Goal: Task Accomplishment & Management: Use online tool/utility

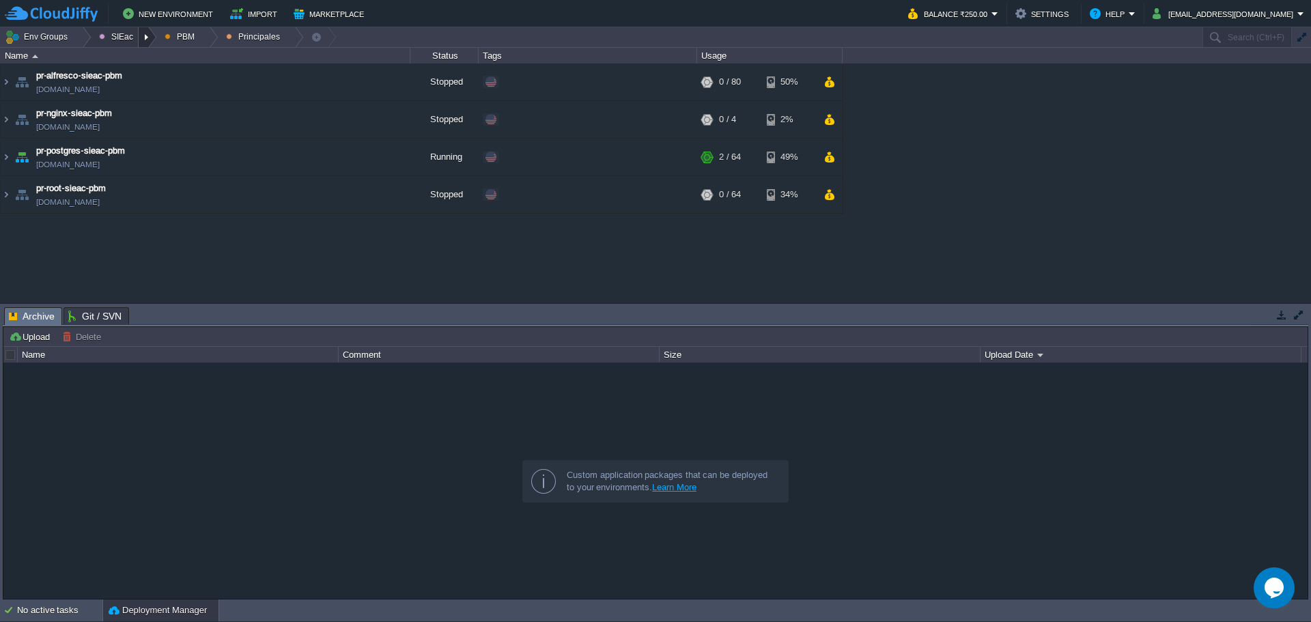
click at [149, 37] on div at bounding box center [148, 37] width 18 height 20
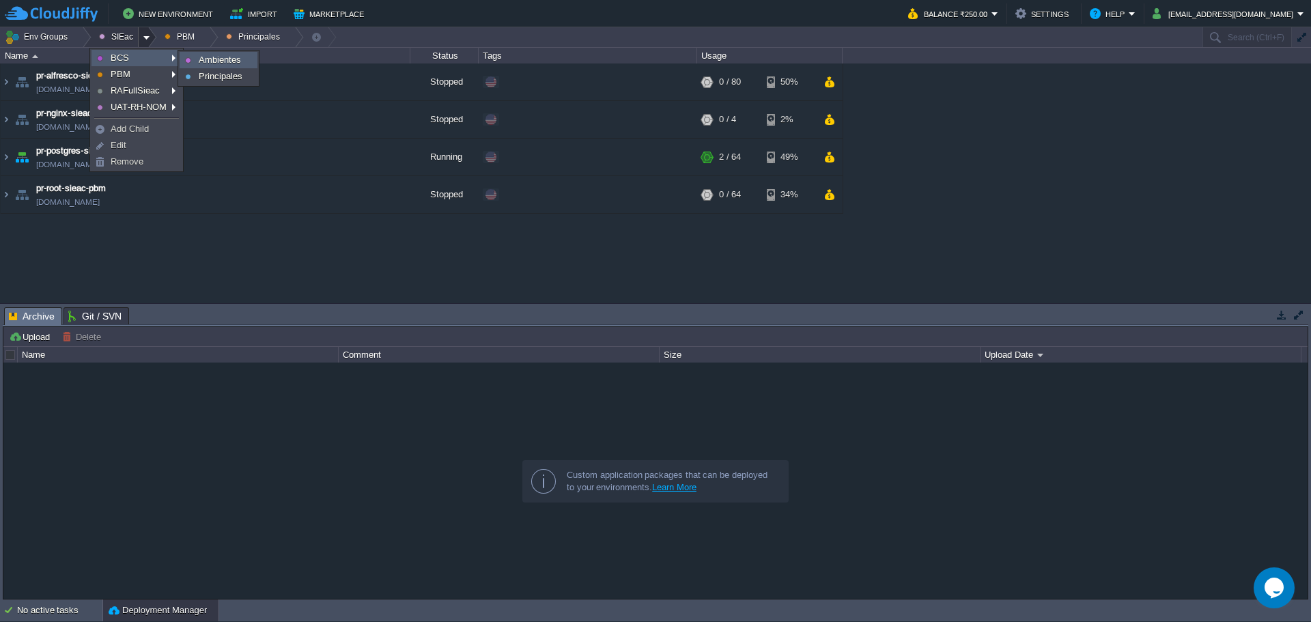
click at [183, 59] on link "Ambientes" at bounding box center [218, 60] width 76 height 15
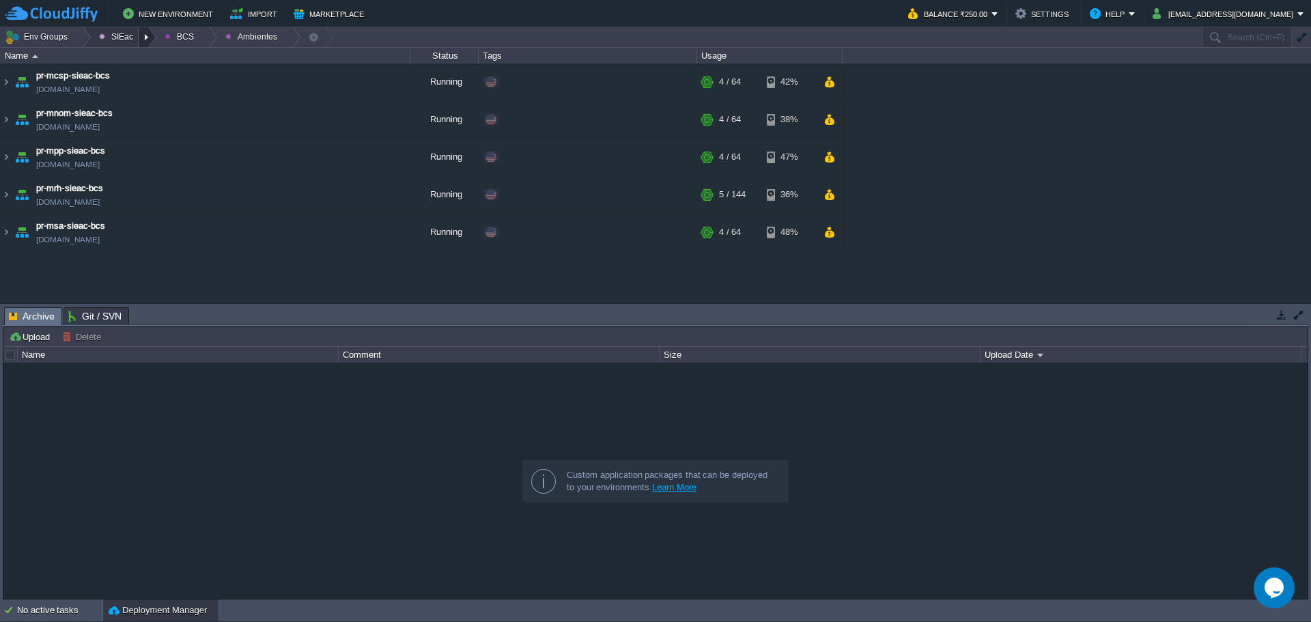
click at [147, 38] on div at bounding box center [148, 37] width 18 height 20
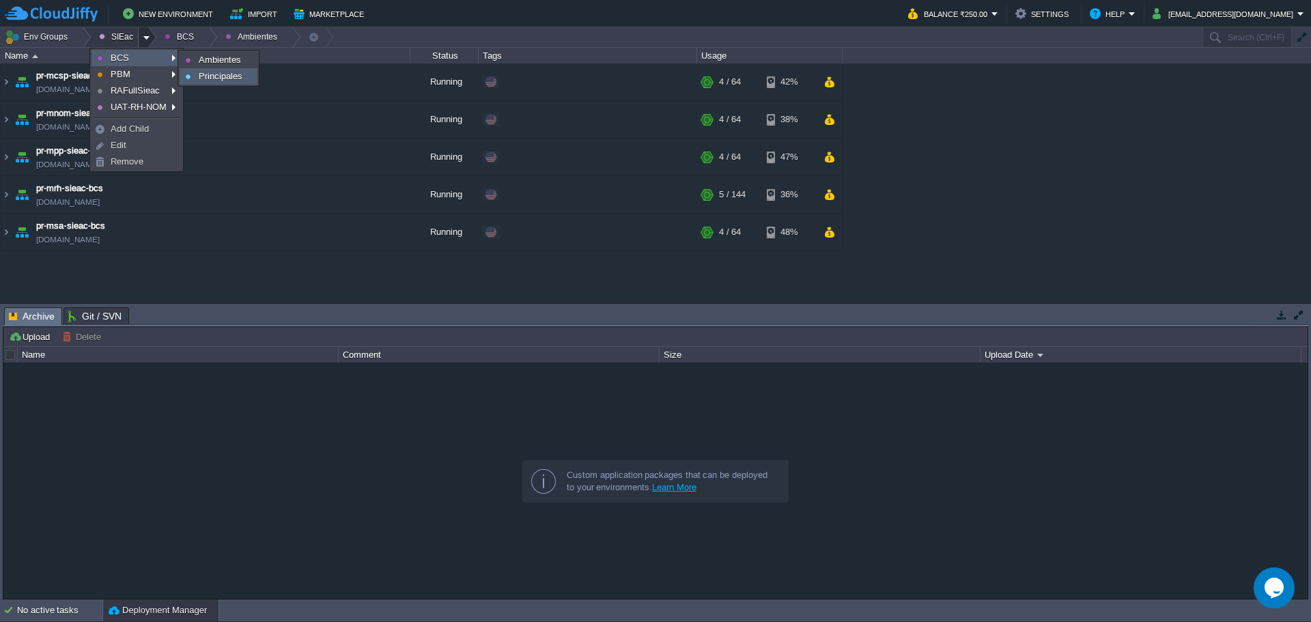
click at [215, 78] on span "Principales" at bounding box center [221, 76] width 44 height 10
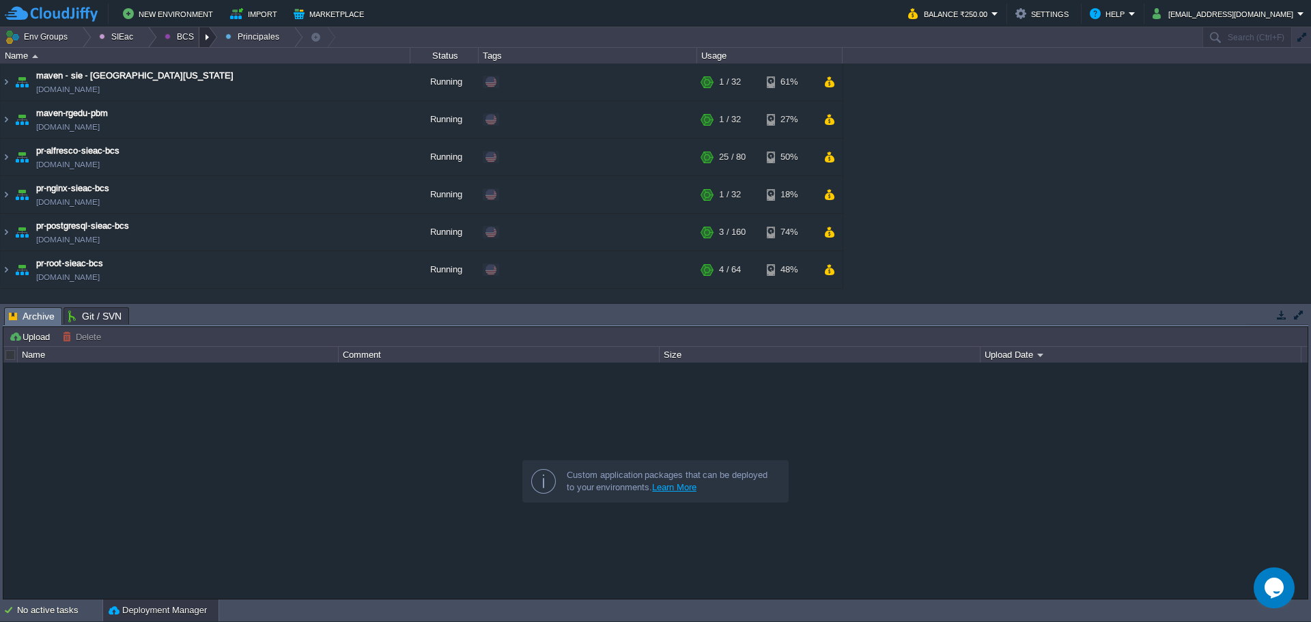
click at [199, 41] on div at bounding box center [208, 37] width 18 height 20
click at [193, 74] on span "Principales" at bounding box center [196, 74] width 44 height 10
click at [237, 198] on td "pr-nginx-sieac-bcs [DOMAIN_NAME]" at bounding box center [206, 195] width 410 height 38
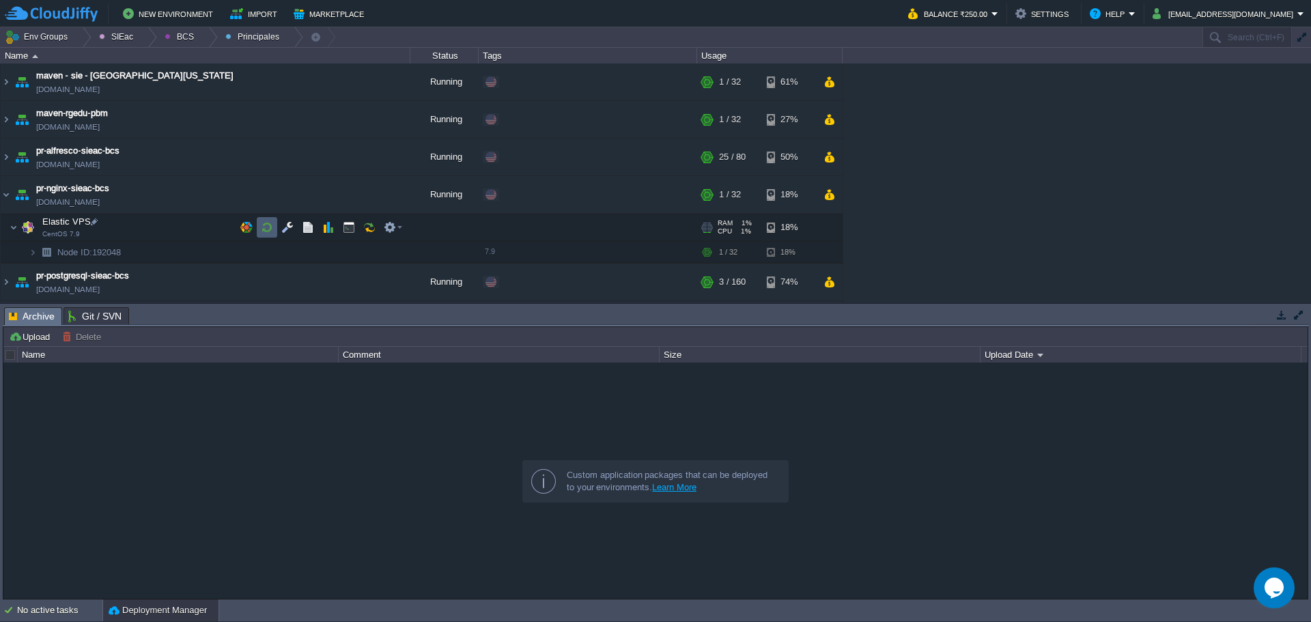
click at [262, 225] on button "button" at bounding box center [267, 227] width 12 height 12
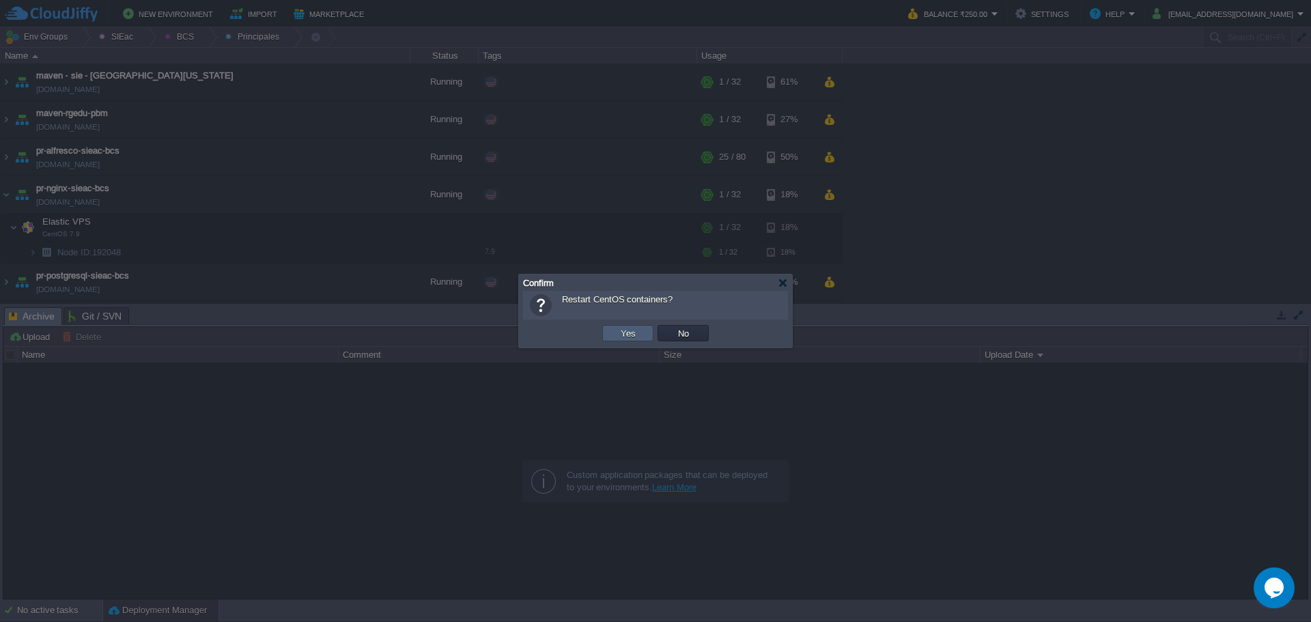
click at [631, 327] on td "Yes" at bounding box center [627, 333] width 51 height 16
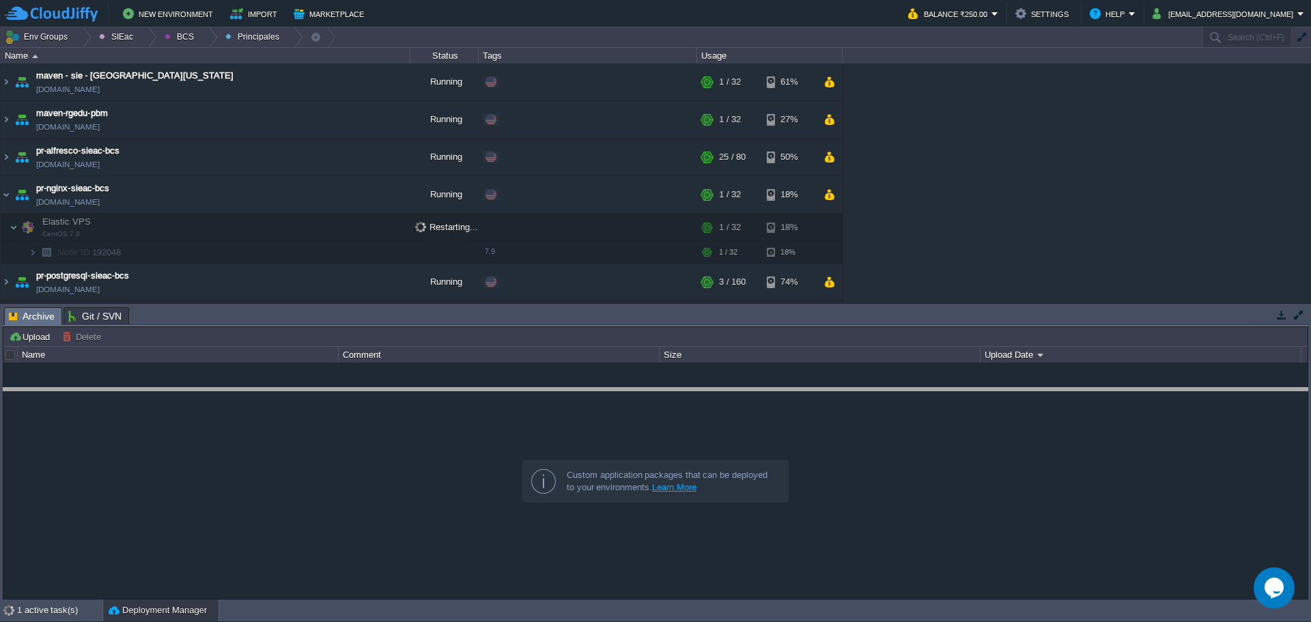
drag, startPoint x: 474, startPoint y: 318, endPoint x: 449, endPoint y: 420, distance: 104.6
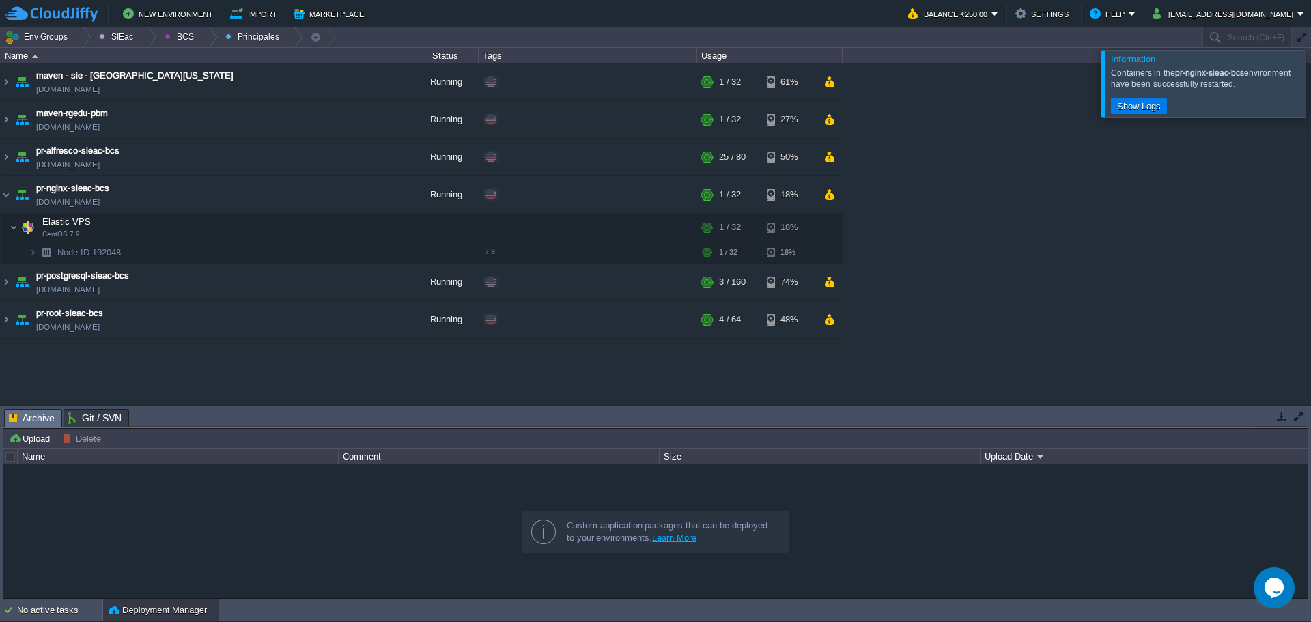
click at [1310, 84] on div at bounding box center [1327, 83] width 0 height 67
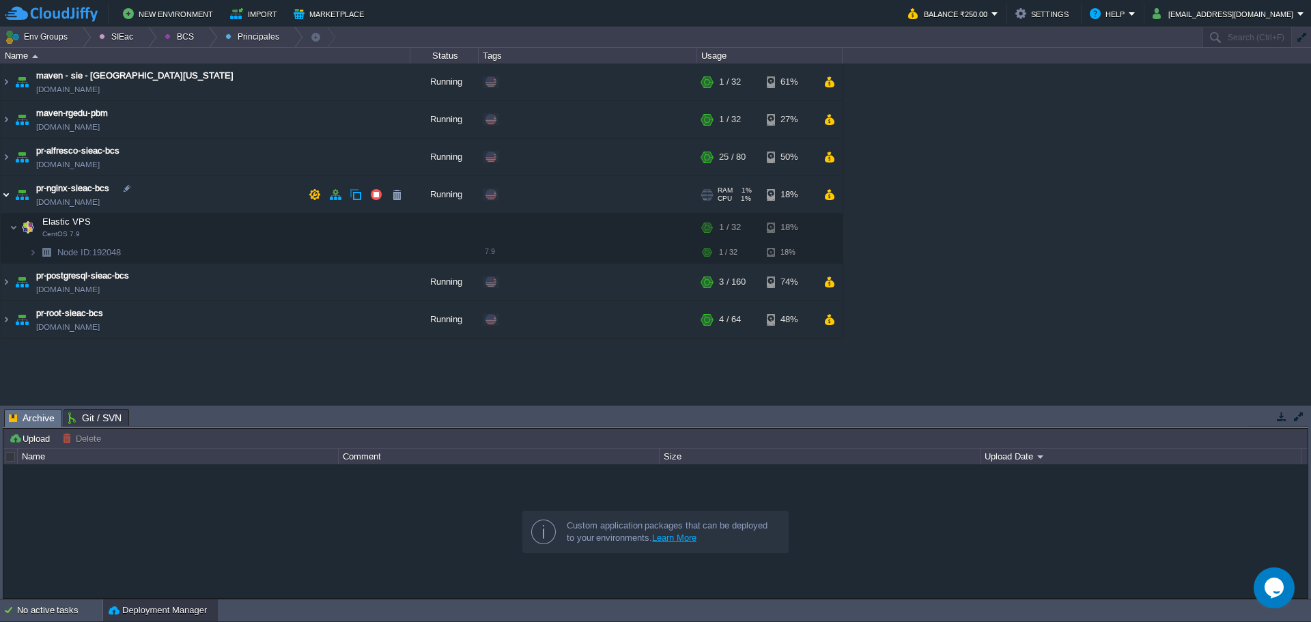
click at [6, 191] on img at bounding box center [6, 194] width 11 height 37
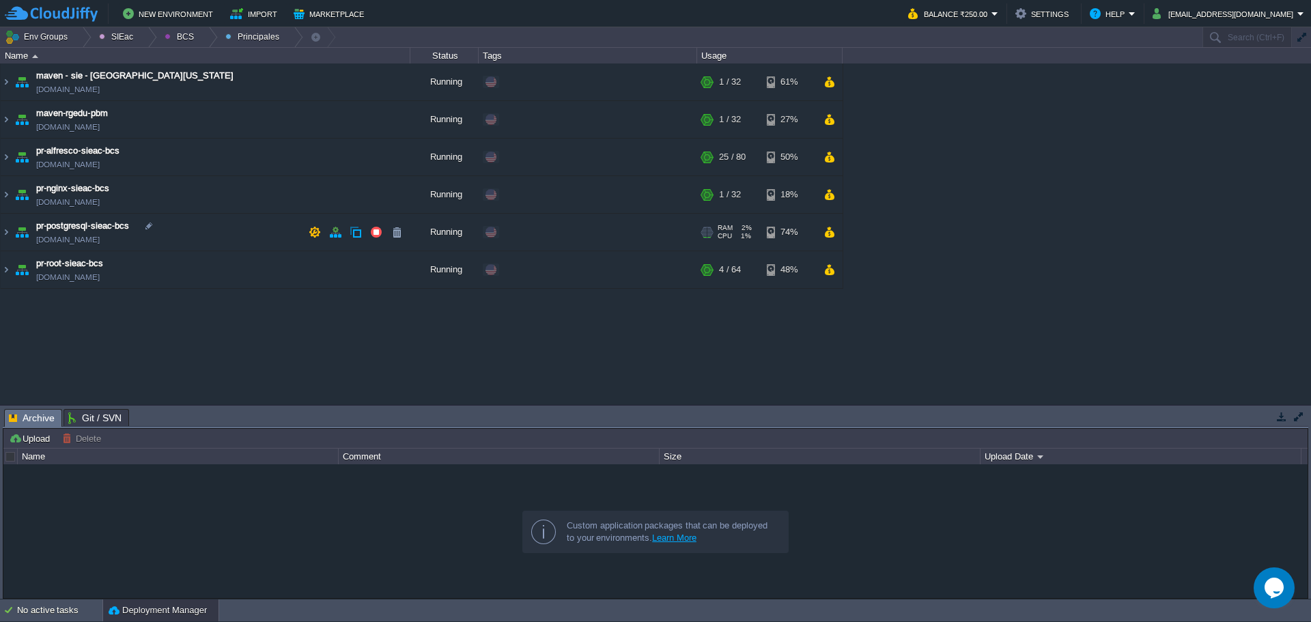
click at [238, 223] on td "pr-postgresql-sieac-bcs pr-postgresql-sieac.w1-us.cloudjiffy.net" at bounding box center [206, 233] width 410 height 38
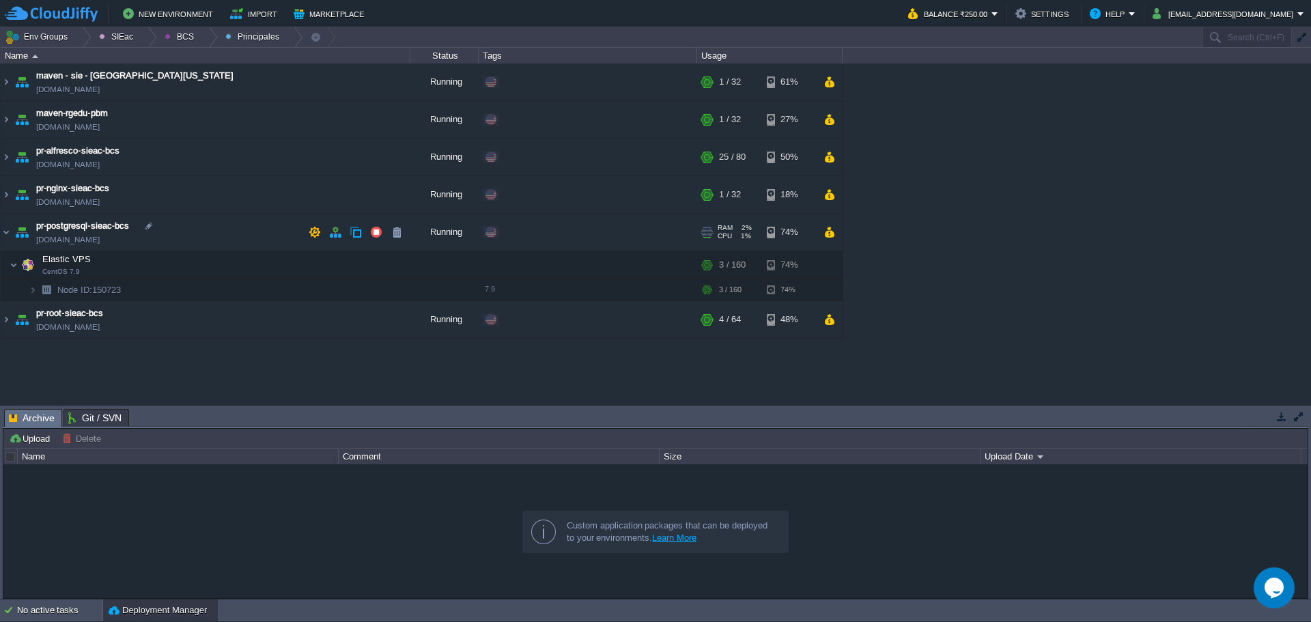
click at [199, 223] on td "pr-postgresql-sieac-bcs pr-postgresql-sieac.w1-us.cloudjiffy.net" at bounding box center [206, 233] width 410 height 38
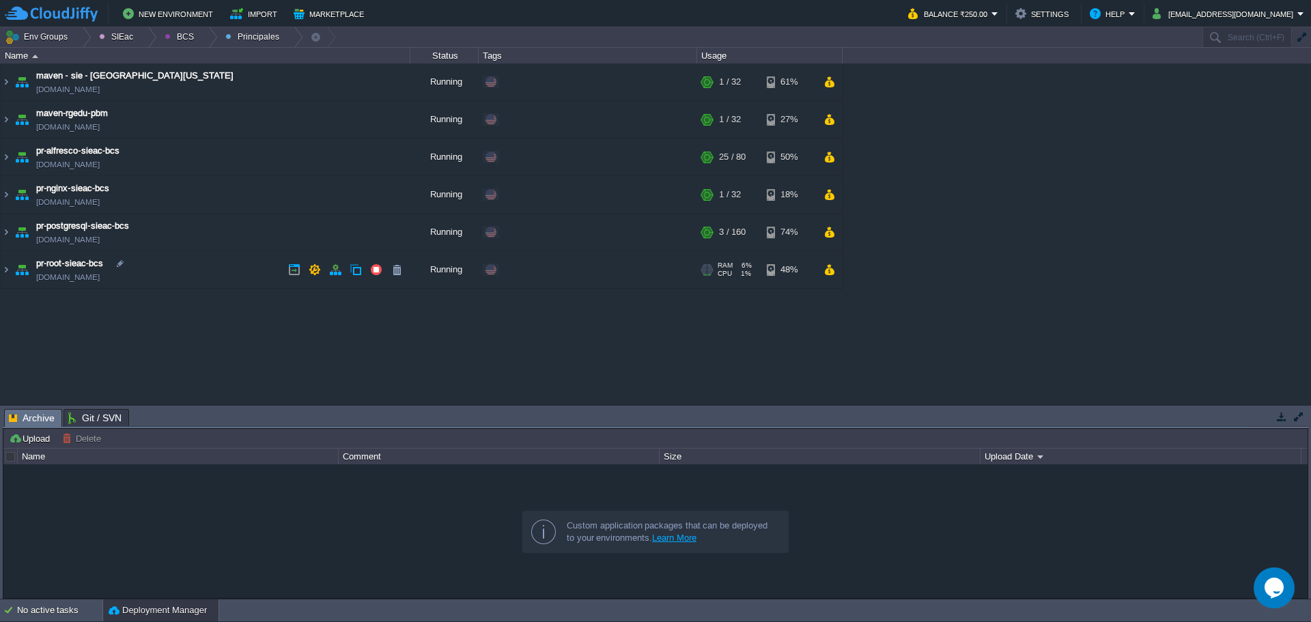
click at [233, 259] on td "pr-root-sieac-bcs [DOMAIN_NAME]" at bounding box center [206, 270] width 410 height 38
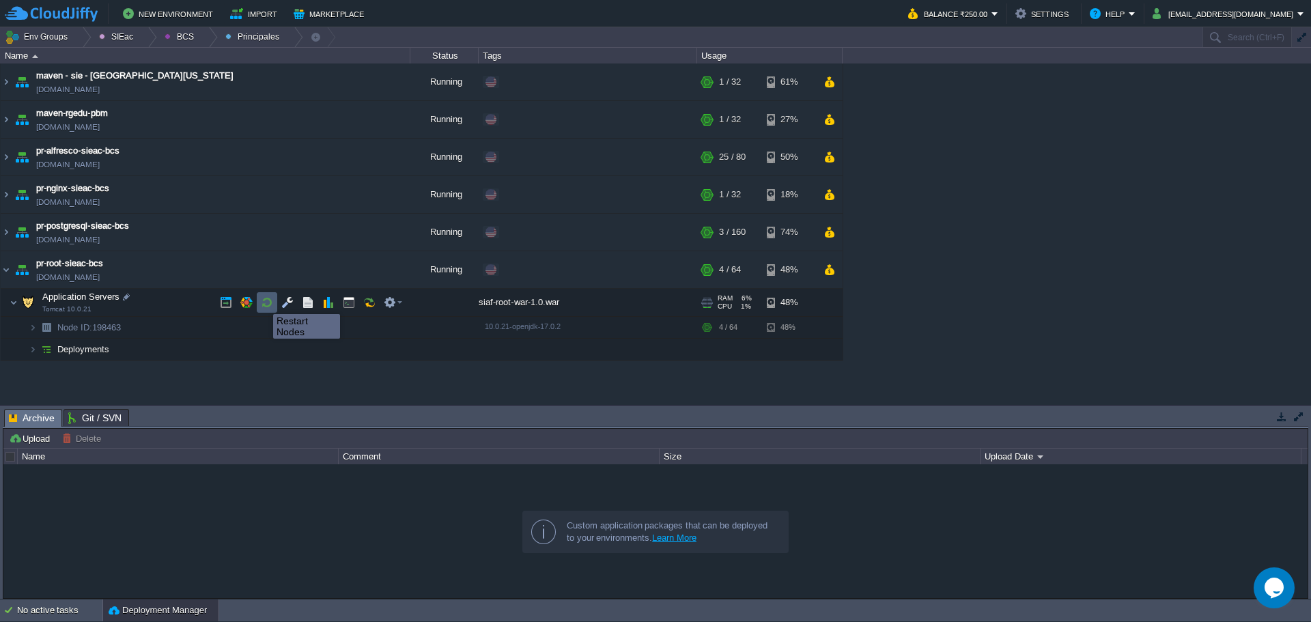
click at [263, 302] on button "button" at bounding box center [267, 302] width 12 height 12
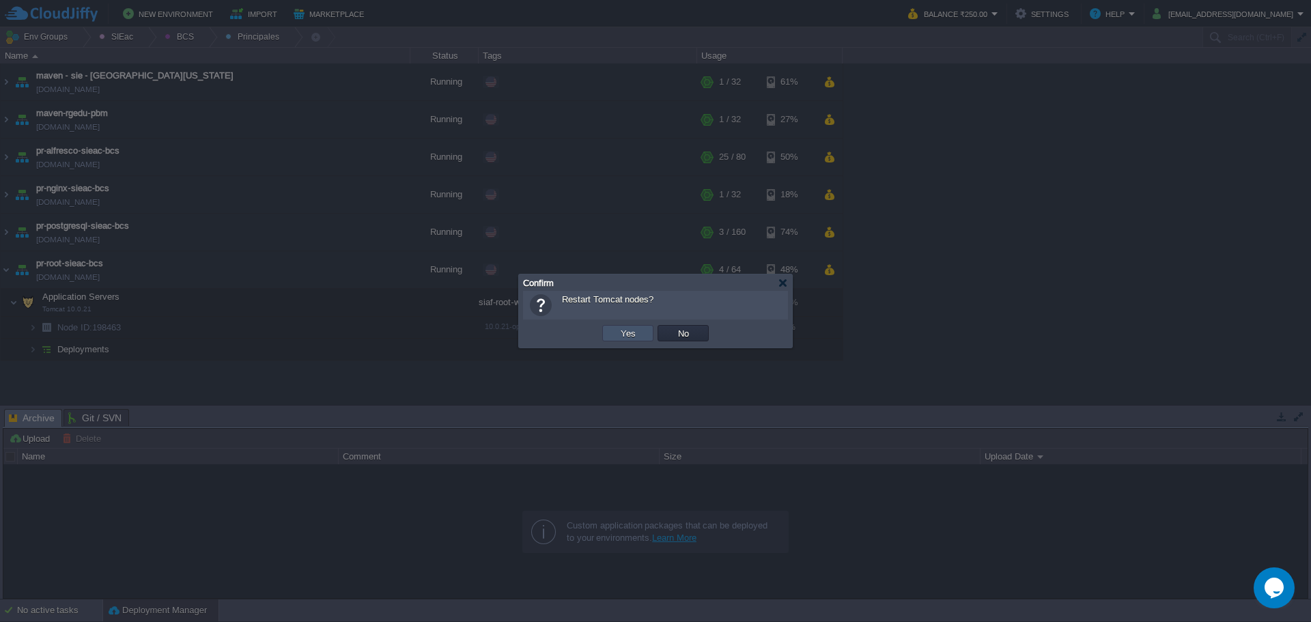
click at [625, 337] on button "Yes" at bounding box center [627, 333] width 23 height 12
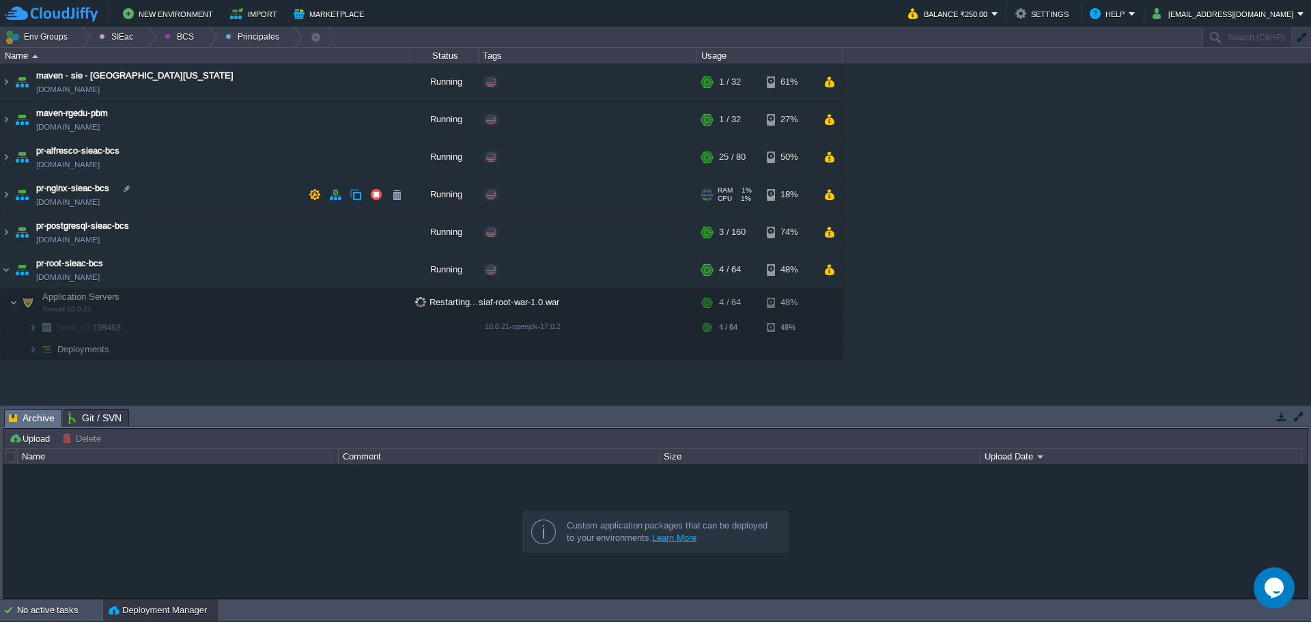
click at [231, 209] on td "pr-nginx-sieac-bcs [DOMAIN_NAME]" at bounding box center [206, 195] width 410 height 38
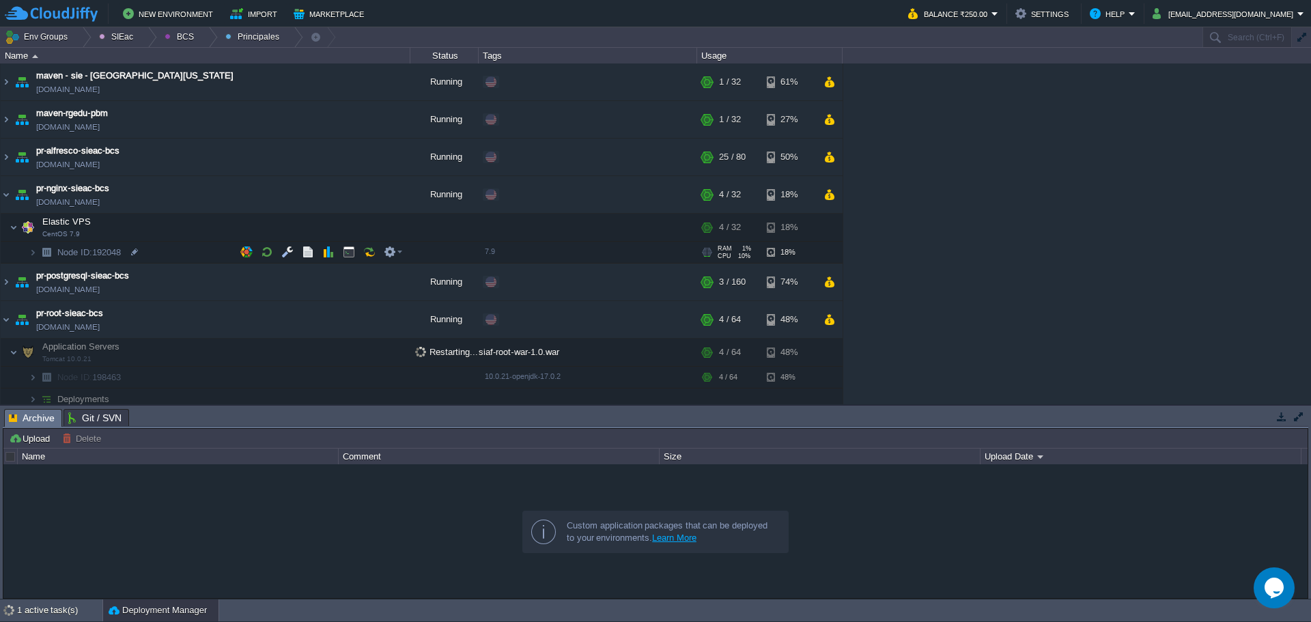
click at [146, 242] on td "Node ID: 192048" at bounding box center [206, 253] width 410 height 22
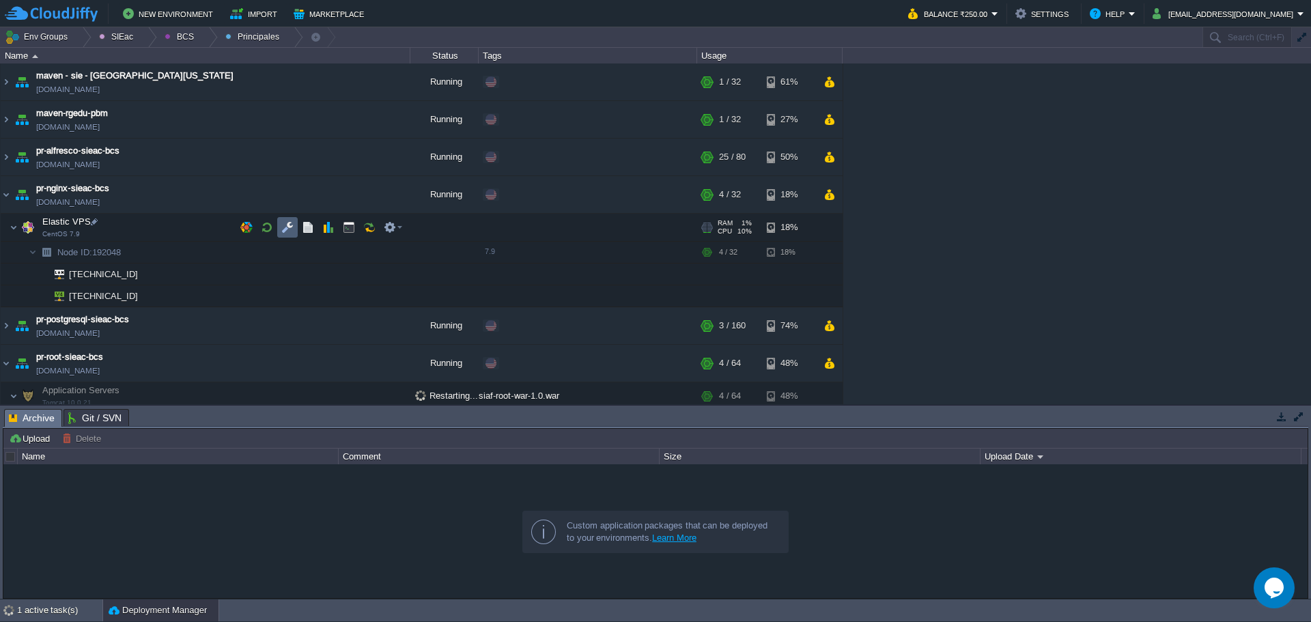
click at [292, 228] on button "button" at bounding box center [287, 227] width 12 height 12
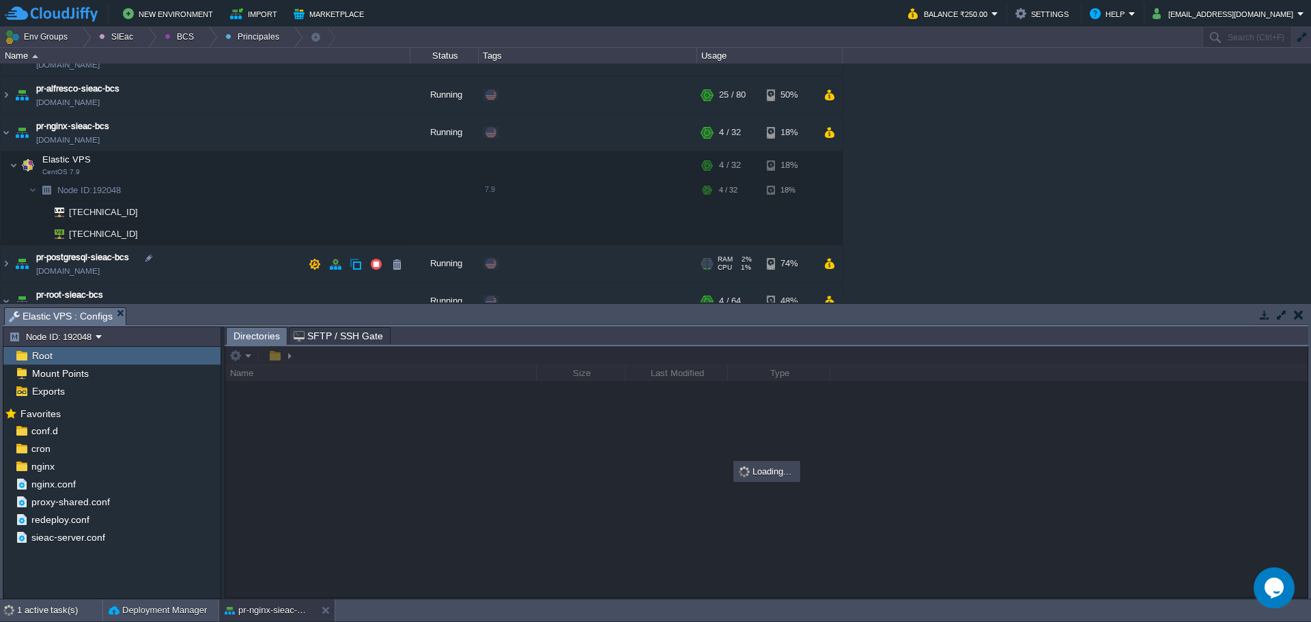
scroll to position [152, 0]
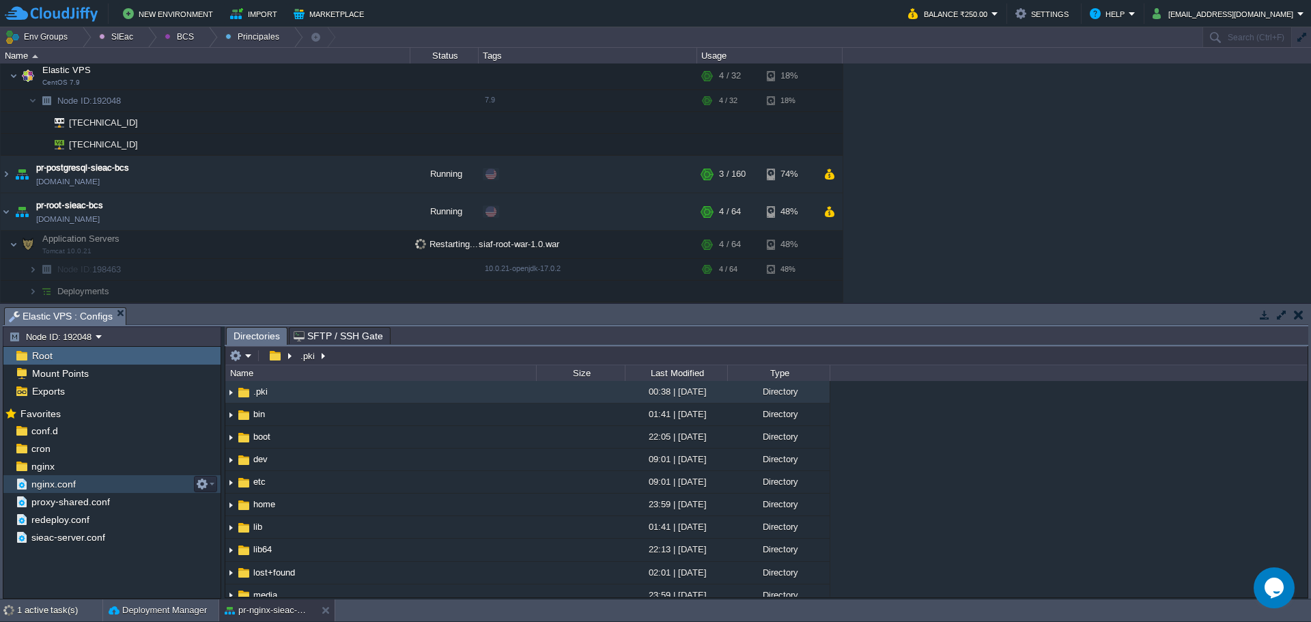
click at [69, 484] on span "nginx.conf" at bounding box center [53, 484] width 49 height 12
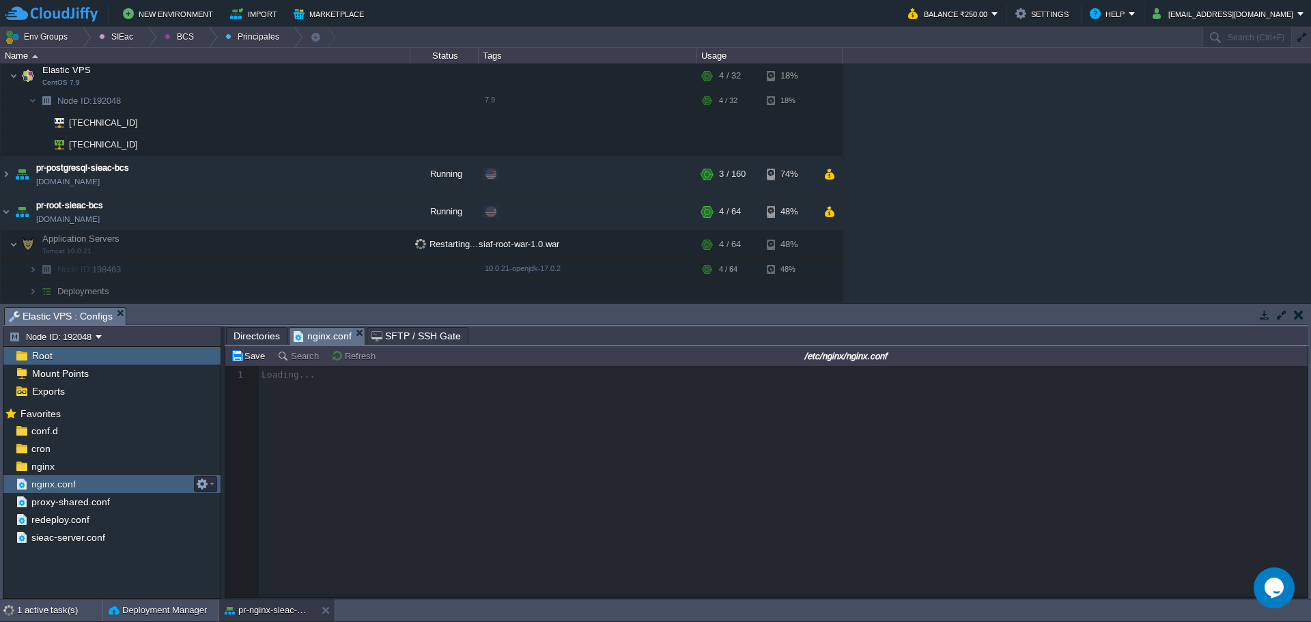
click at [69, 483] on span "nginx.conf" at bounding box center [53, 484] width 49 height 12
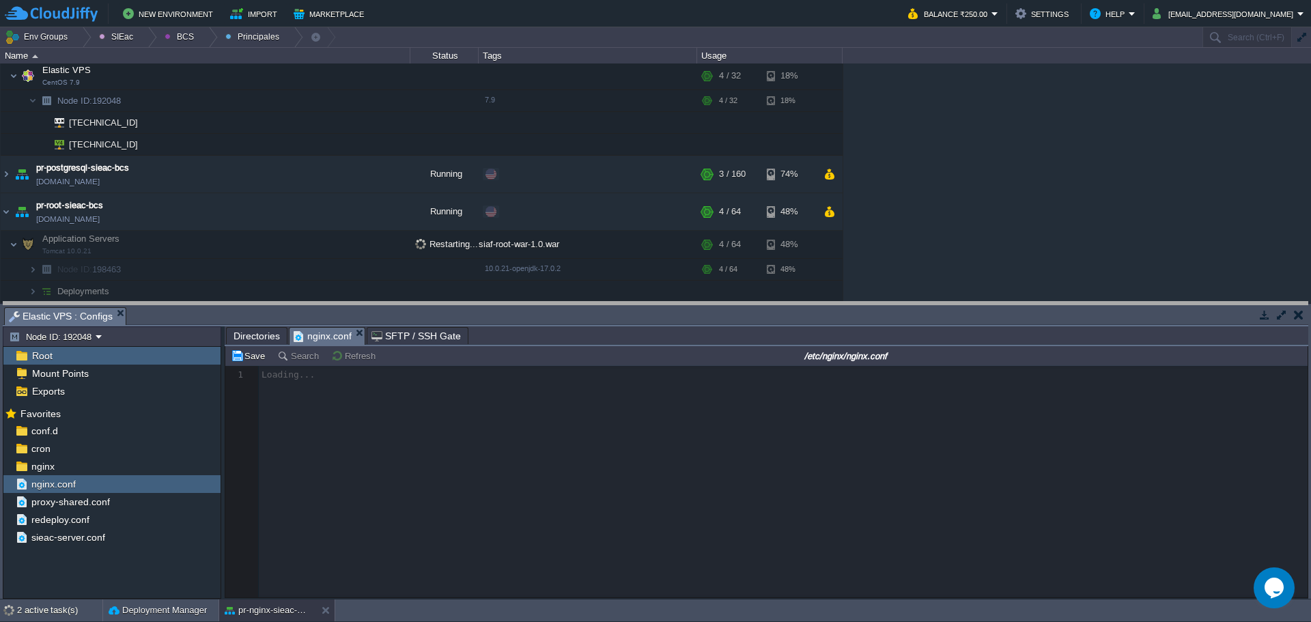
drag, startPoint x: 547, startPoint y: 313, endPoint x: 544, endPoint y: 287, distance: 25.4
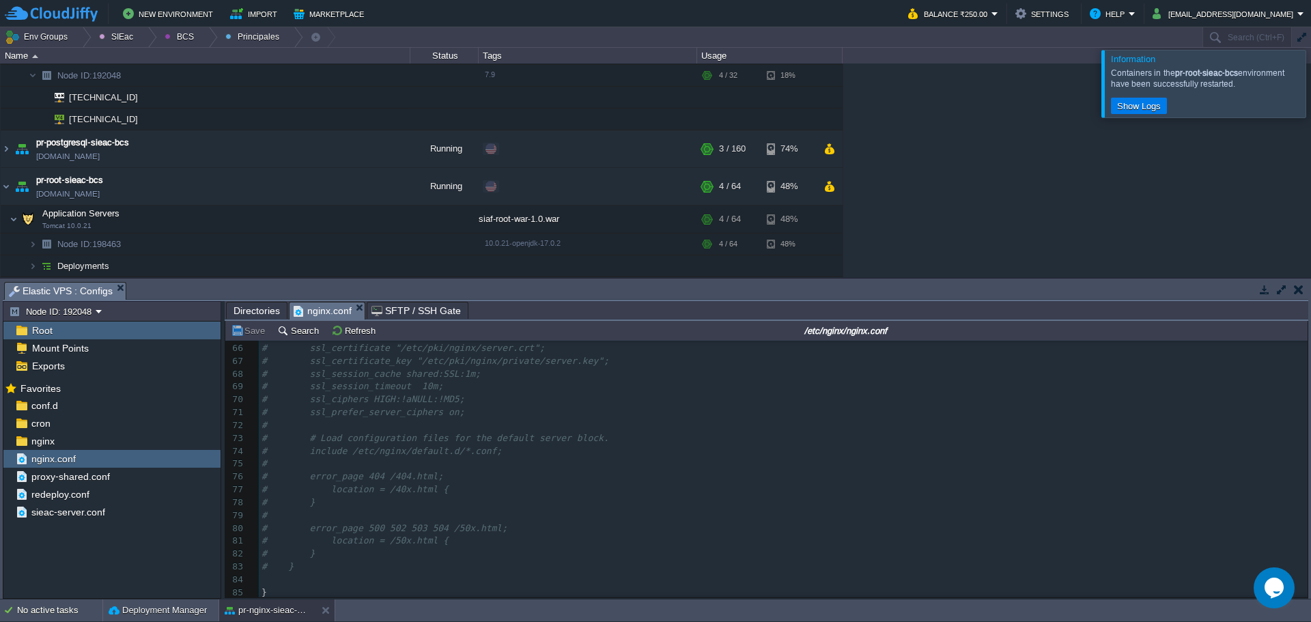
scroll to position [0, 0]
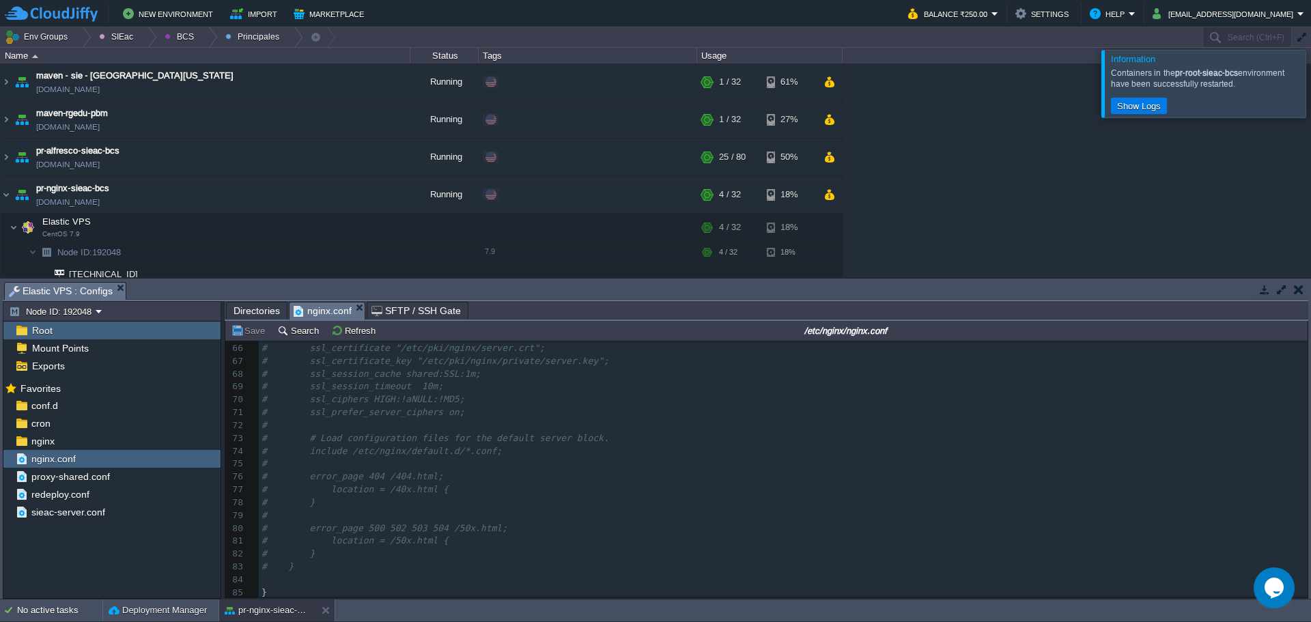
click at [1310, 84] on div at bounding box center [1327, 83] width 0 height 67
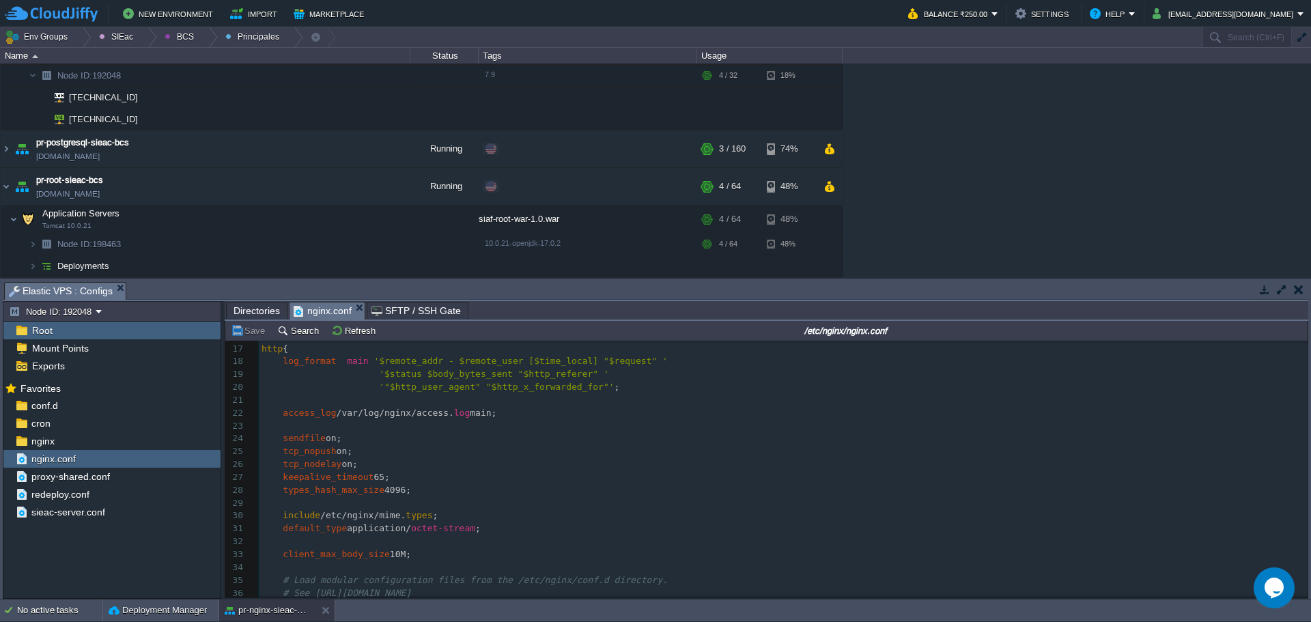
scroll to position [91, 0]
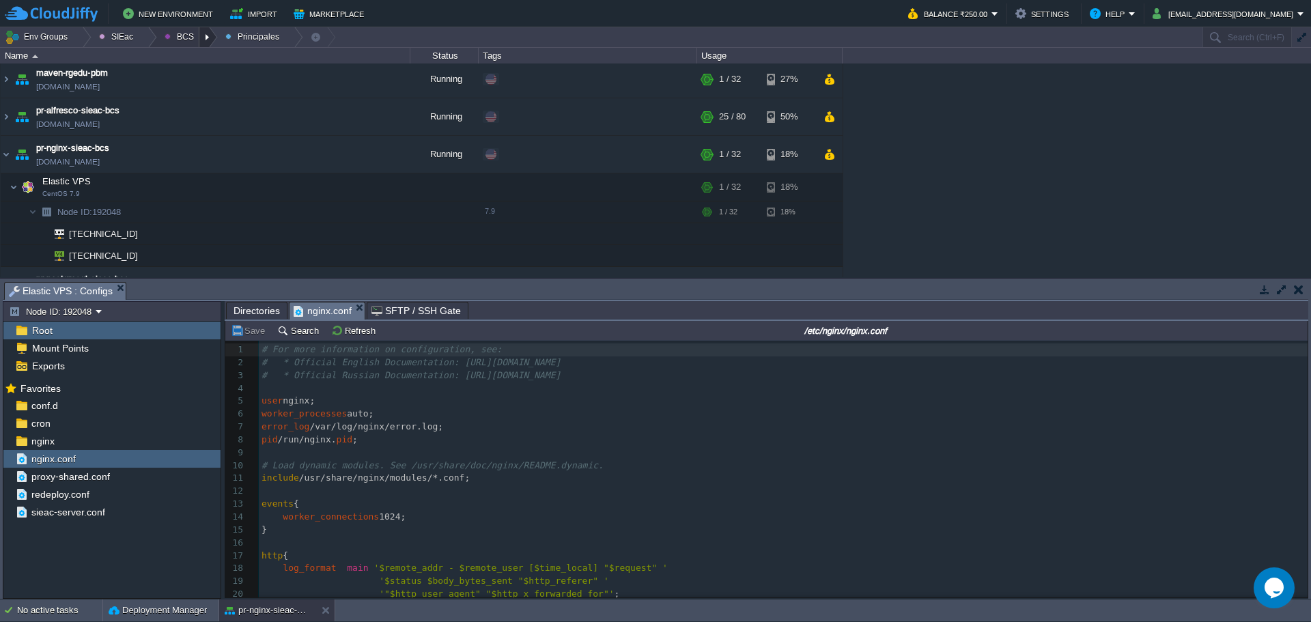
click at [204, 35] on div at bounding box center [208, 37] width 18 height 20
click at [204, 73] on span "Principales" at bounding box center [196, 74] width 44 height 10
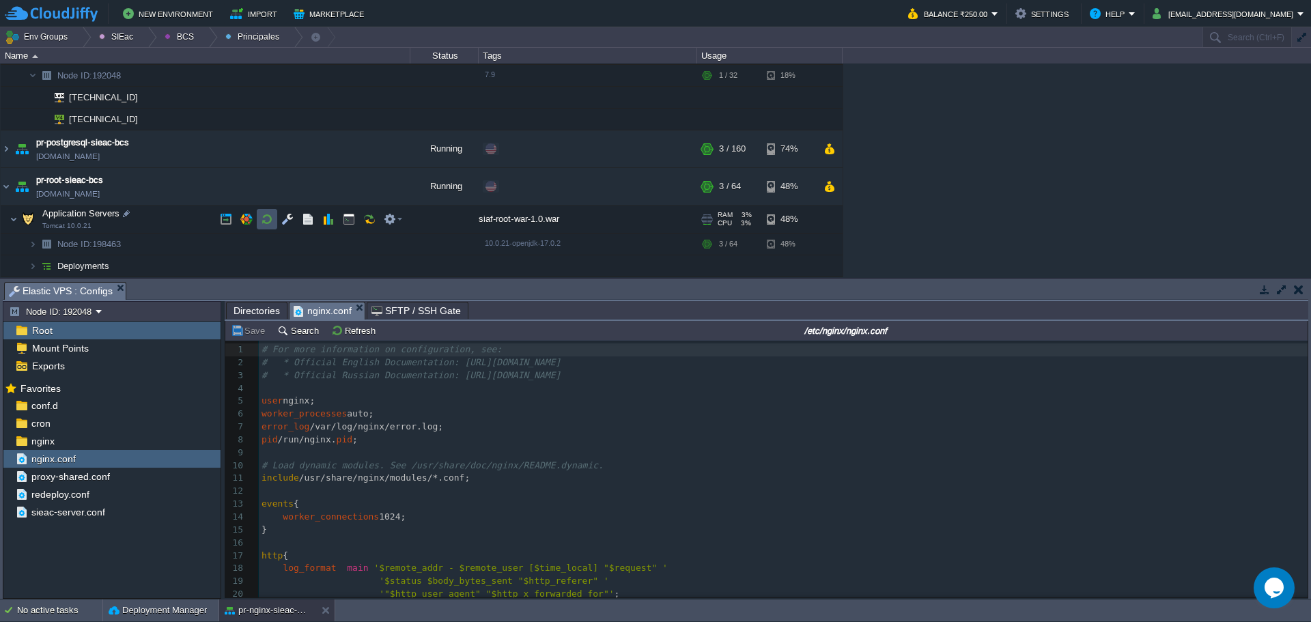
click at [267, 222] on button "button" at bounding box center [267, 219] width 12 height 12
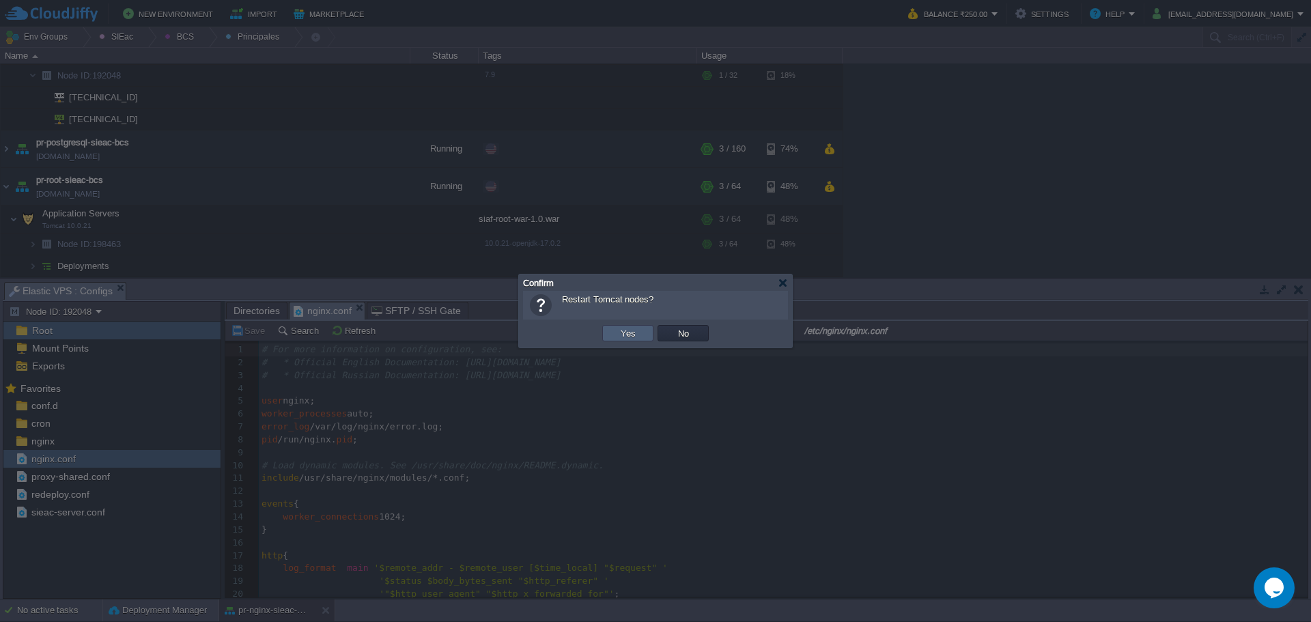
click at [608, 340] on td "Yes" at bounding box center [627, 333] width 51 height 16
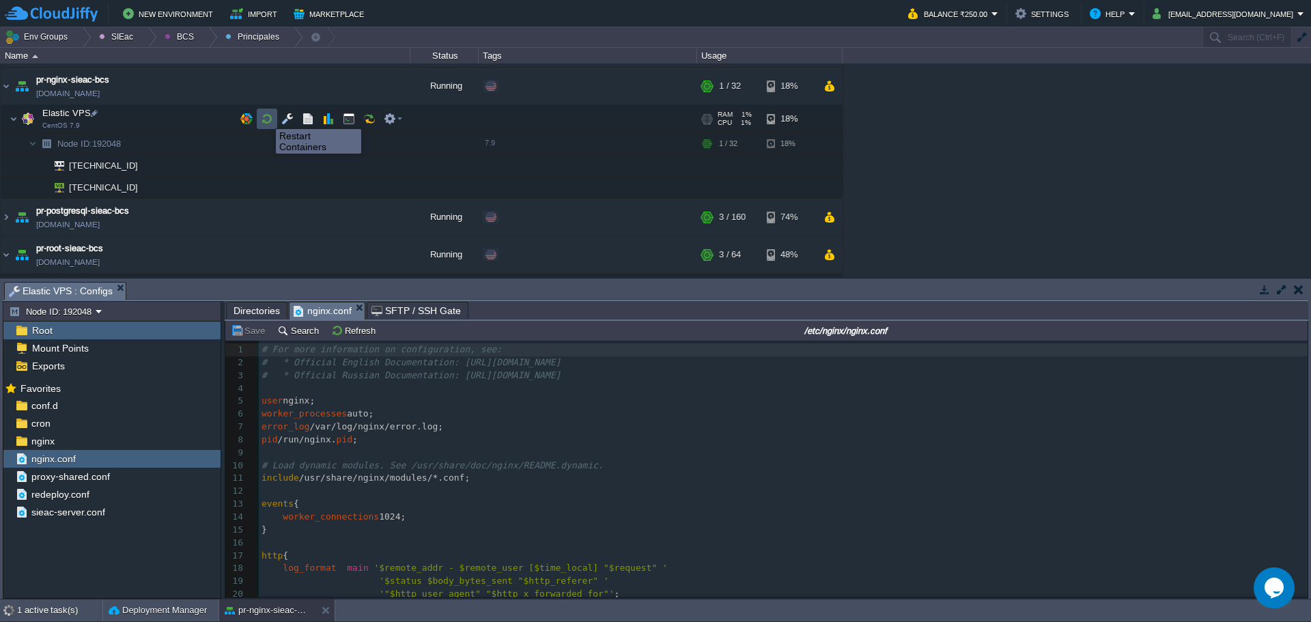
drag, startPoint x: 265, startPoint y: 117, endPoint x: 281, endPoint y: 132, distance: 22.7
click at [264, 117] on button "button" at bounding box center [267, 119] width 12 height 12
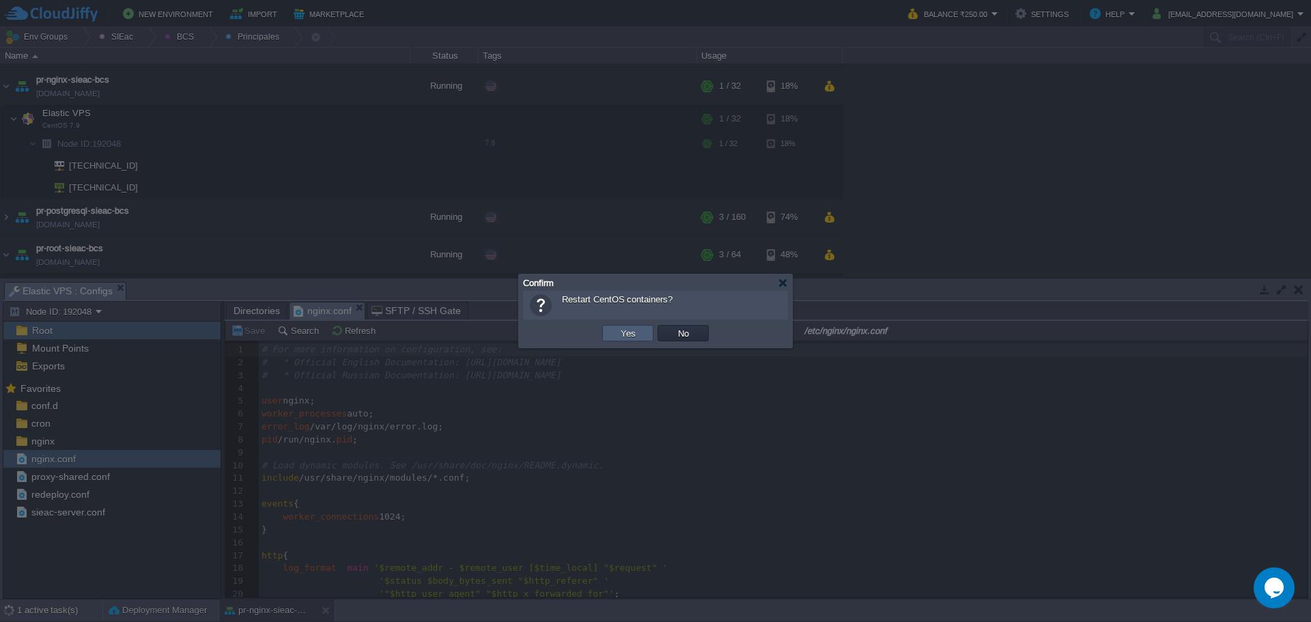
click at [636, 332] on button "Yes" at bounding box center [627, 333] width 23 height 12
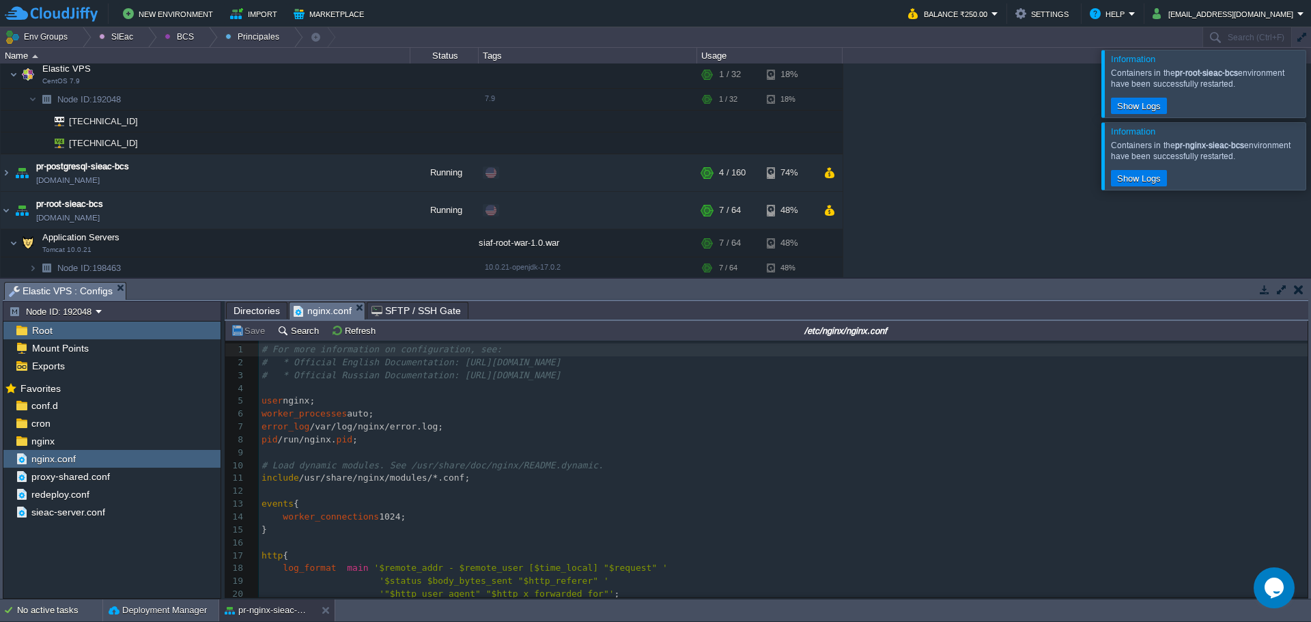
click at [1310, 97] on div at bounding box center [1327, 83] width 0 height 67
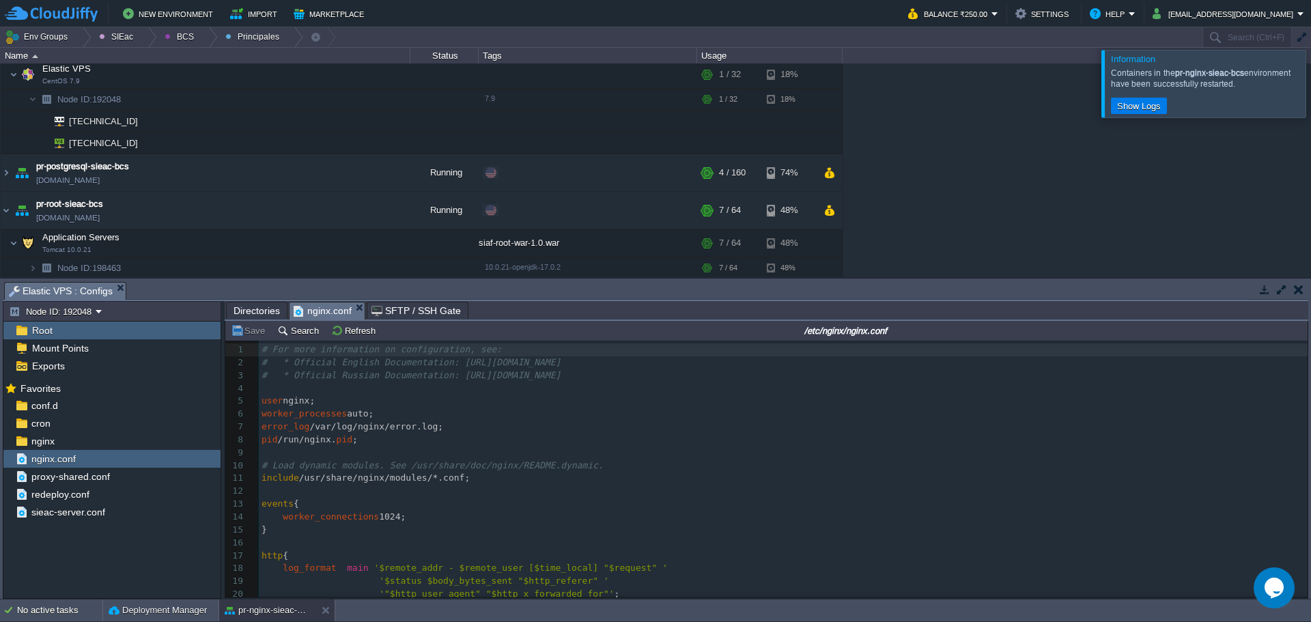
click at [1310, 108] on div at bounding box center [1327, 83] width 0 height 67
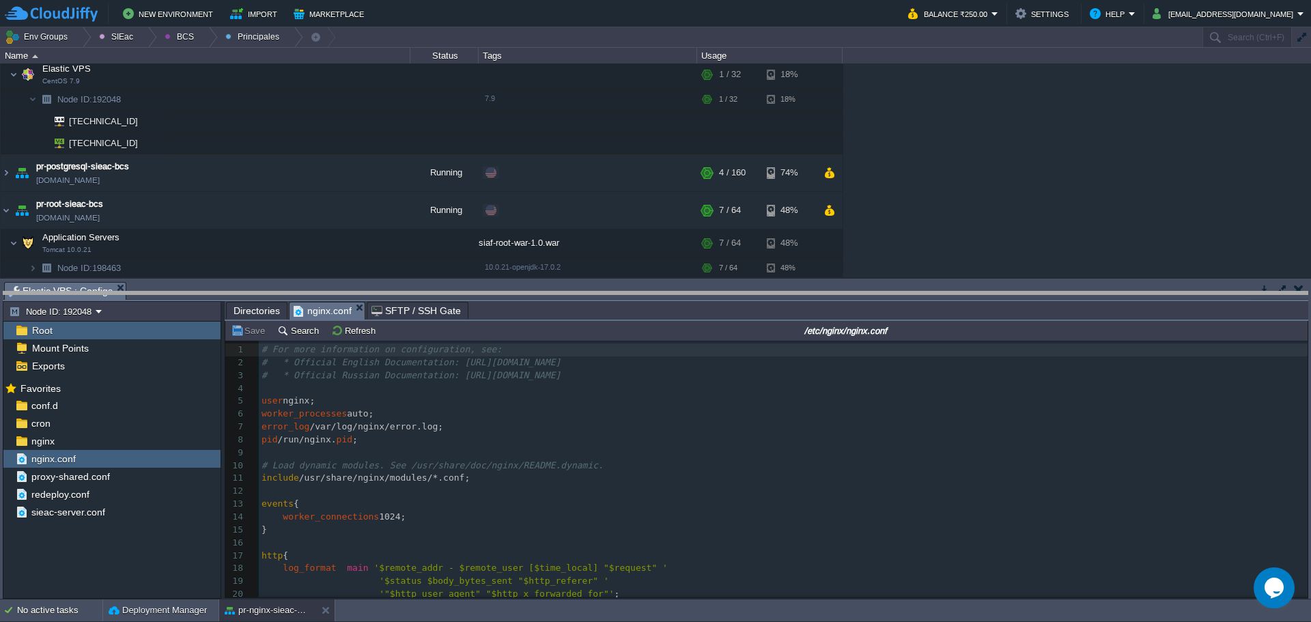
drag, startPoint x: 479, startPoint y: 284, endPoint x: 469, endPoint y: 396, distance: 112.4
click at [475, 400] on body "New Environment Import Marketplace Bonus ₹0.00 Upgrade Account Balance ₹250.00 …" at bounding box center [655, 311] width 1311 height 622
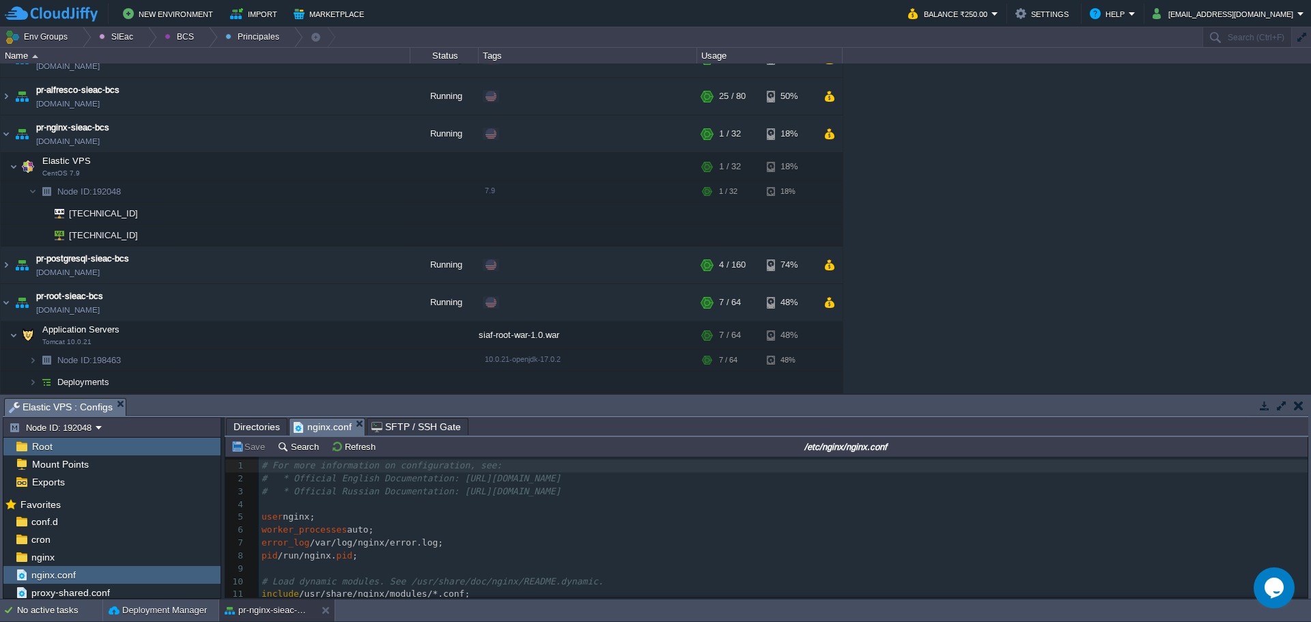
scroll to position [61, 0]
click at [1, 139] on table "maven - sie - baja california maven-rgedu.w1-us.cloudjiffy.net Running Edit RAM…" at bounding box center [421, 198] width 843 height 391
click at [9, 133] on img at bounding box center [6, 133] width 11 height 37
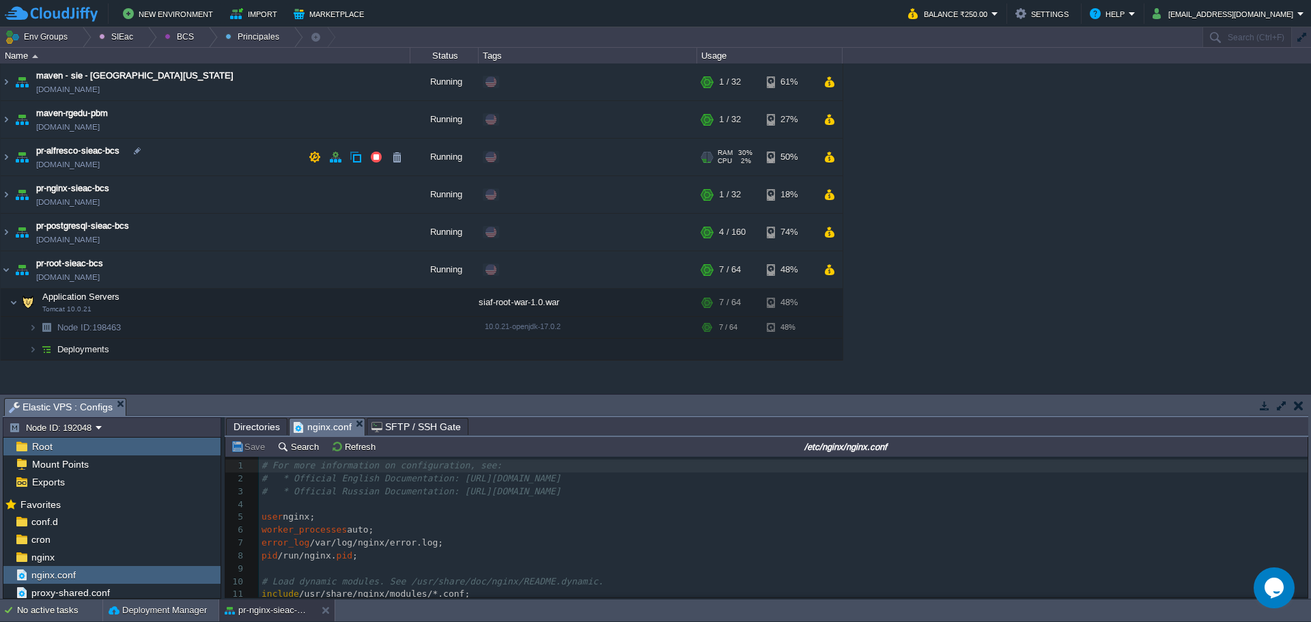
scroll to position [0, 0]
click at [12, 268] on img at bounding box center [21, 269] width 19 height 37
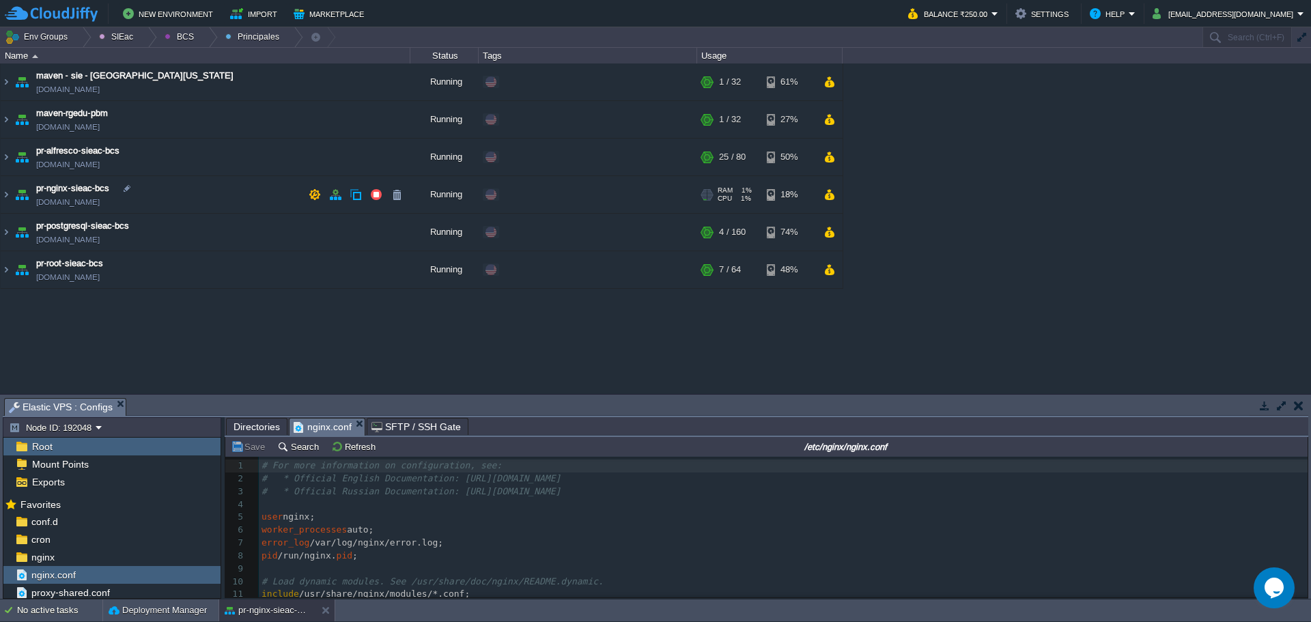
click at [210, 195] on td "pr-nginx-sieac-bcs [DOMAIN_NAME]" at bounding box center [206, 195] width 410 height 38
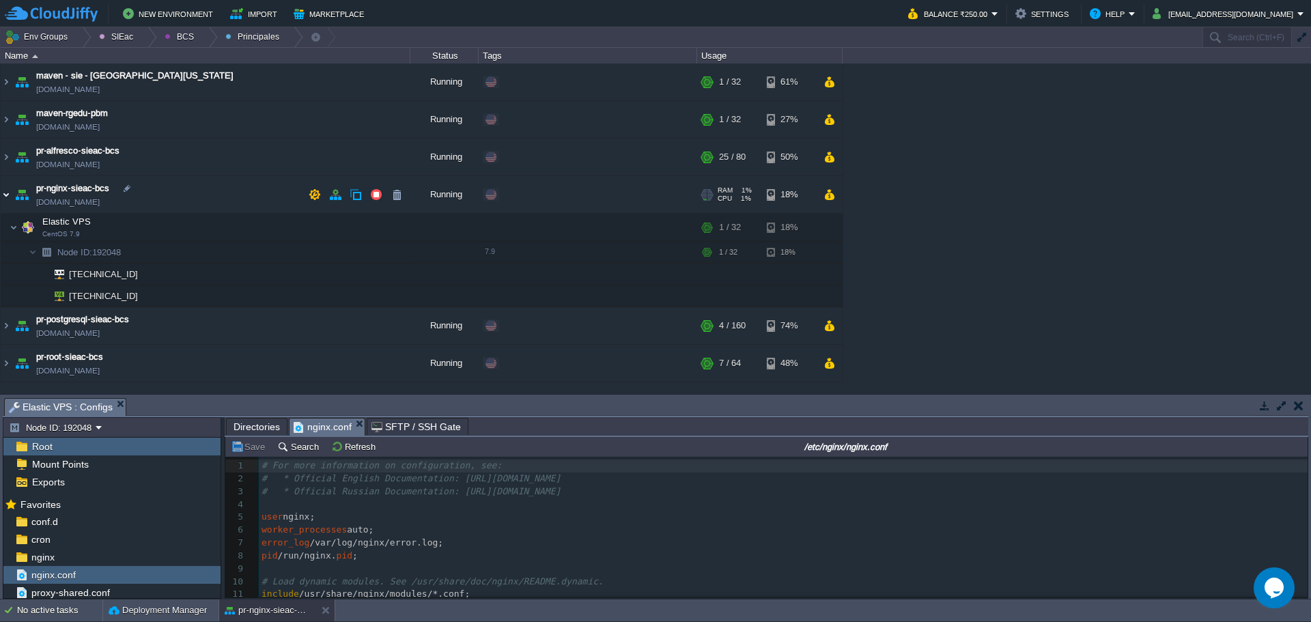
click at [9, 195] on img at bounding box center [6, 194] width 11 height 37
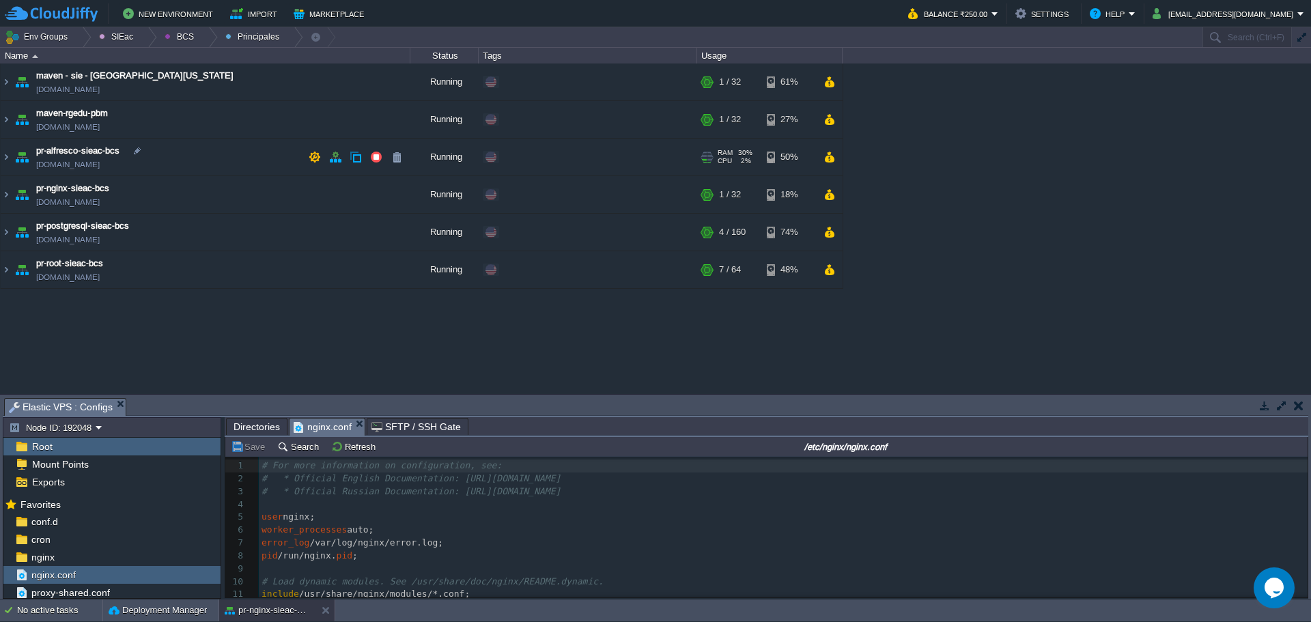
click at [220, 155] on td "pr-alfresco-sieac-bcs pr-alfresco-sieac.w1-us.cloudjiffy.net" at bounding box center [206, 158] width 410 height 38
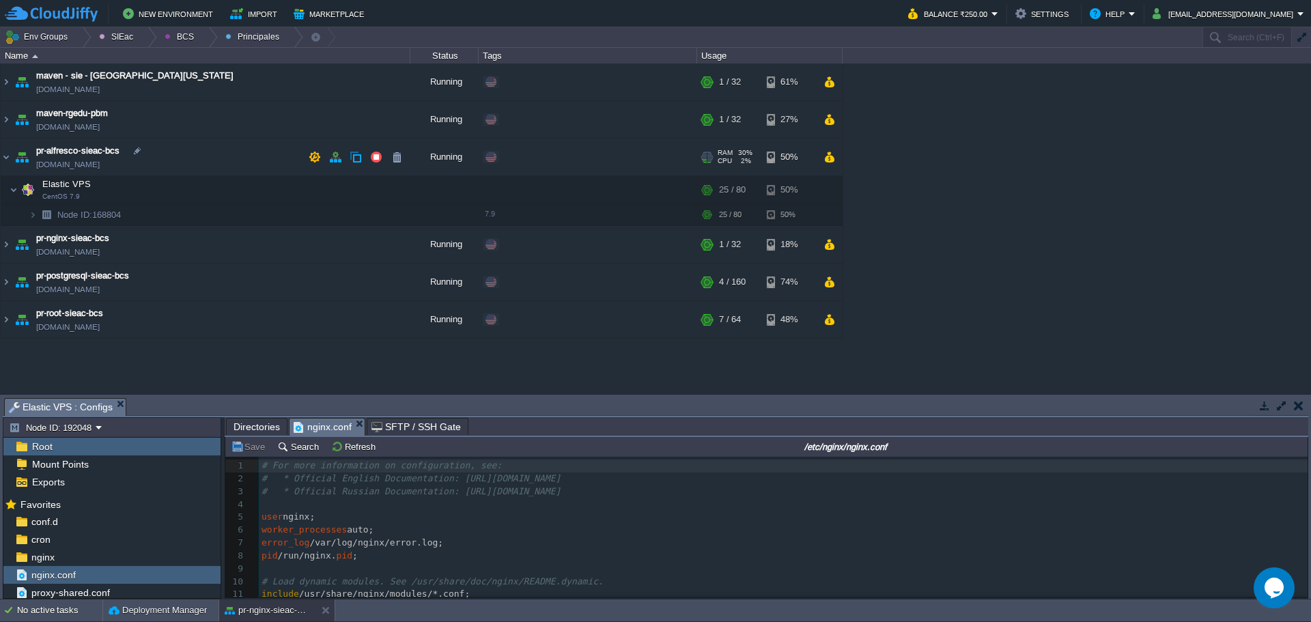
click at [220, 154] on td "pr-alfresco-sieac-bcs pr-alfresco-sieac.w1-us.cloudjiffy.net" at bounding box center [206, 158] width 410 height 38
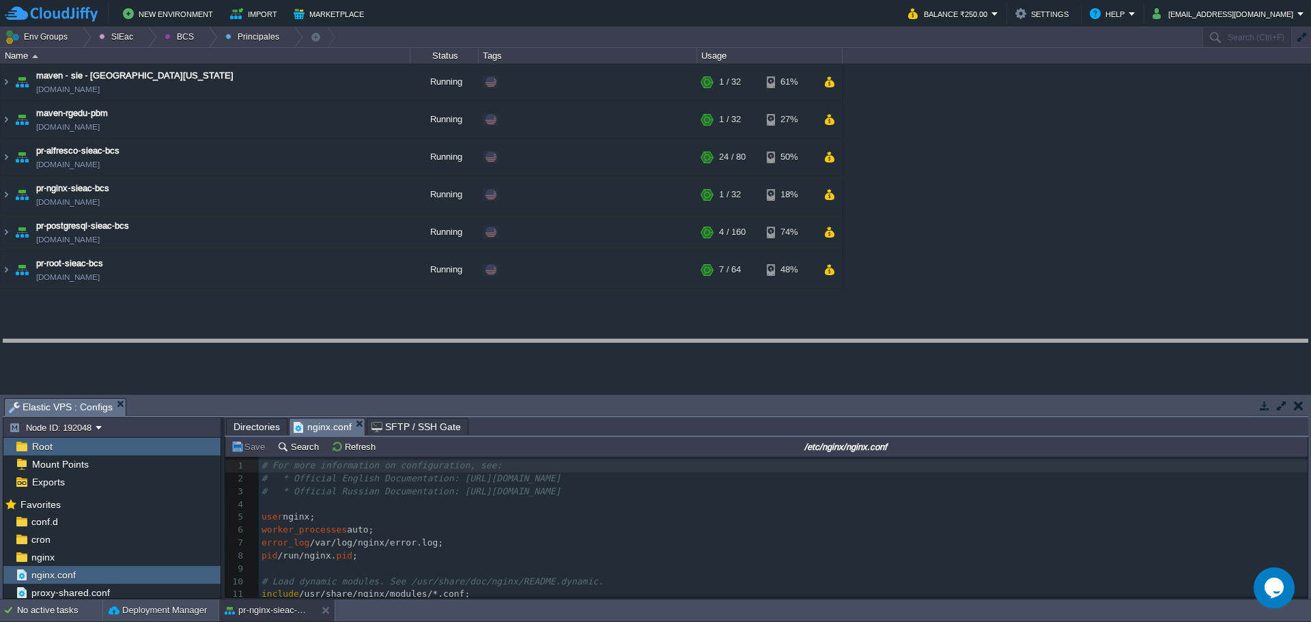
drag, startPoint x: 743, startPoint y: 406, endPoint x: 733, endPoint y: 347, distance: 59.6
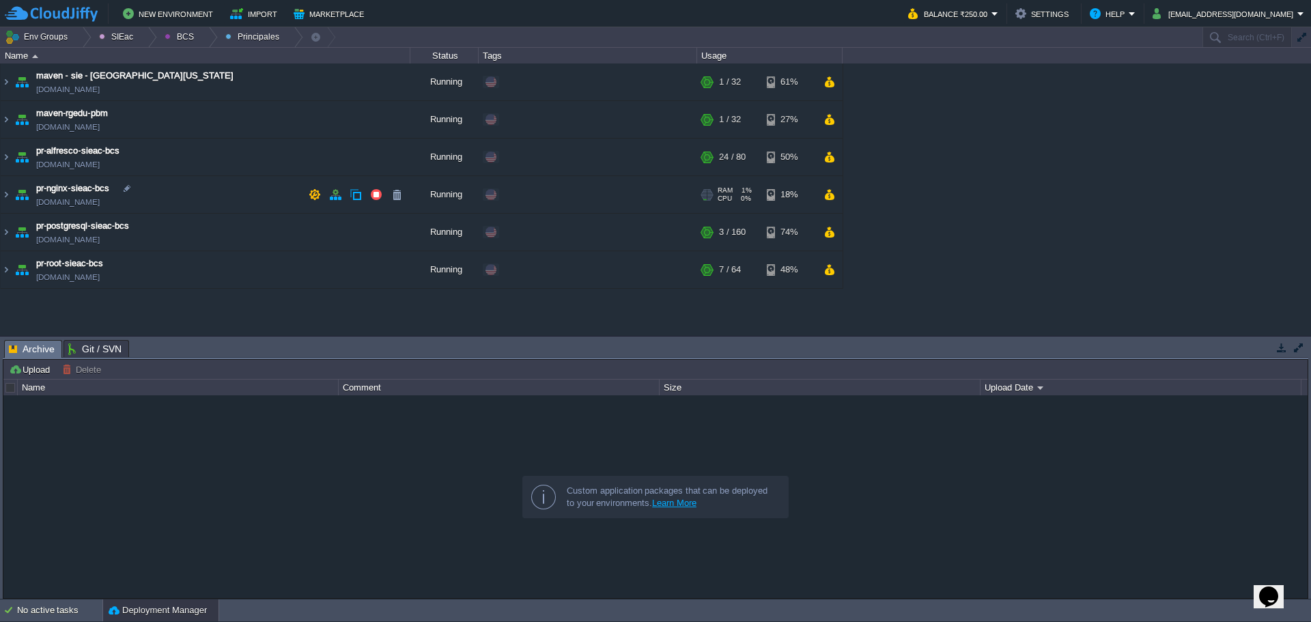
click at [214, 193] on td "pr-nginx-sieac-bcs [DOMAIN_NAME]" at bounding box center [206, 195] width 410 height 38
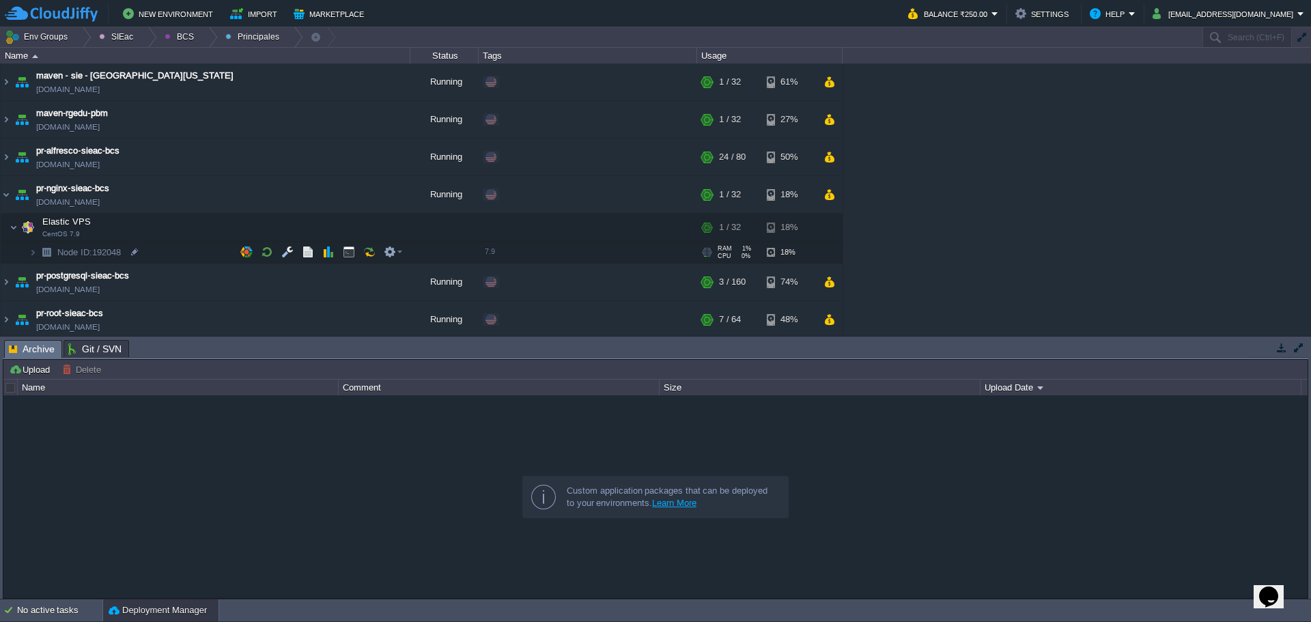
click at [156, 250] on td "Node ID: 192048" at bounding box center [206, 253] width 410 height 22
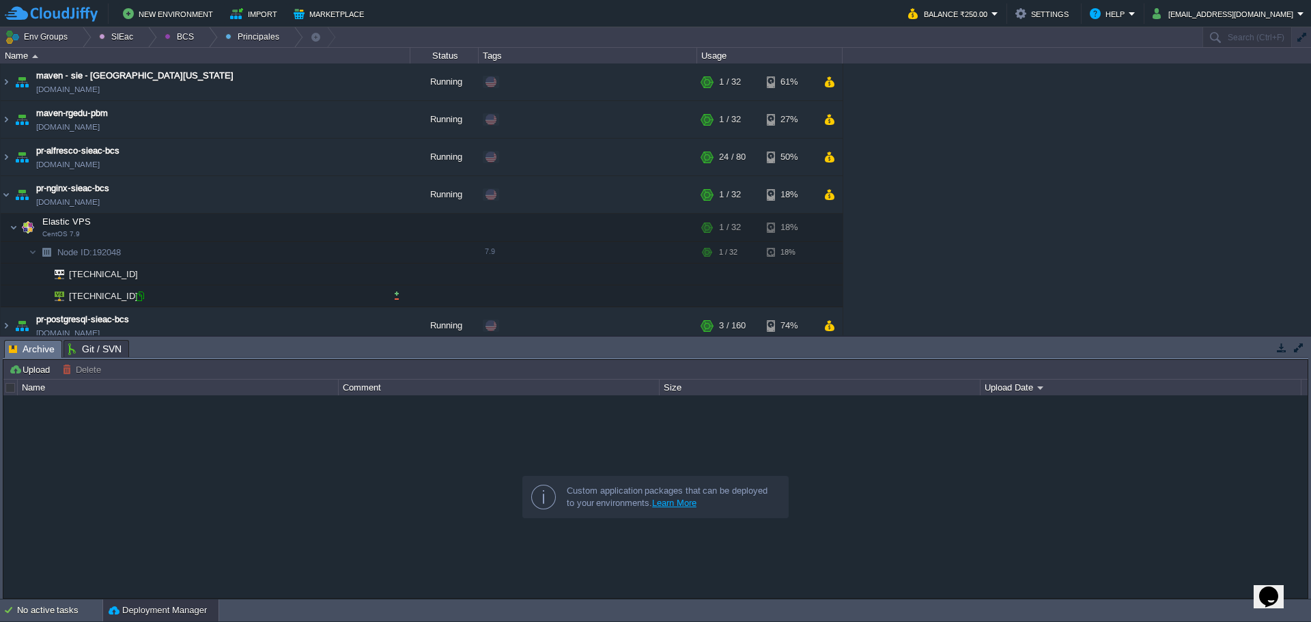
click at [145, 299] on div at bounding box center [140, 296] width 12 height 12
click at [705, 419] on div at bounding box center [655, 496] width 1304 height 202
click at [365, 510] on div at bounding box center [655, 496] width 1304 height 202
click at [292, 232] on button "button" at bounding box center [287, 227] width 12 height 12
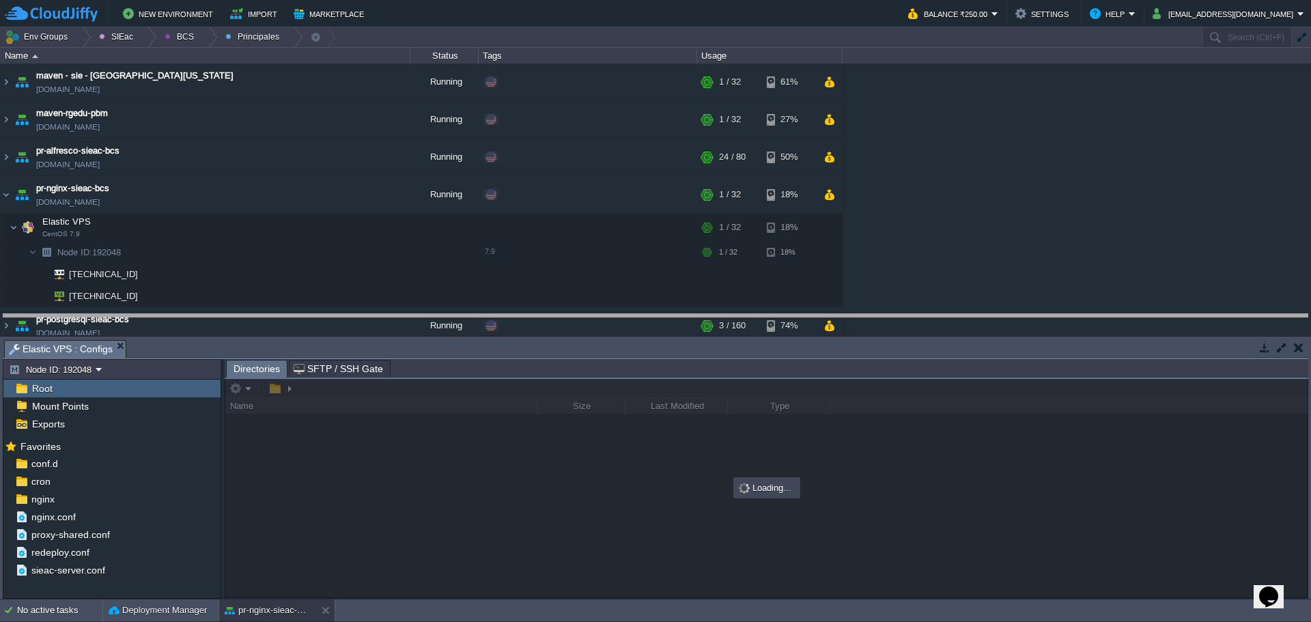
drag, startPoint x: 388, startPoint y: 352, endPoint x: 367, endPoint y: 307, distance: 49.5
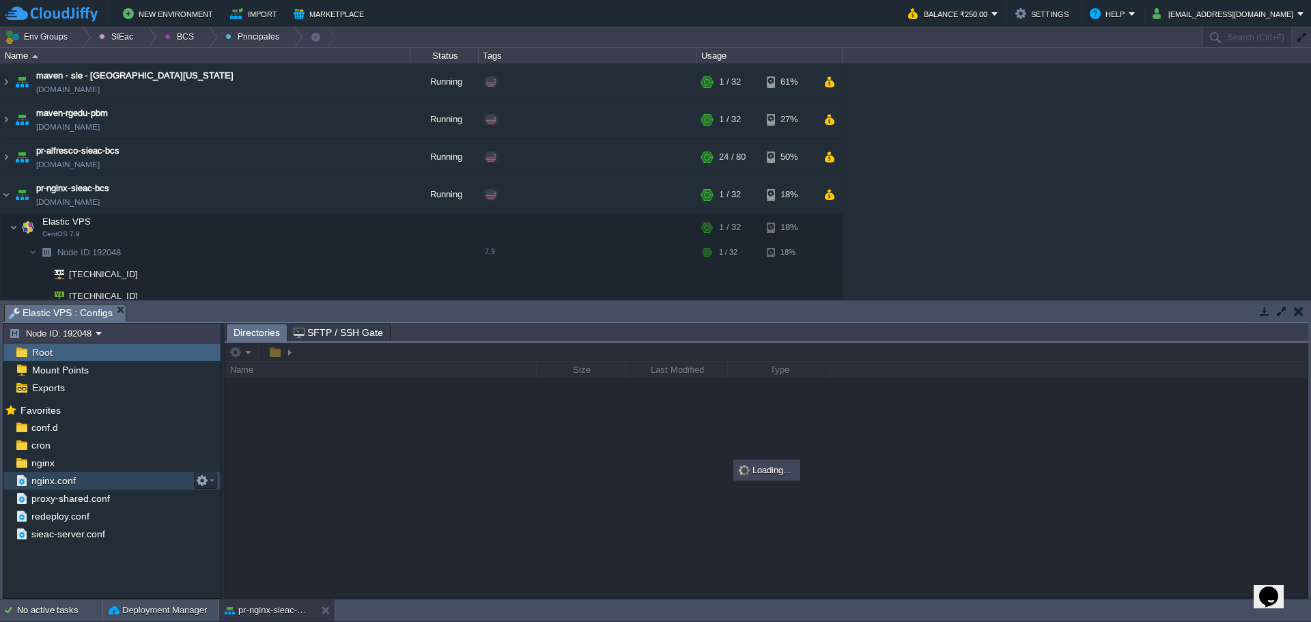
click at [86, 488] on div "nginx.conf" at bounding box center [111, 481] width 217 height 18
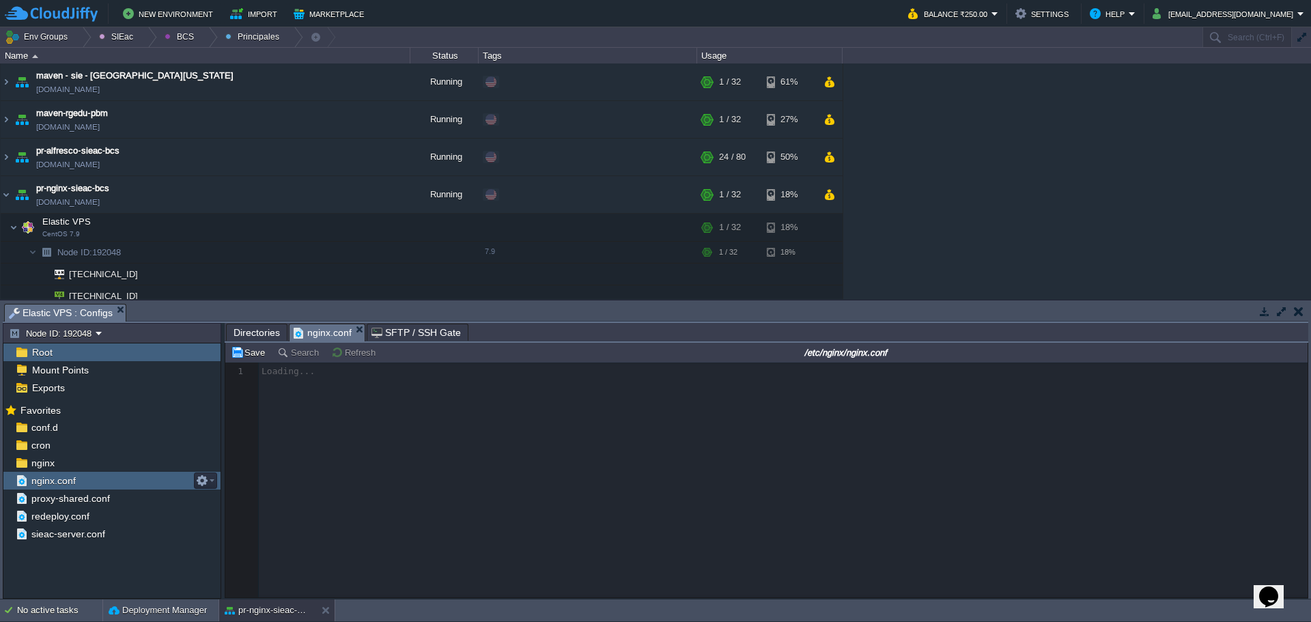
click at [86, 488] on div "nginx.conf" at bounding box center [111, 481] width 217 height 18
click at [72, 537] on span "sieac-server.conf" at bounding box center [68, 534] width 79 height 12
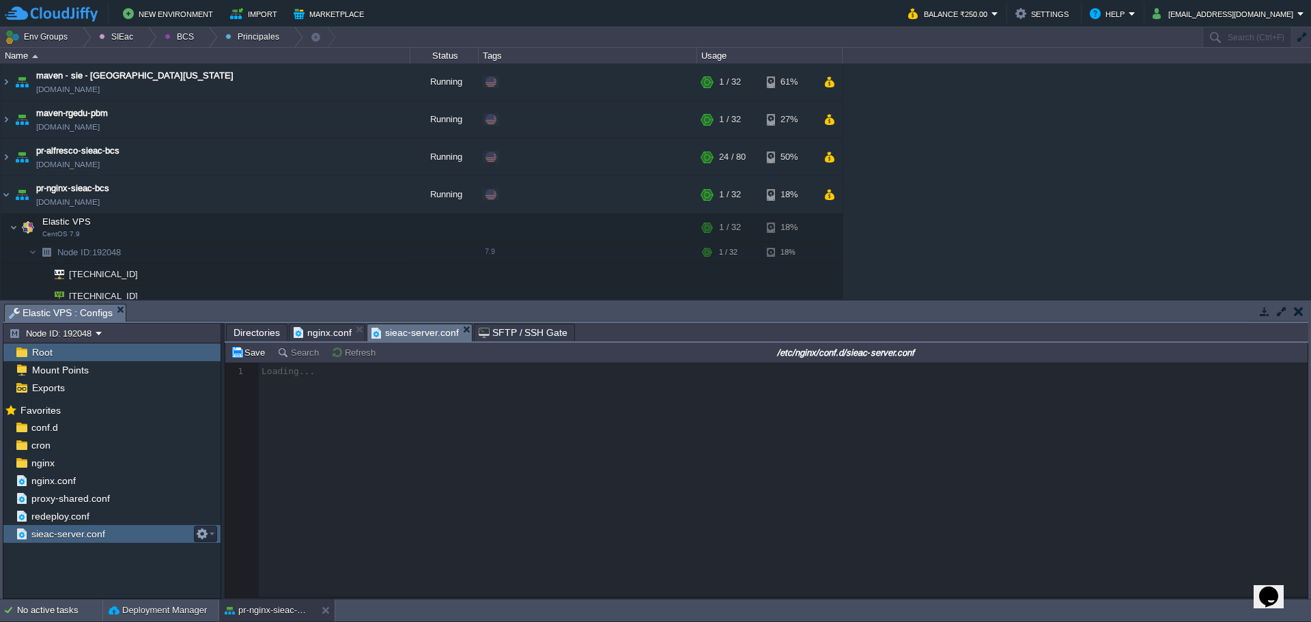
click at [72, 537] on span "sieac-server.conf" at bounding box center [68, 534] width 79 height 12
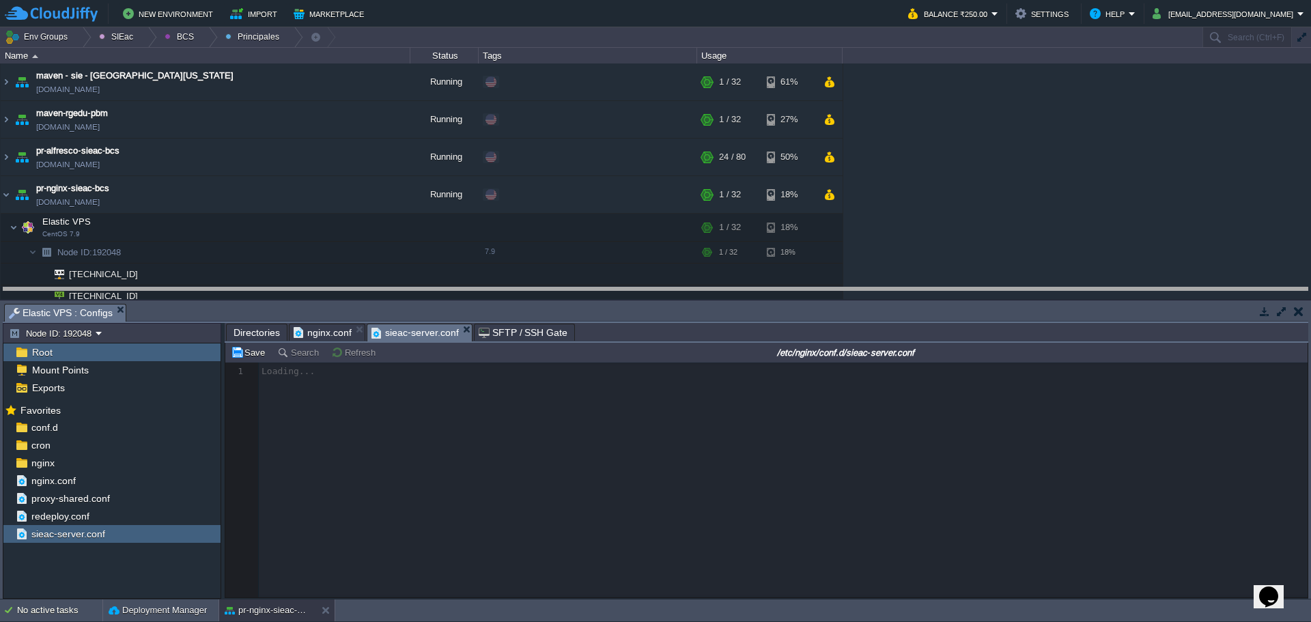
drag, startPoint x: 659, startPoint y: 311, endPoint x: 662, endPoint y: 268, distance: 43.1
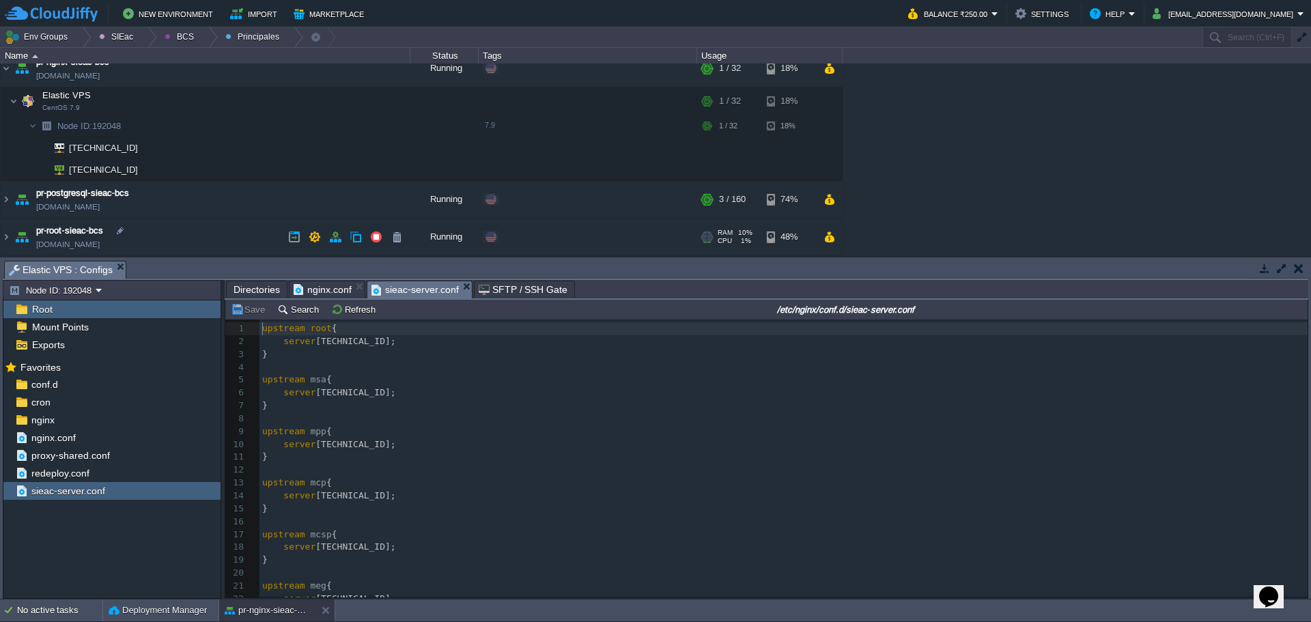
click at [183, 240] on td "pr-root-sieac-bcs [DOMAIN_NAME]" at bounding box center [206, 237] width 410 height 38
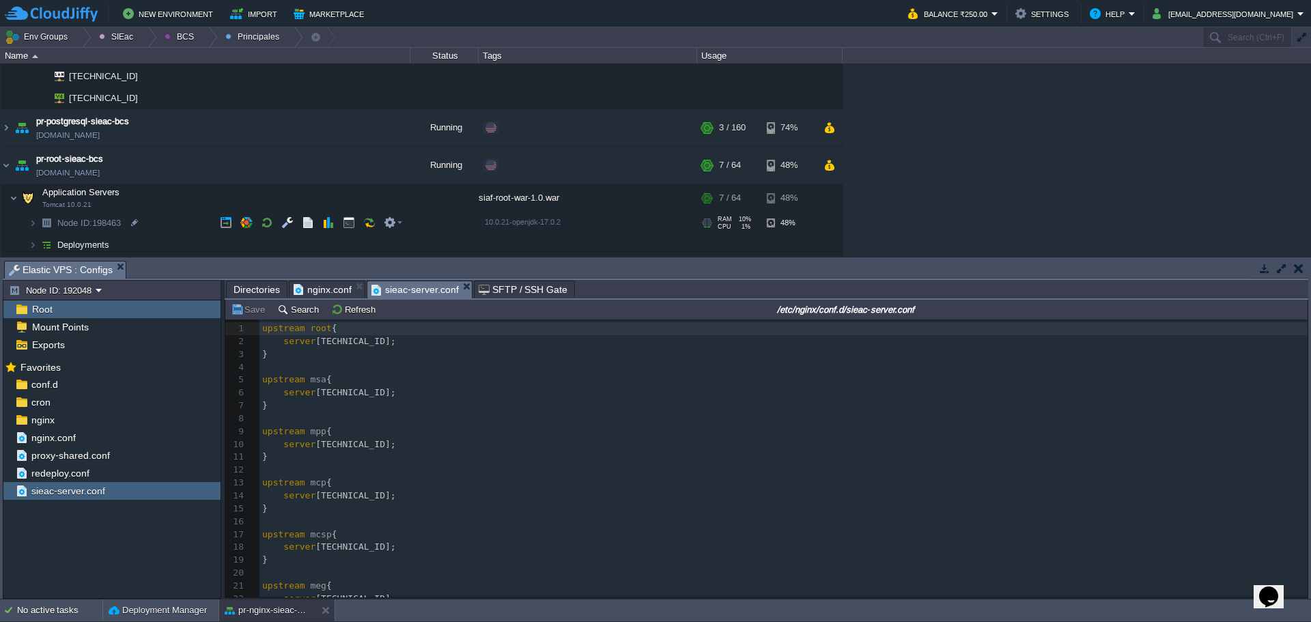
click at [158, 227] on td "Node ID: 198463" at bounding box center [206, 223] width 410 height 22
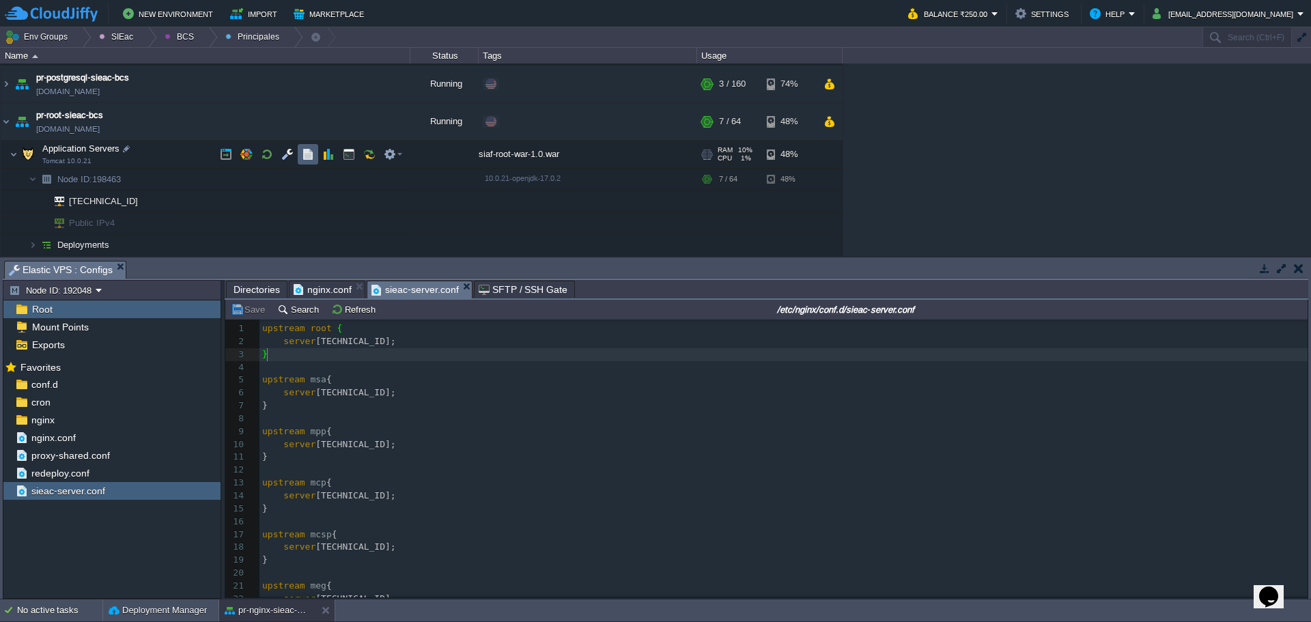
click at [300, 160] on td at bounding box center [308, 154] width 20 height 20
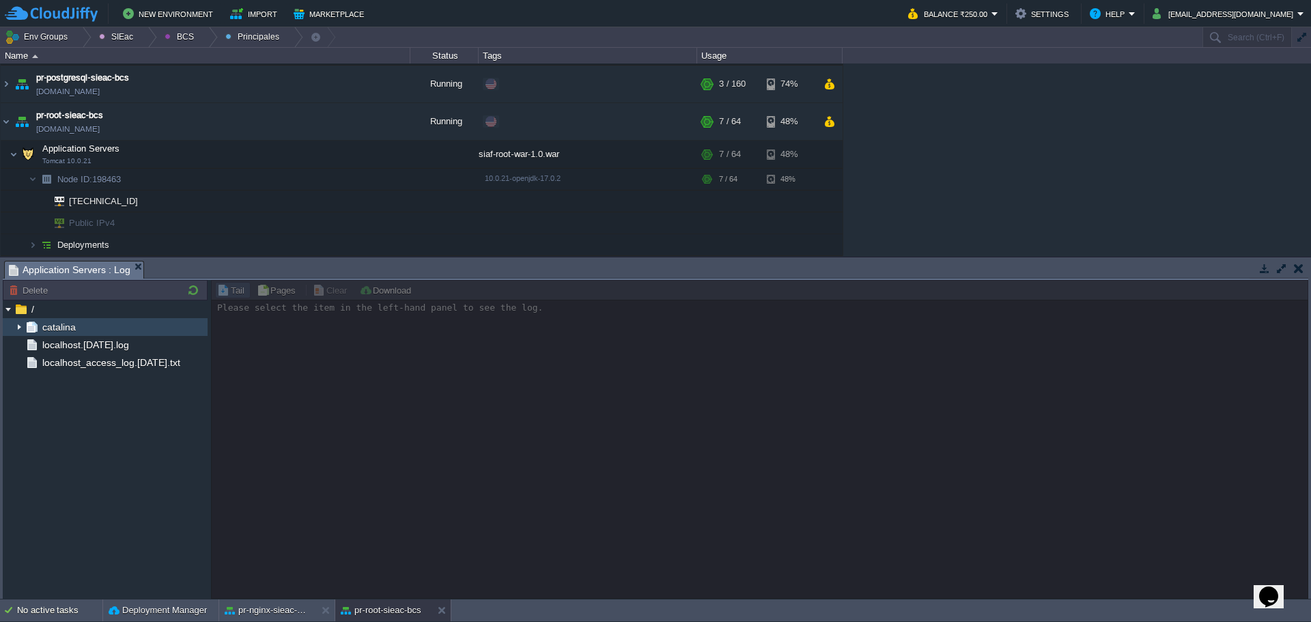
click at [15, 326] on img at bounding box center [19, 327] width 11 height 18
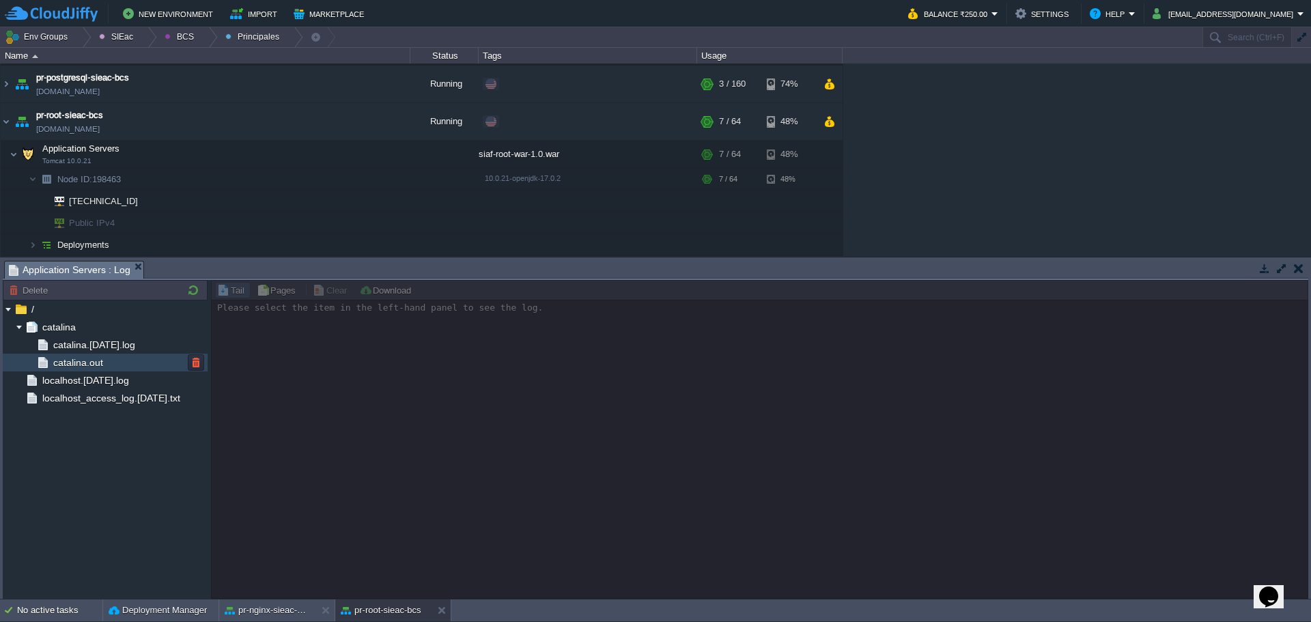
click at [63, 364] on span "catalina.out" at bounding box center [78, 362] width 55 height 12
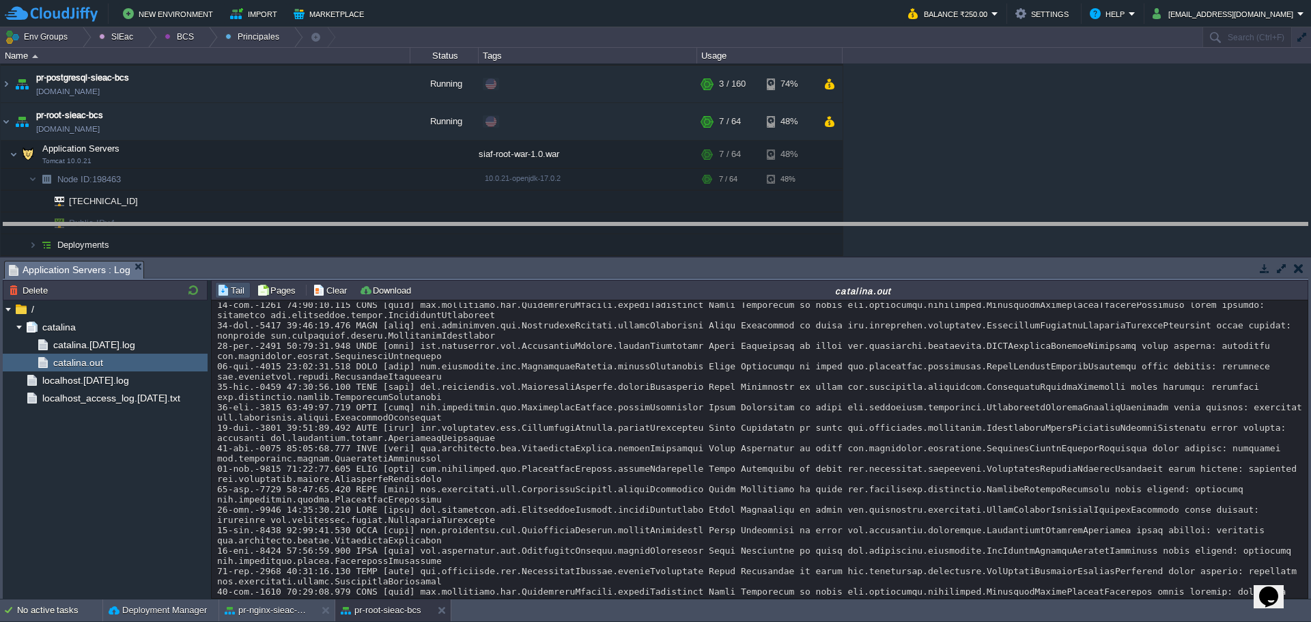
drag, startPoint x: 864, startPoint y: 265, endPoint x: 867, endPoint y: 227, distance: 38.4
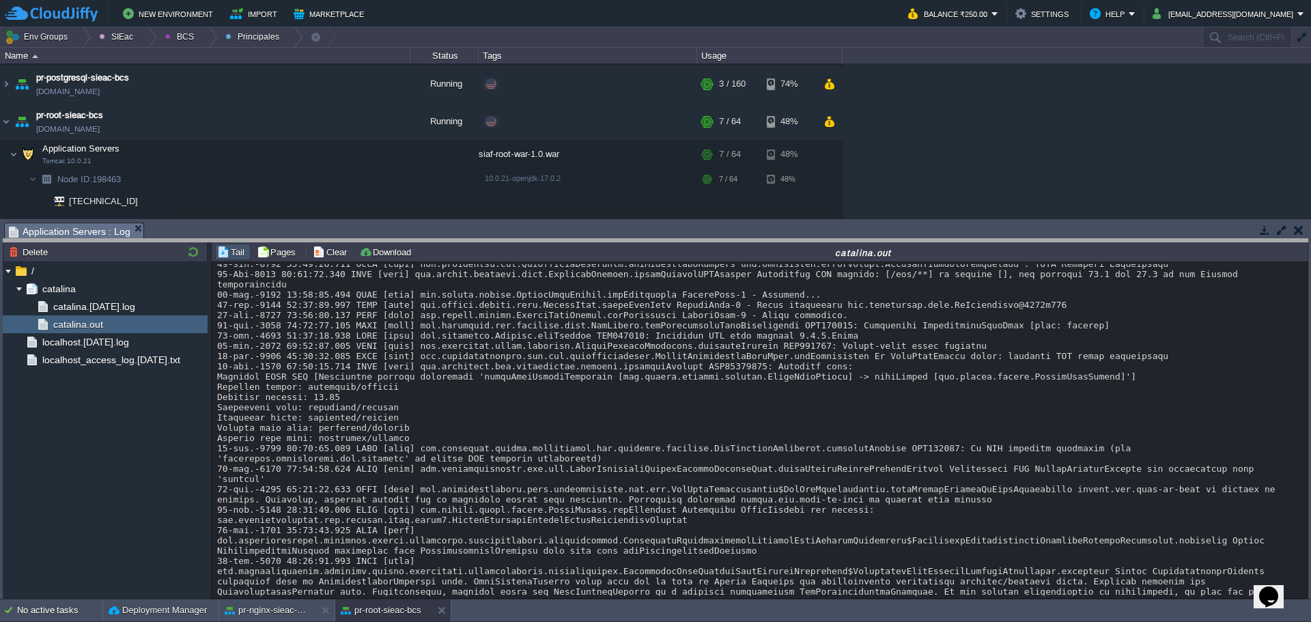
drag, startPoint x: 384, startPoint y: 238, endPoint x: 399, endPoint y: 320, distance: 83.3
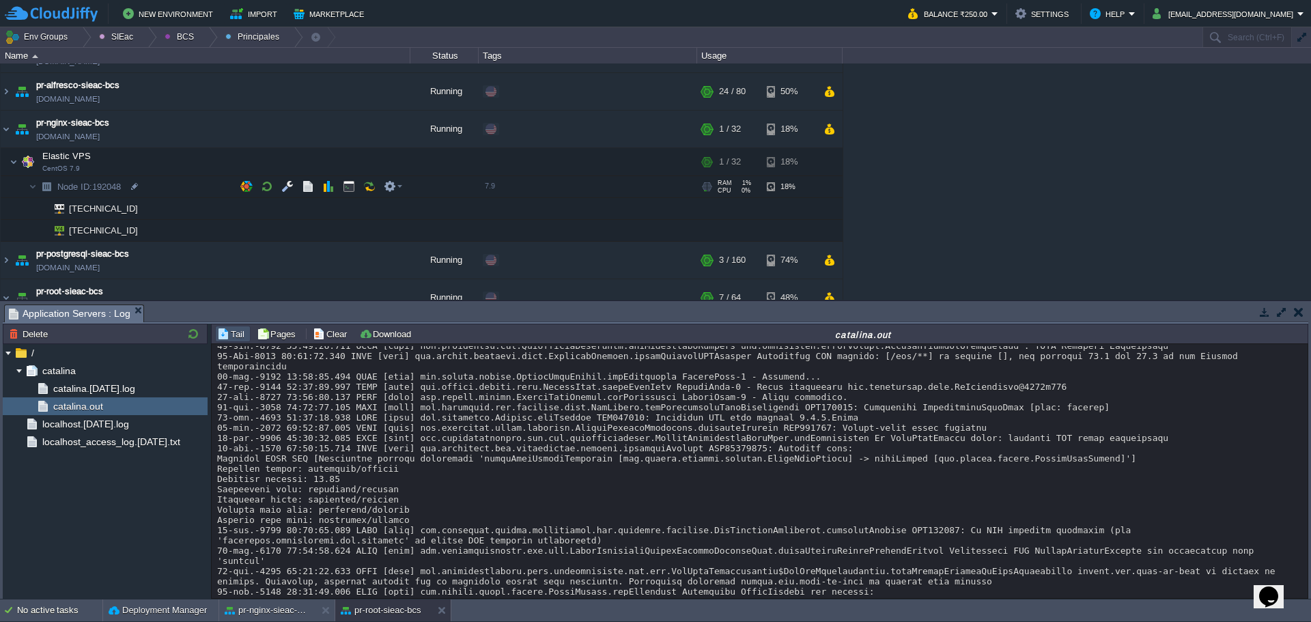
scroll to position [61, 0]
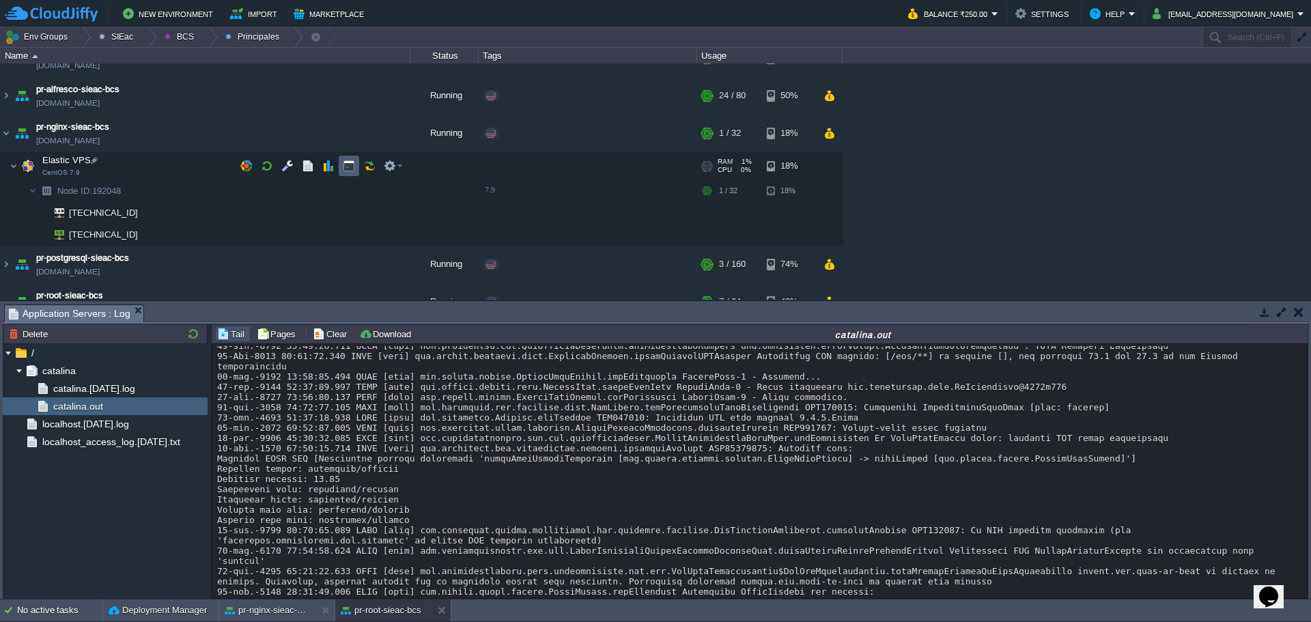
click at [342, 174] on td at bounding box center [349, 166] width 20 height 20
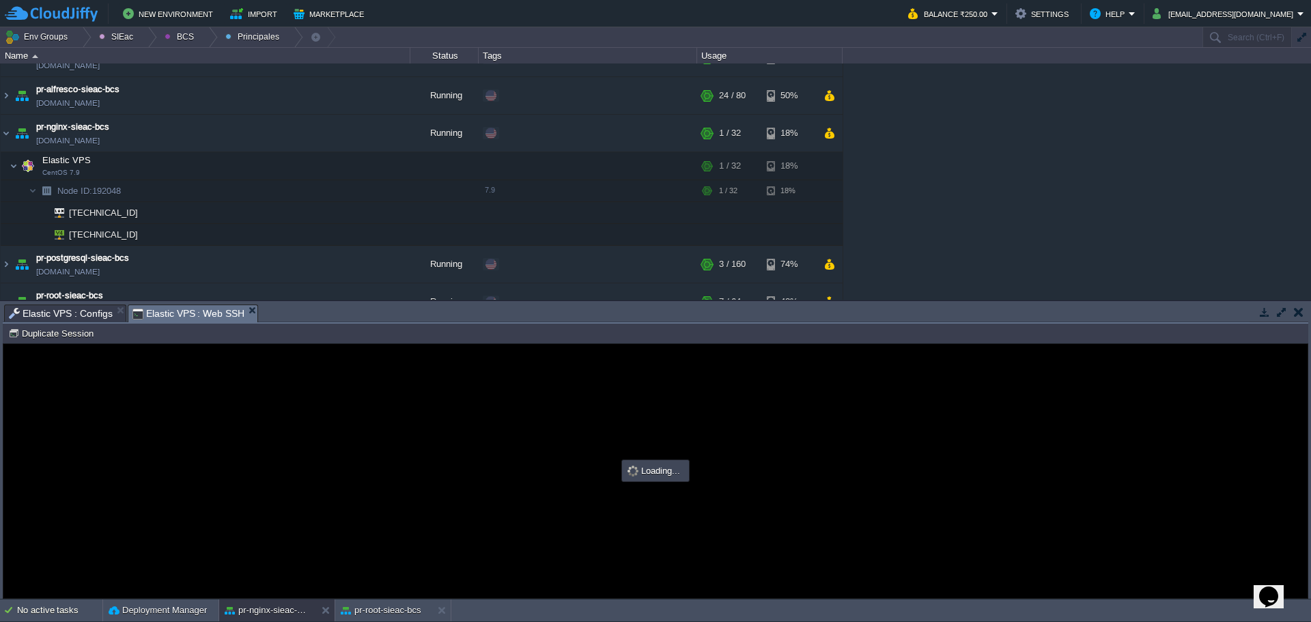
scroll to position [0, 0]
type input "#000000"
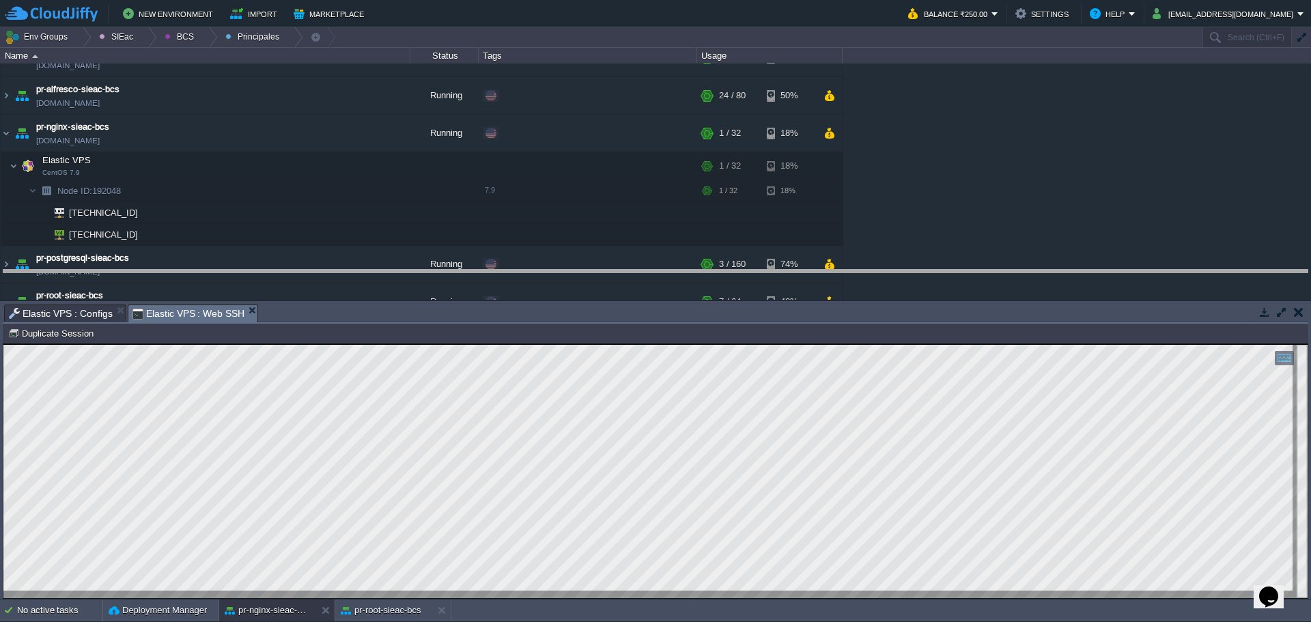
drag, startPoint x: 630, startPoint y: 312, endPoint x: 624, endPoint y: 277, distance: 35.4
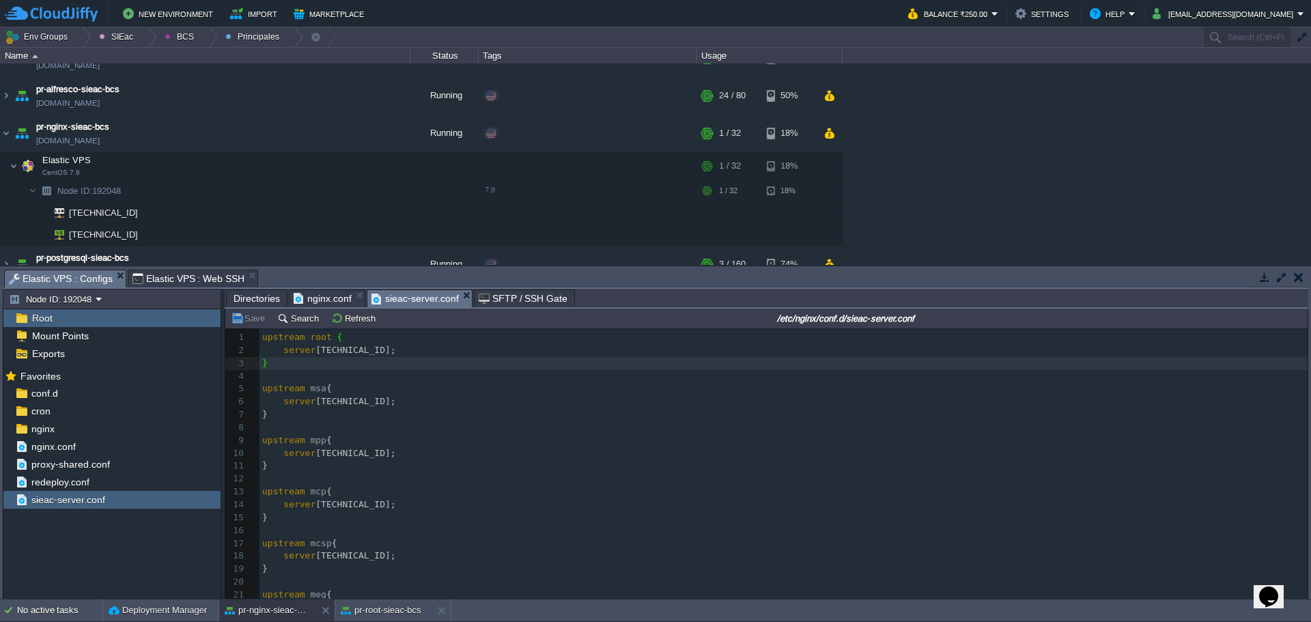
click at [53, 279] on span "Elastic VPS : Configs" at bounding box center [61, 278] width 104 height 17
click at [305, 298] on span "nginx.conf" at bounding box center [323, 298] width 58 height 16
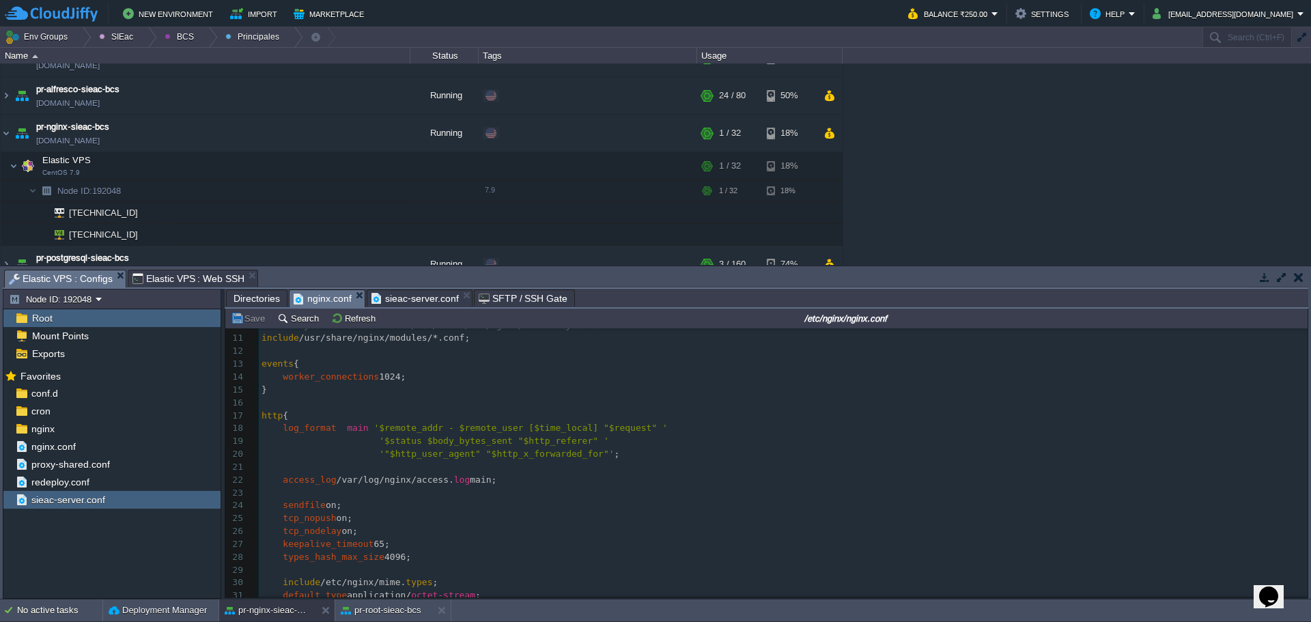
scroll to position [8, 0]
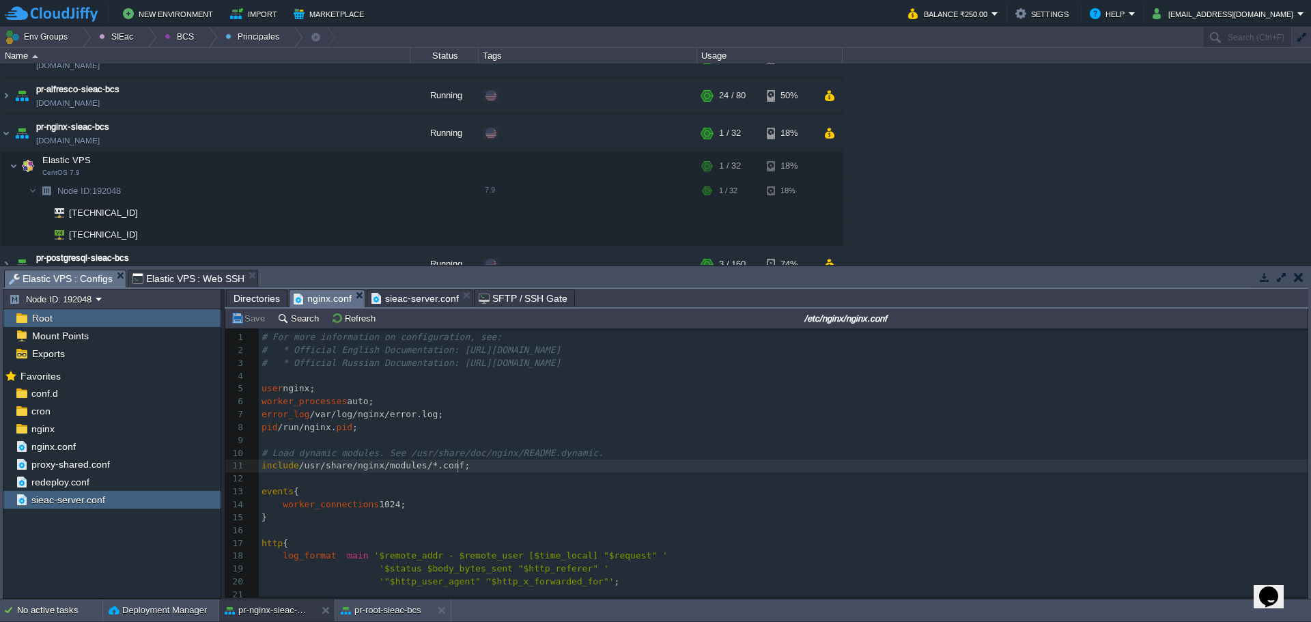
click at [541, 465] on pre "include /usr/share/nginx/modules/*.conf;" at bounding box center [783, 465] width 1049 height 13
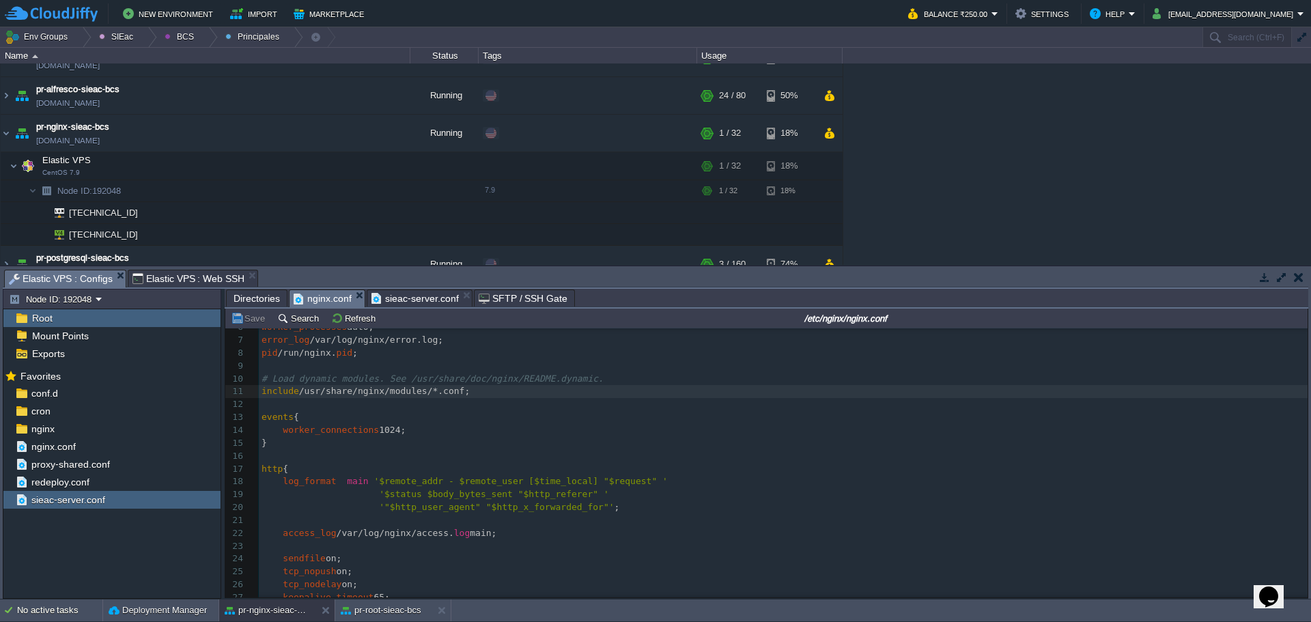
scroll to position [136, 0]
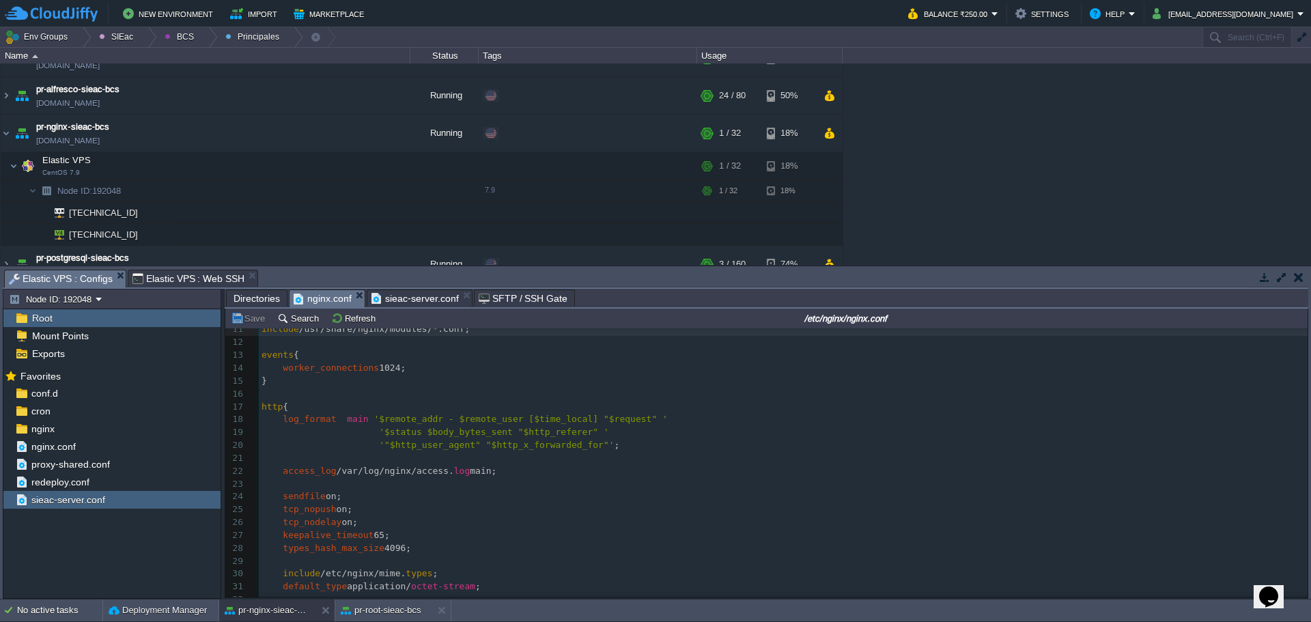
click at [599, 432] on pre "'$status $body_bytes_sent "$http_referer" '" at bounding box center [783, 432] width 1049 height 13
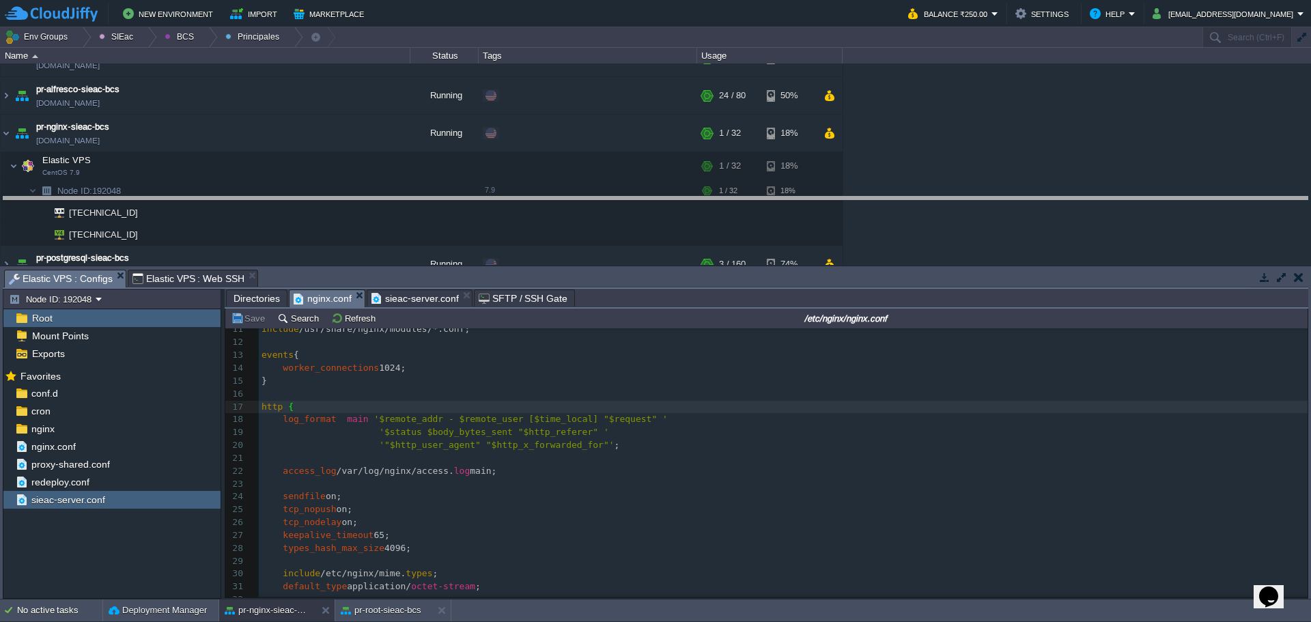
drag, startPoint x: 584, startPoint y: 278, endPoint x: 568, endPoint y: 167, distance: 111.8
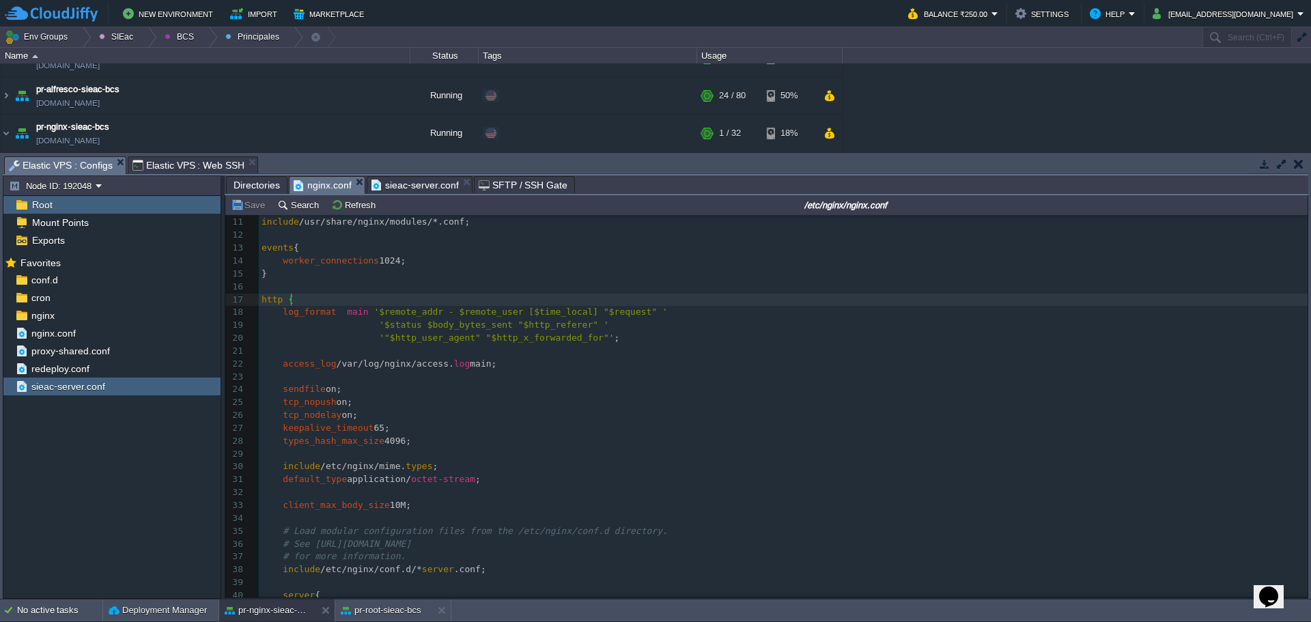
scroll to position [137, 0]
drag, startPoint x: 391, startPoint y: 183, endPoint x: 432, endPoint y: 203, distance: 46.1
click at [391, 184] on span "sieac-server.conf" at bounding box center [414, 185] width 87 height 16
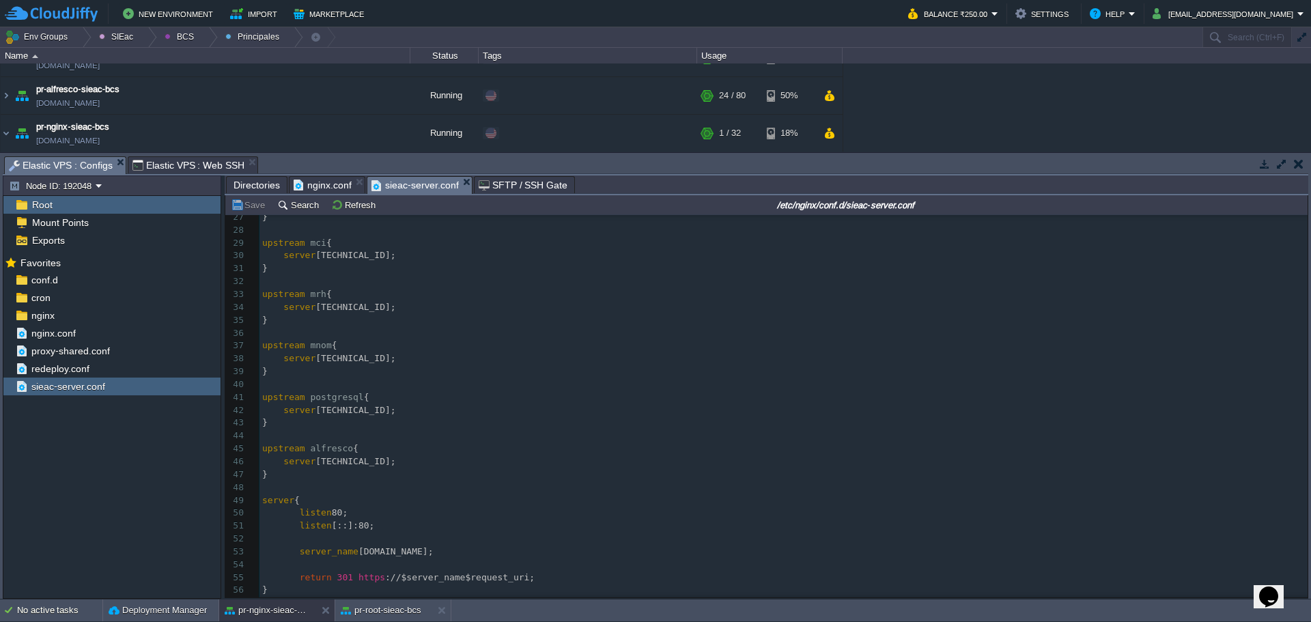
scroll to position [682, 0]
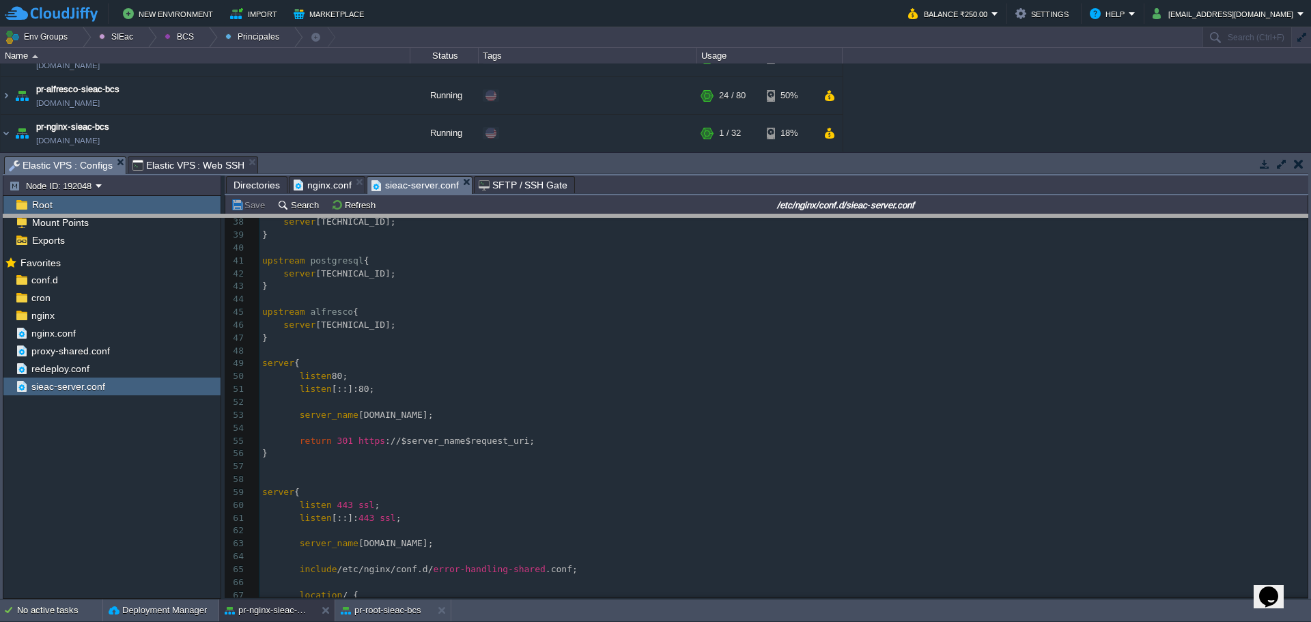
drag, startPoint x: 456, startPoint y: 173, endPoint x: 450, endPoint y: 236, distance: 63.8
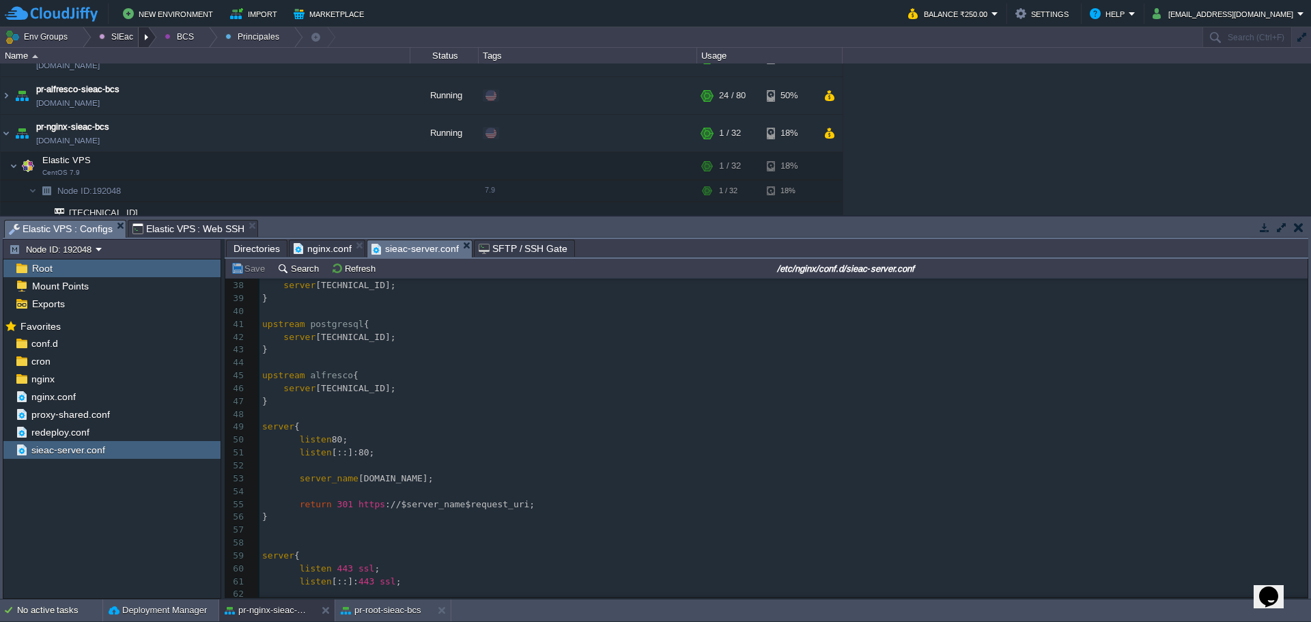
click at [139, 40] on div at bounding box center [148, 37] width 18 height 20
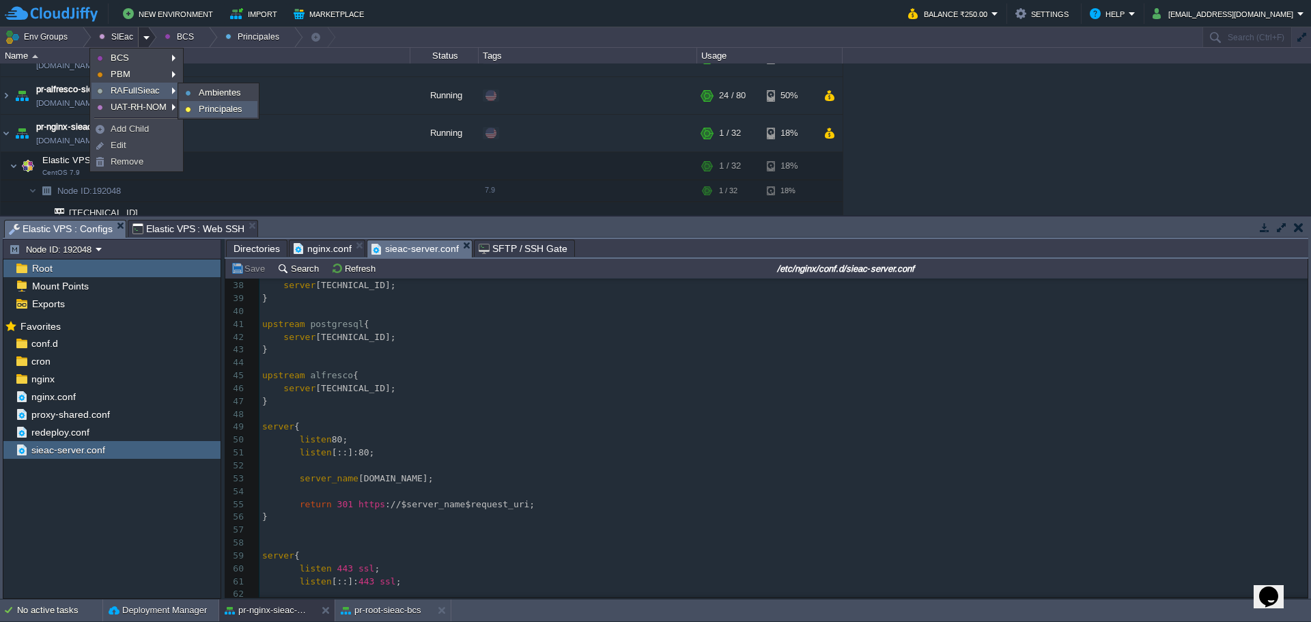
click at [231, 109] on span "Principales" at bounding box center [221, 109] width 44 height 10
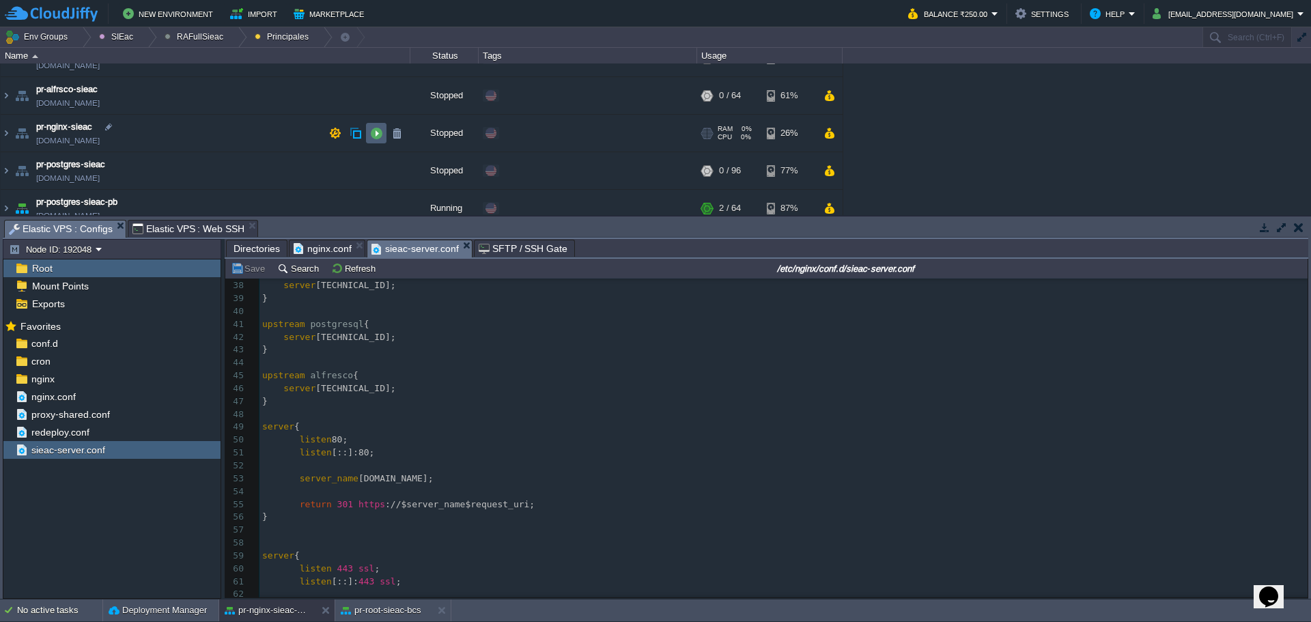
click at [370, 137] on button "button" at bounding box center [376, 133] width 12 height 12
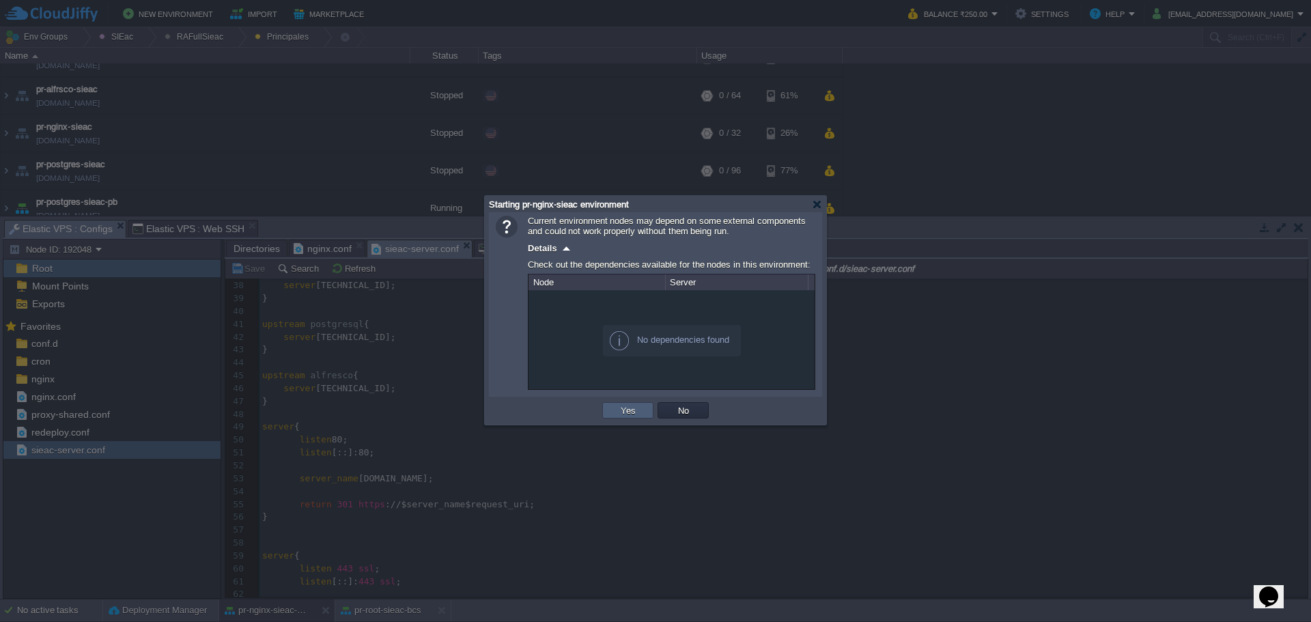
click at [619, 418] on td "Yes" at bounding box center [627, 410] width 51 height 16
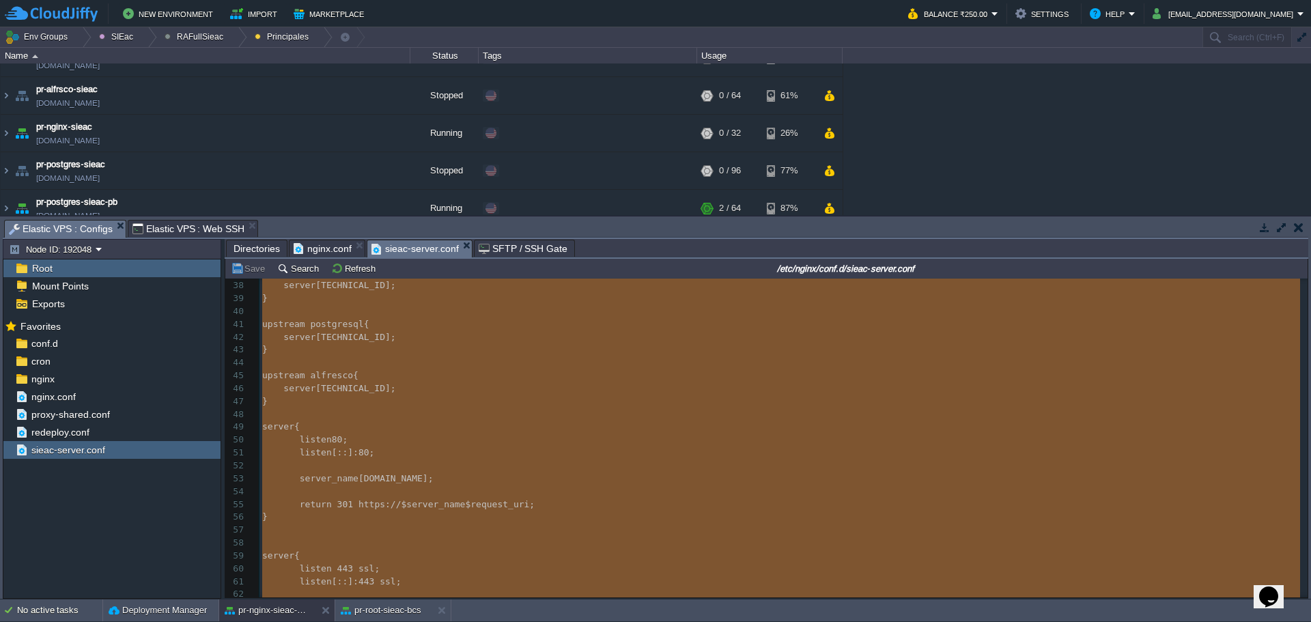
type textarea "-"
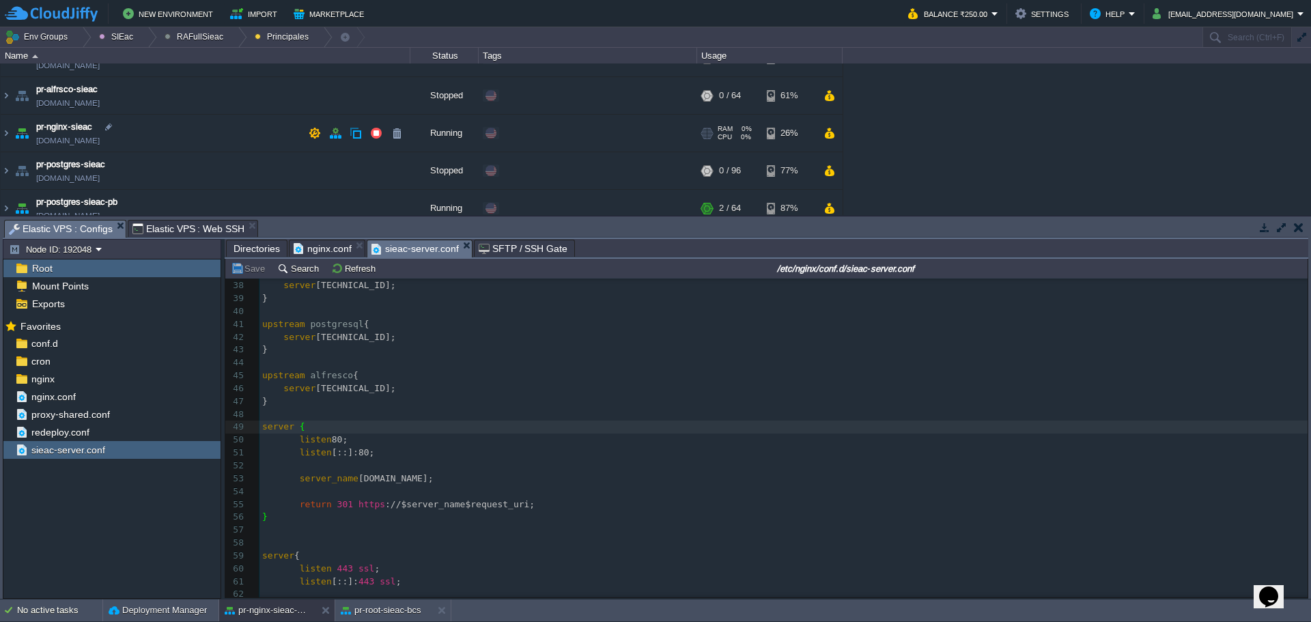
click at [199, 134] on td "pr-nginx-sieac [DOMAIN_NAME]" at bounding box center [206, 134] width 410 height 38
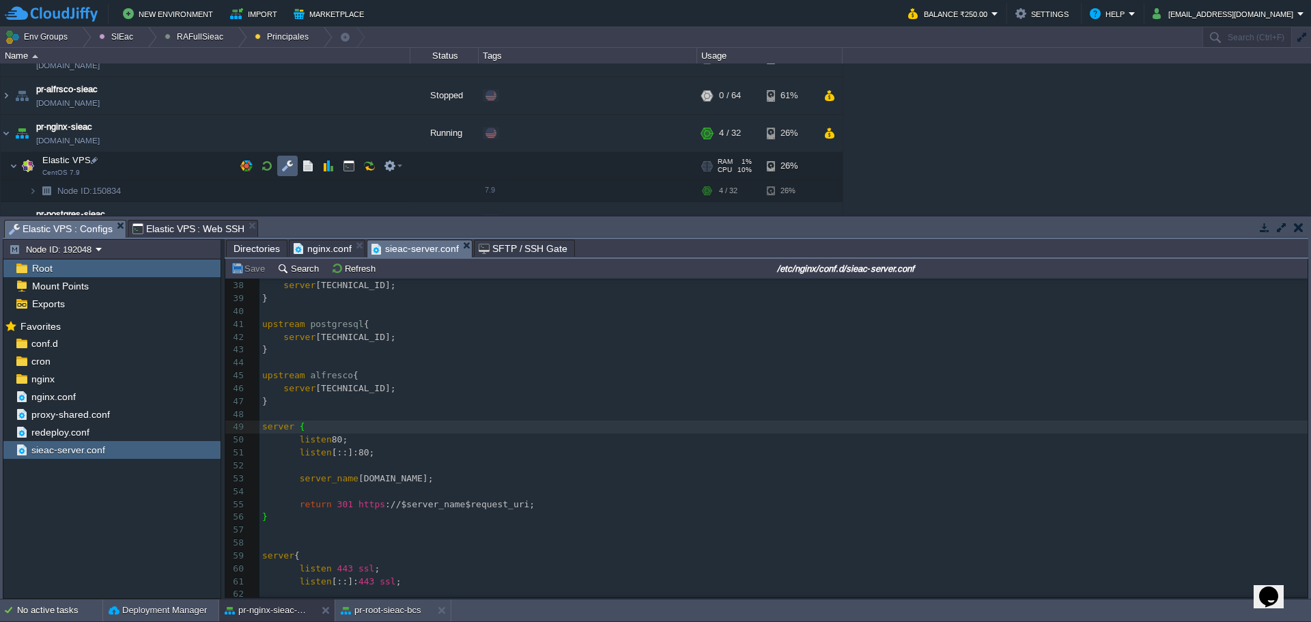
click at [290, 162] on button "button" at bounding box center [287, 166] width 12 height 12
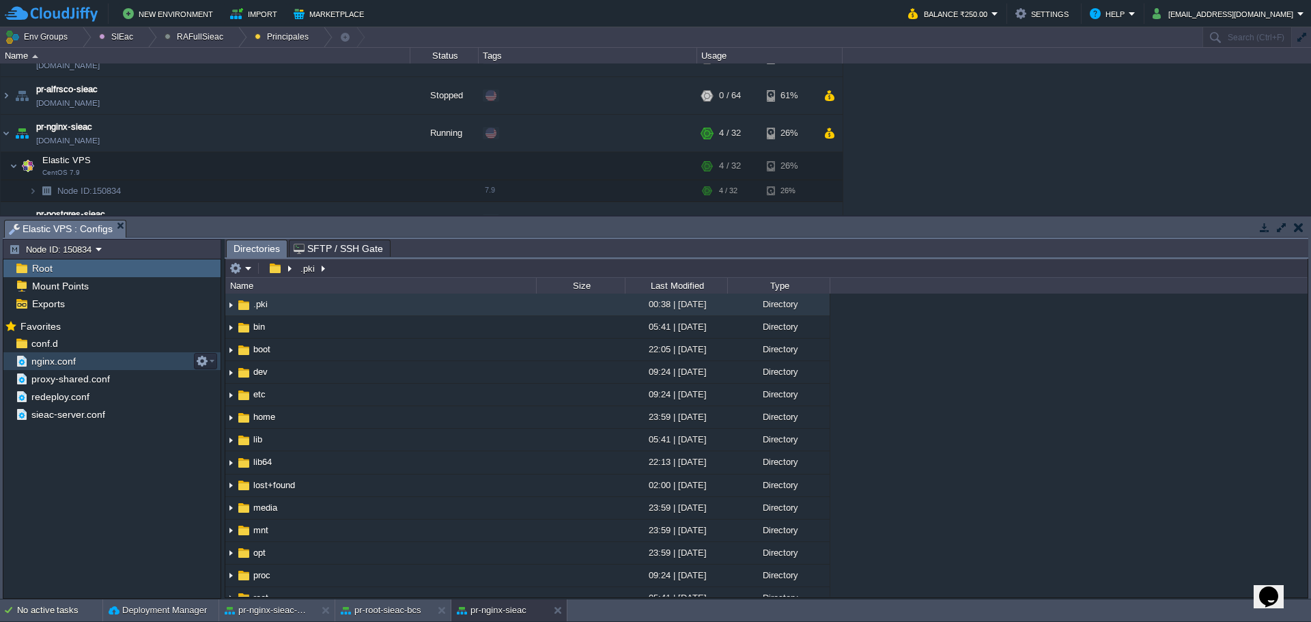
click at [48, 363] on span "nginx.conf" at bounding box center [53, 361] width 49 height 12
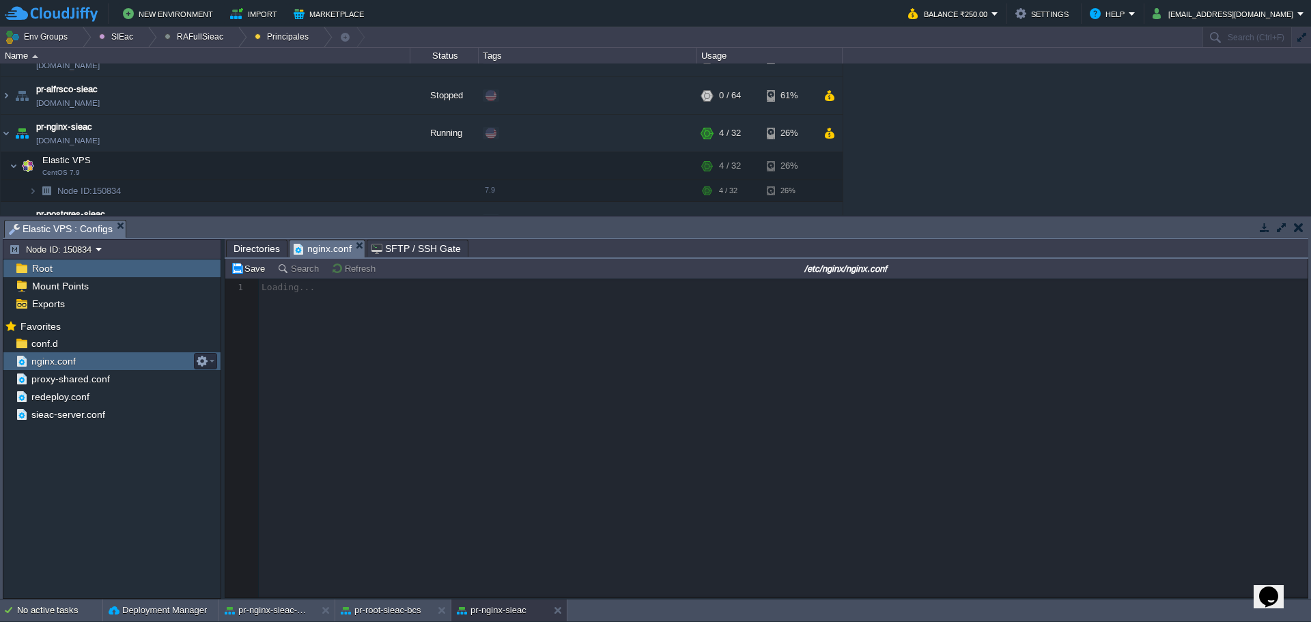
click at [48, 363] on span "nginx.conf" at bounding box center [53, 361] width 49 height 12
click at [50, 423] on div "sieac-server.conf" at bounding box center [111, 415] width 217 height 18
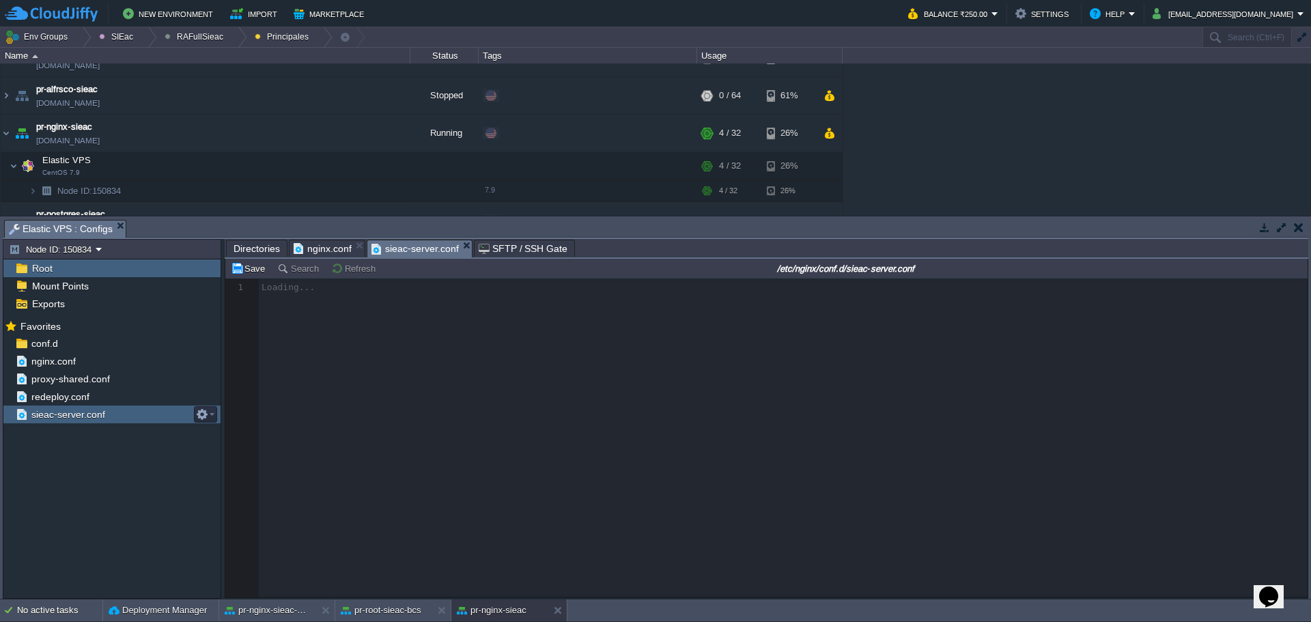
click at [50, 423] on div "sieac-server.conf" at bounding box center [111, 415] width 217 height 18
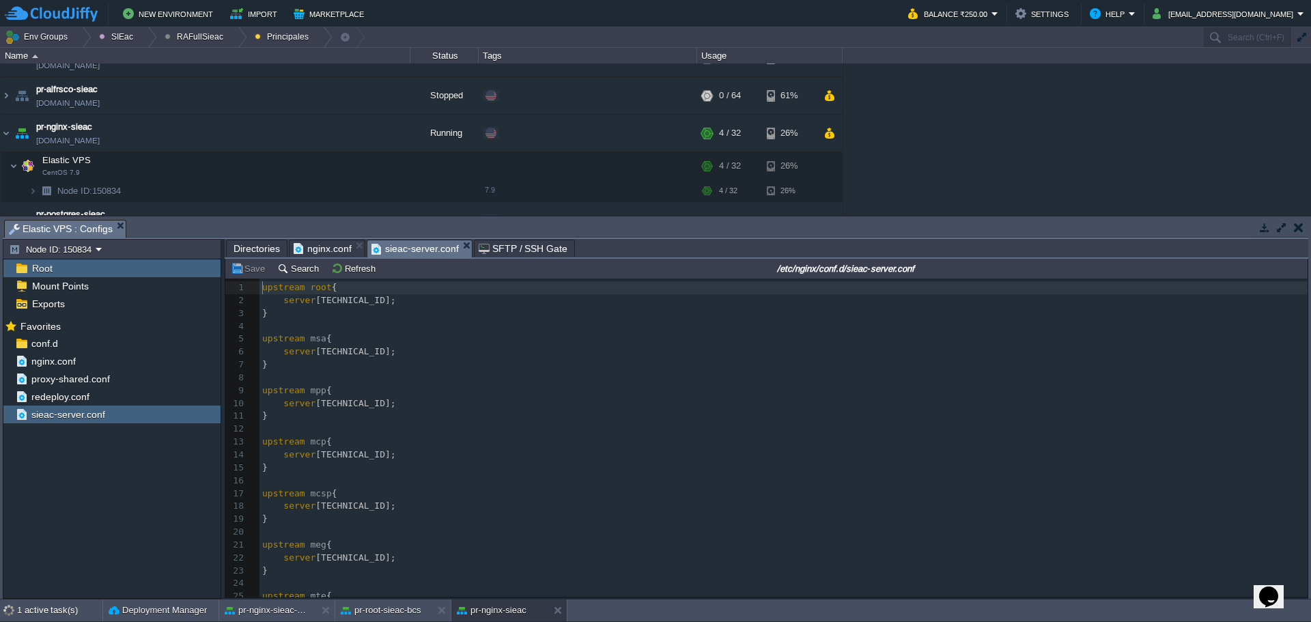
scroll to position [5, 0]
click at [598, 434] on pre "​" at bounding box center [783, 429] width 1048 height 13
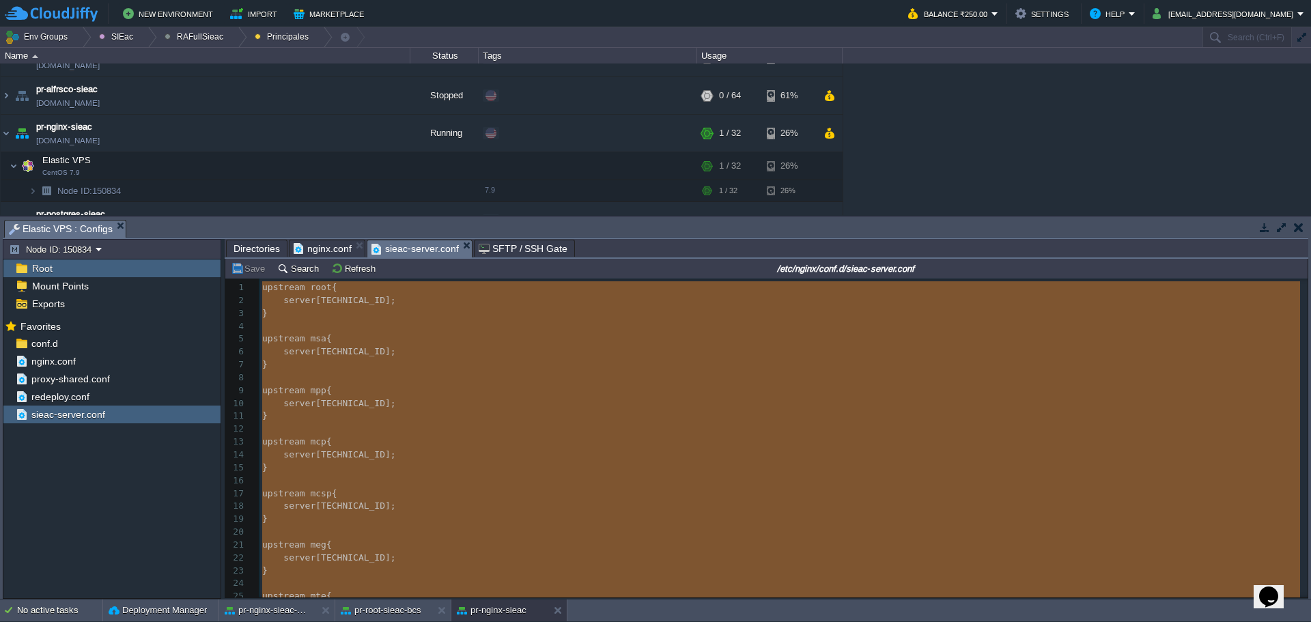
type textarea "-"
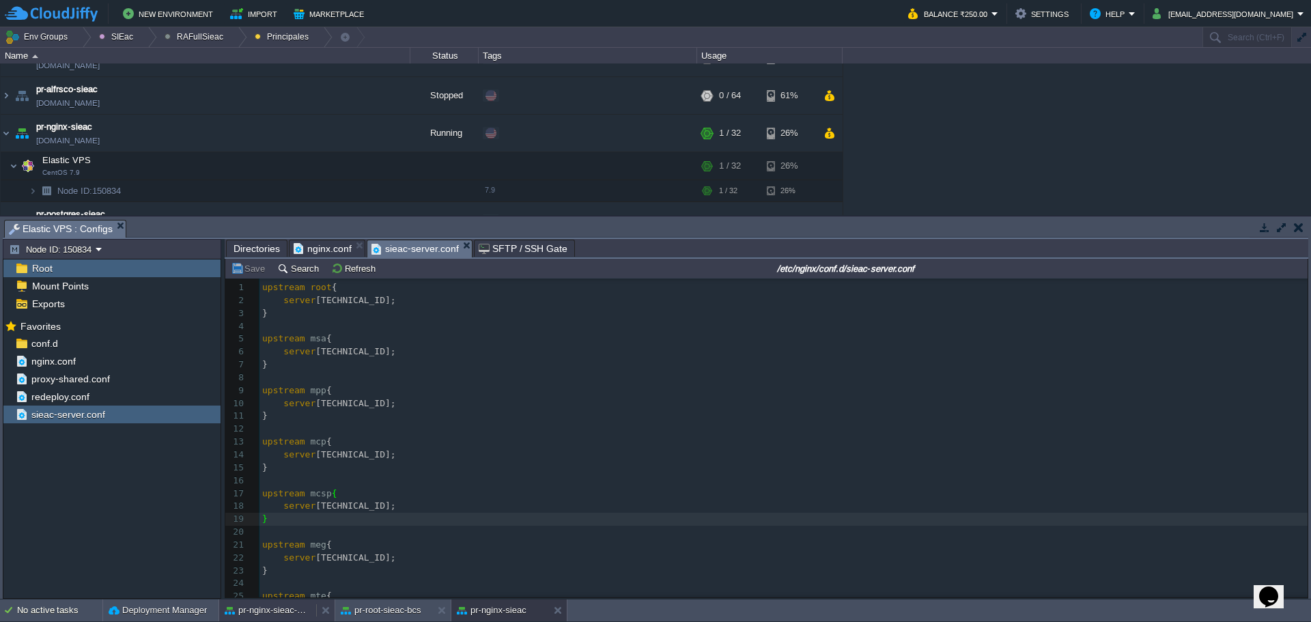
click at [281, 615] on button "pr-nginx-sieac-bcs" at bounding box center [268, 611] width 86 height 14
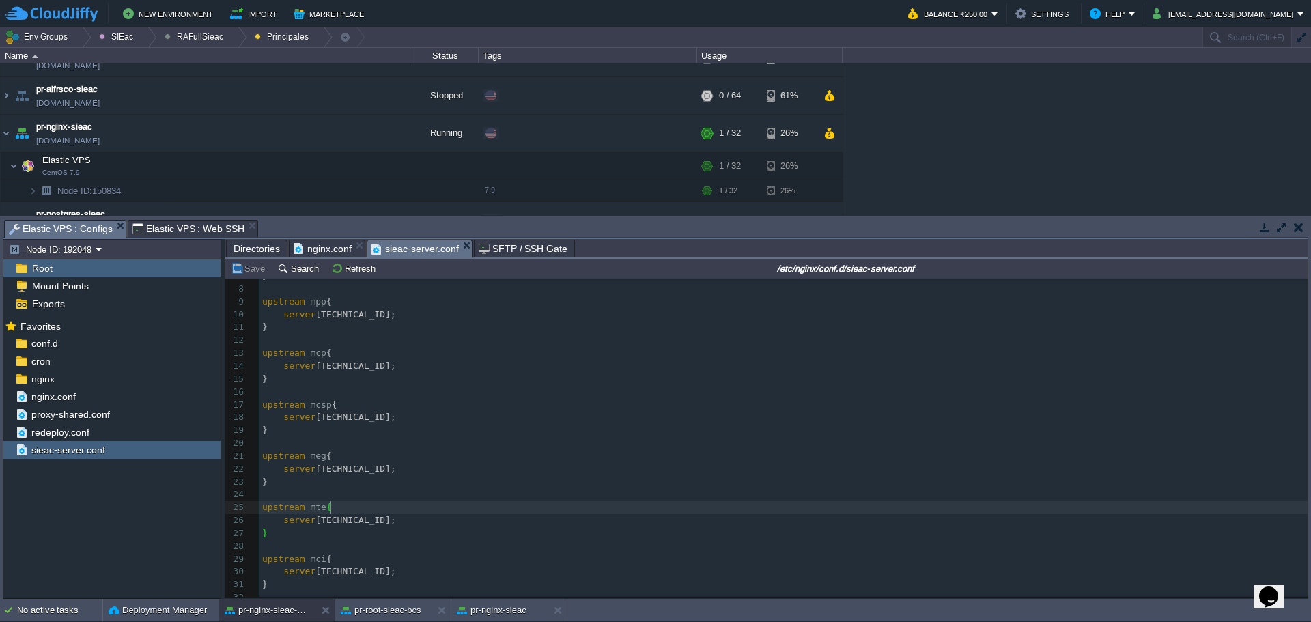
scroll to position [1, 0]
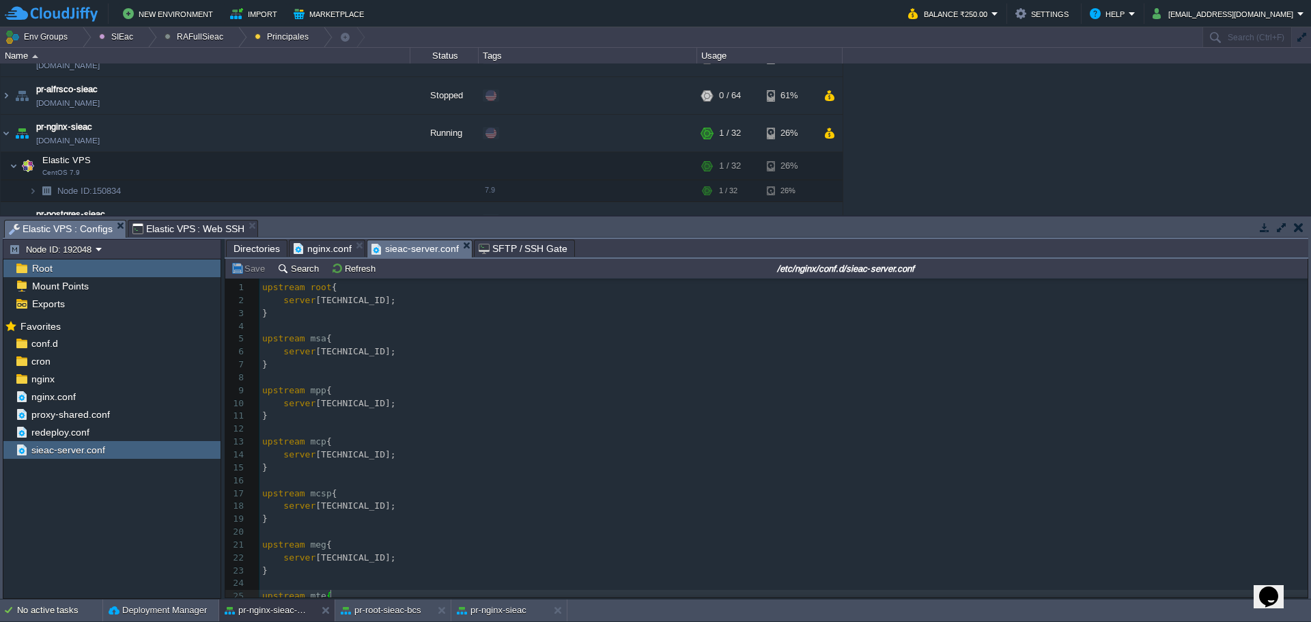
click at [527, 431] on pre "​" at bounding box center [783, 429] width 1048 height 13
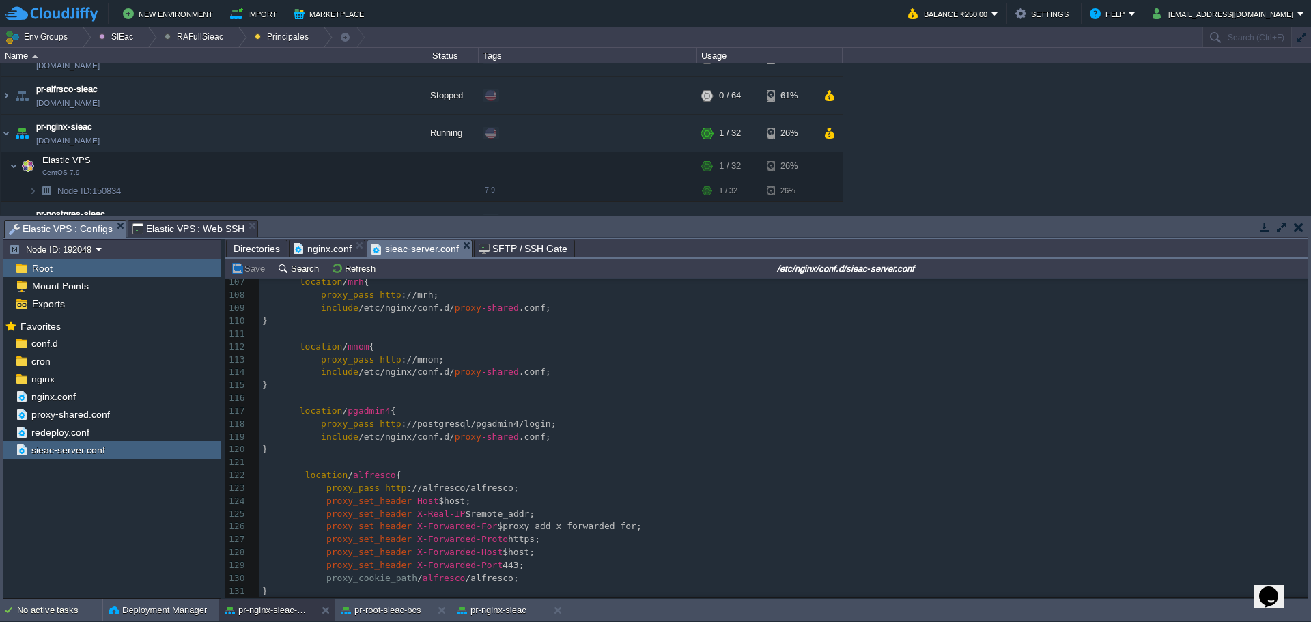
scroll to position [1159, 0]
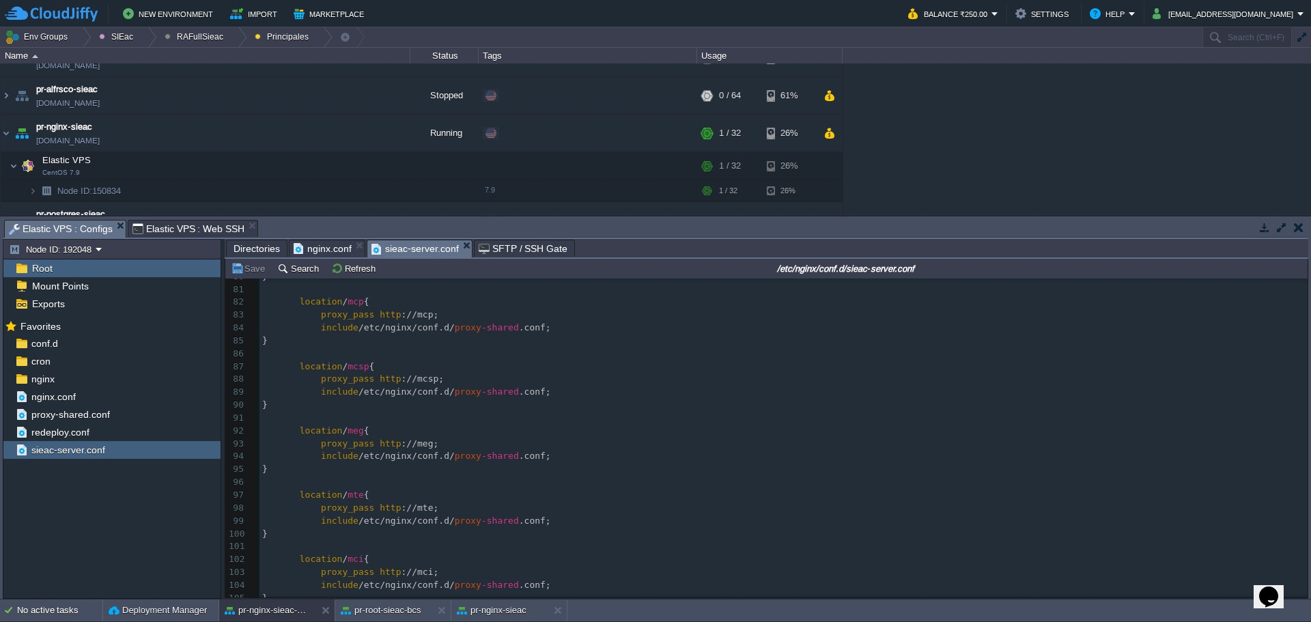
click at [649, 507] on pre "proxy_pass http ://mte;" at bounding box center [783, 508] width 1048 height 13
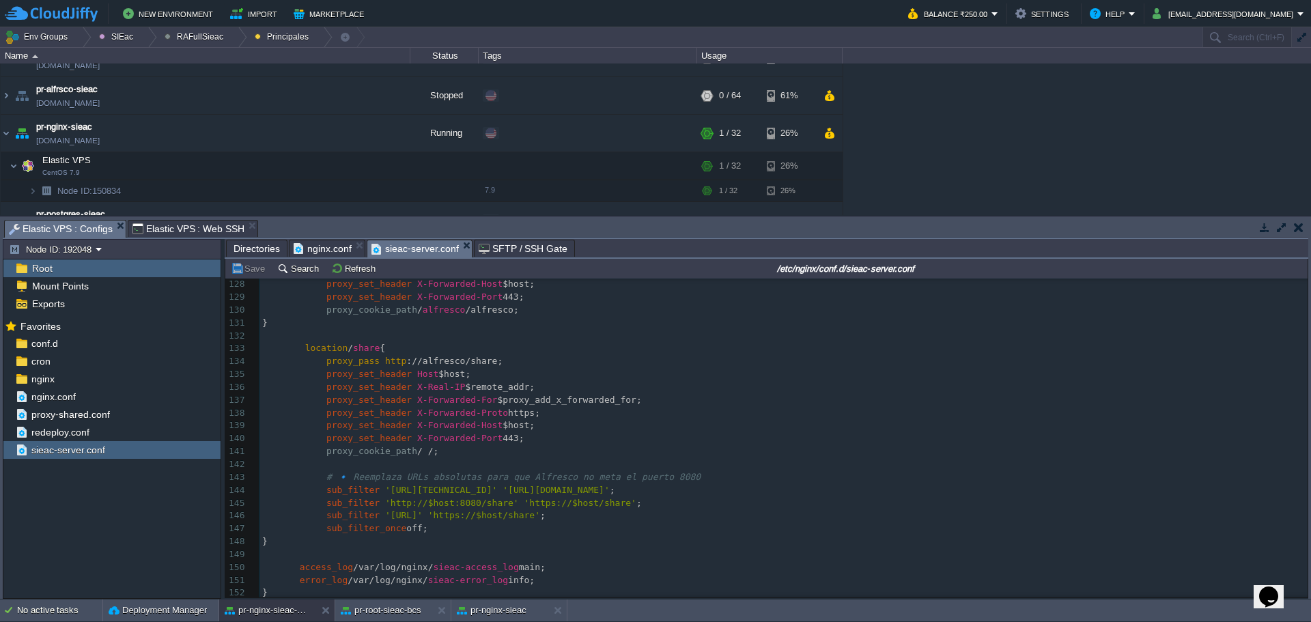
click at [679, 515] on pre "sub_filter '[URL]' 'https://$host/share' ;" at bounding box center [783, 515] width 1048 height 13
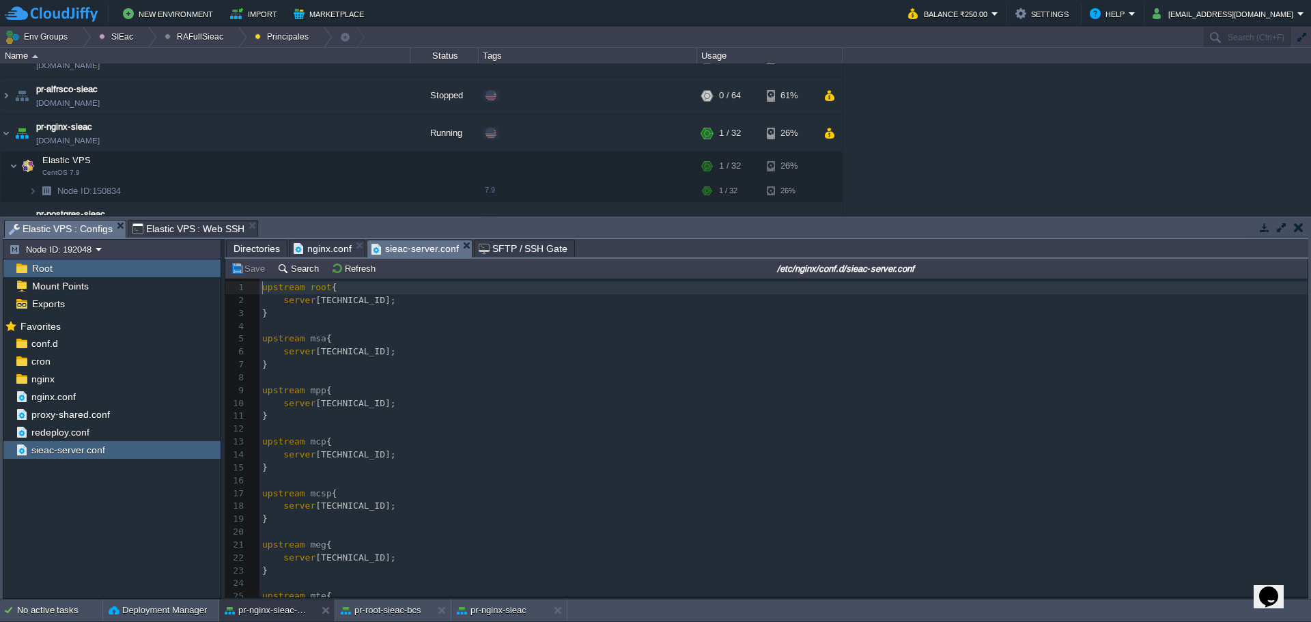
type textarea "-"
click at [485, 482] on pre "​" at bounding box center [783, 480] width 1048 height 13
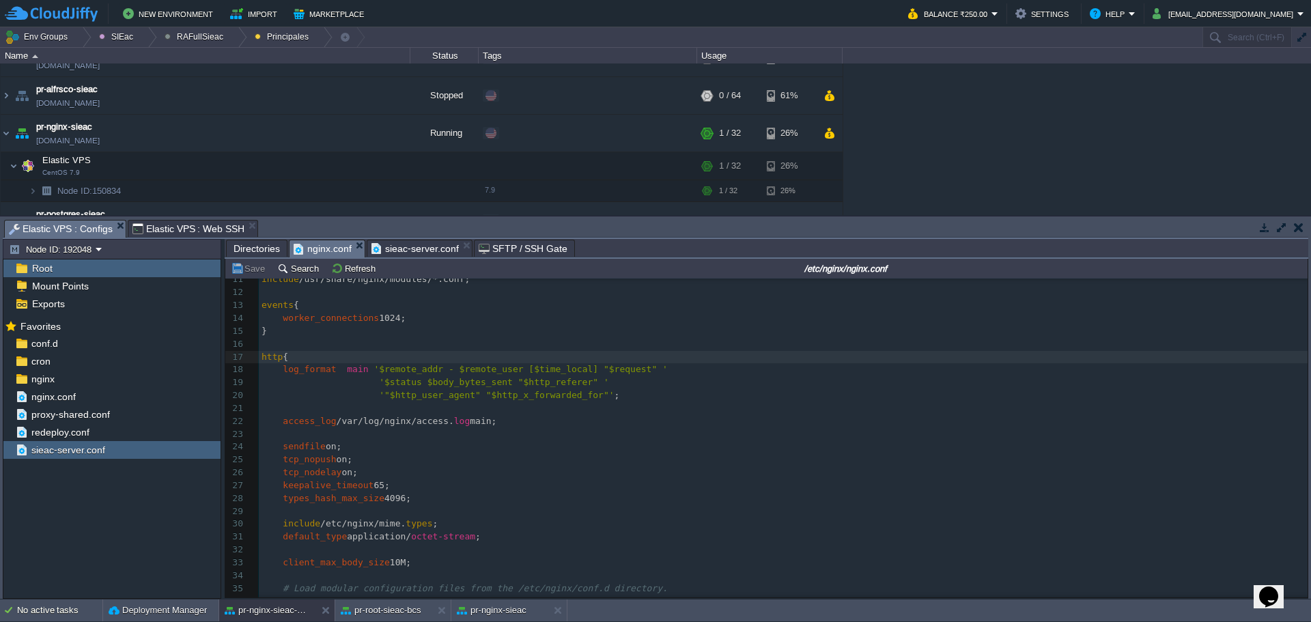
click at [326, 255] on span "nginx.conf" at bounding box center [323, 248] width 58 height 17
click at [507, 609] on button "pr-nginx-sieac" at bounding box center [492, 611] width 70 height 14
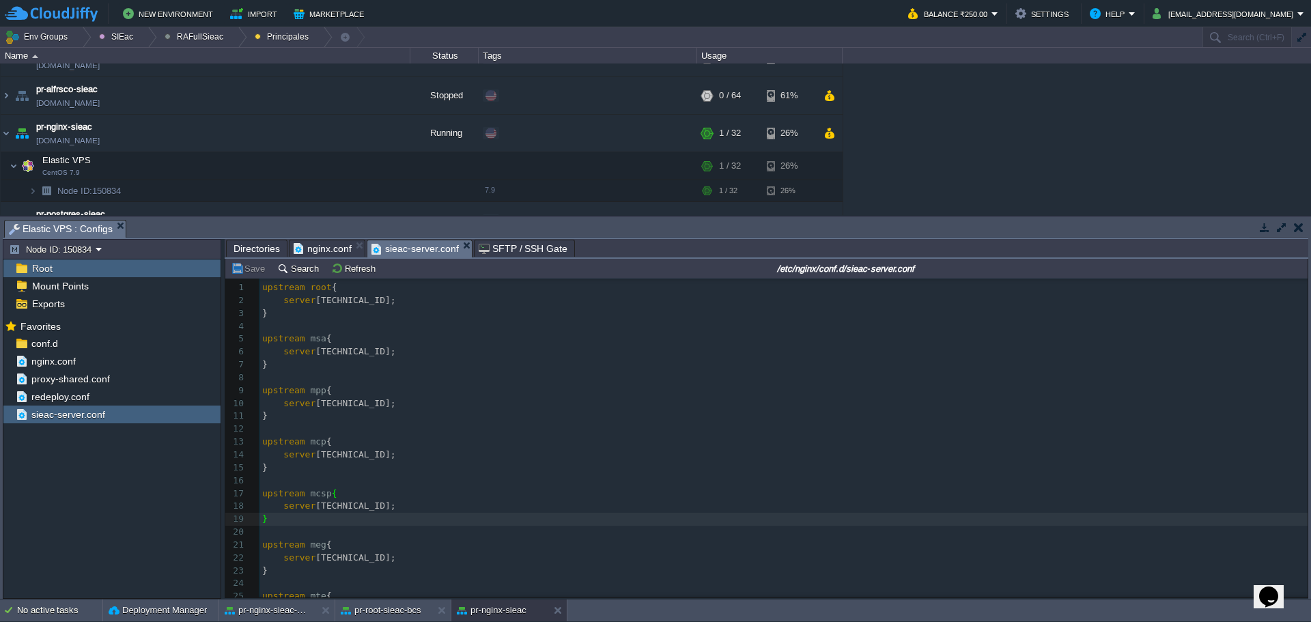
click at [317, 248] on span "nginx.conf" at bounding box center [323, 248] width 58 height 16
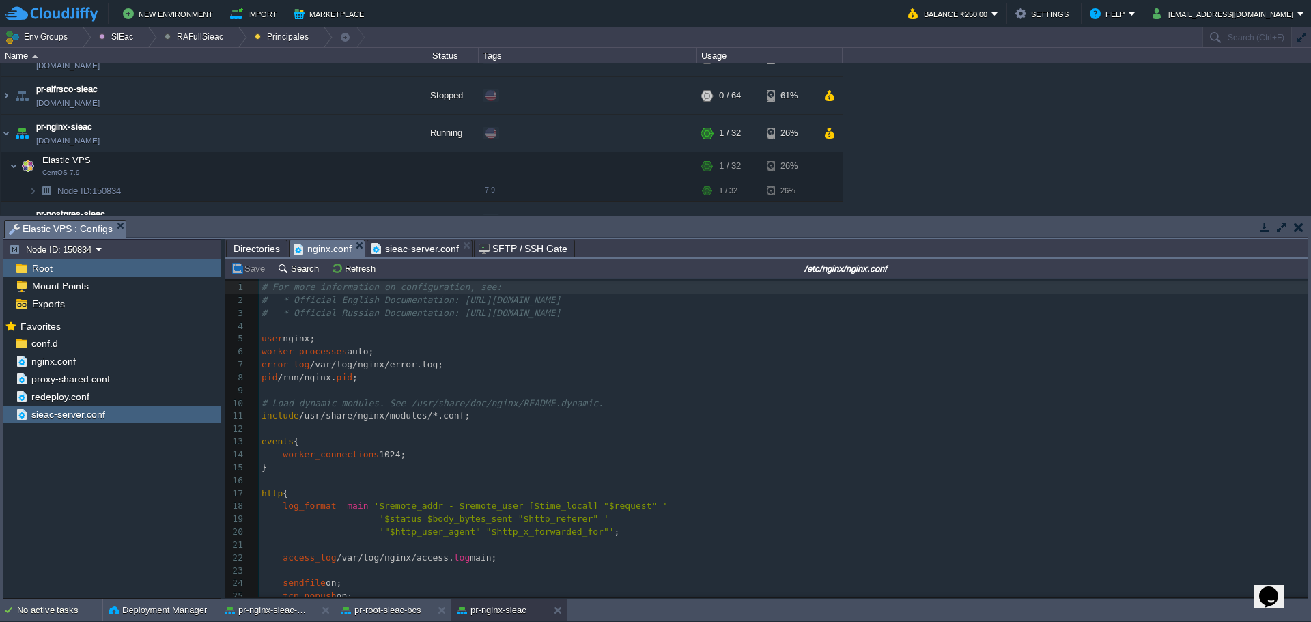
click at [509, 403] on span "# Load dynamic modules. See /usr/share/doc/nginx/README.dynamic." at bounding box center [432, 403] width 342 height 10
click at [587, 393] on pre "​" at bounding box center [783, 390] width 1049 height 13
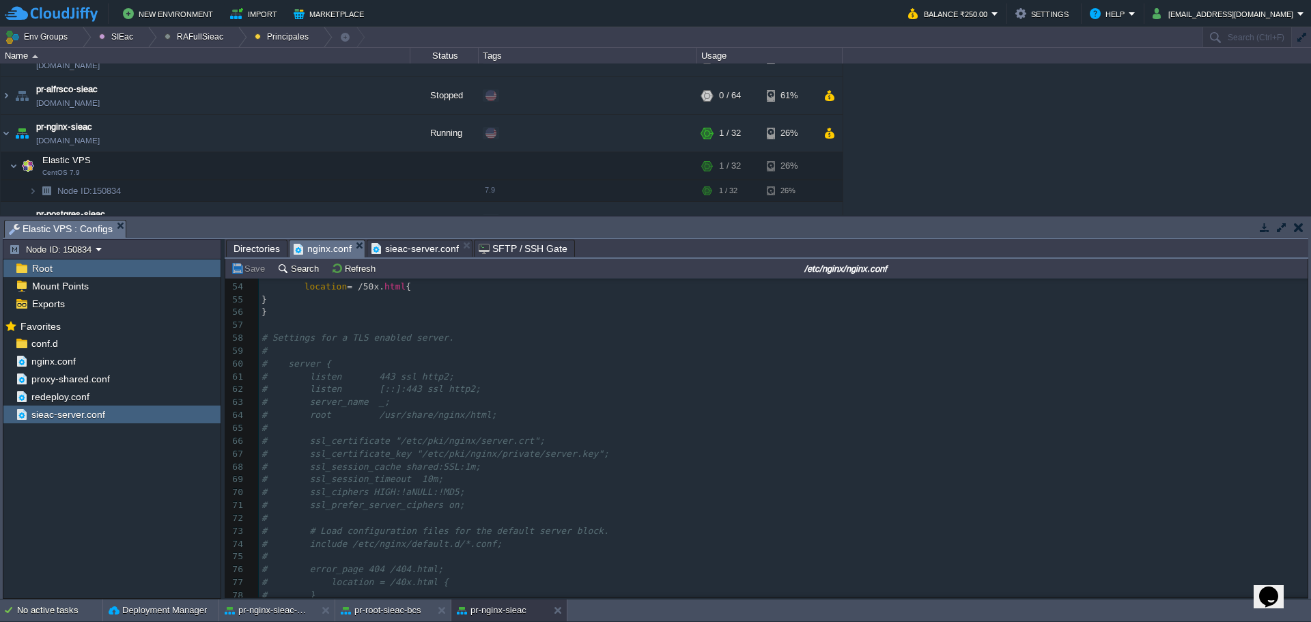
click at [610, 391] on pre "# listen [::]:443 ssl http2;" at bounding box center [783, 389] width 1049 height 13
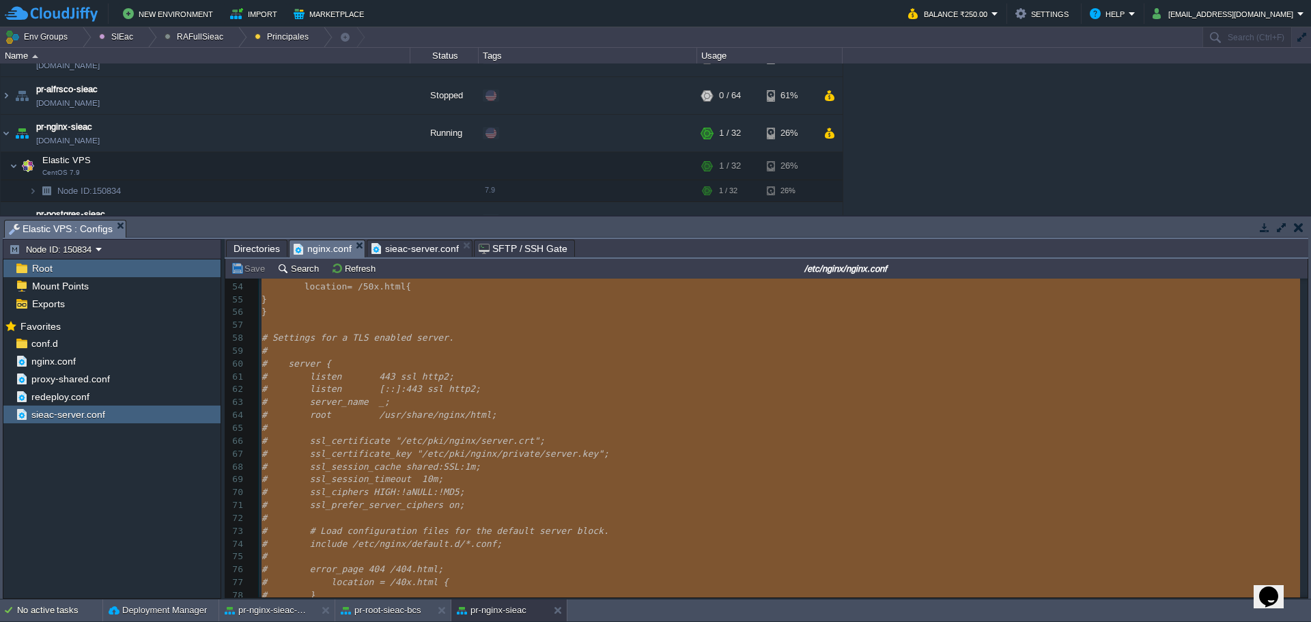
type textarea "# For more information on configuration, see: # * Official English Documentatio…"
click at [296, 607] on button "pr-nginx-sieac-bcs" at bounding box center [268, 611] width 86 height 14
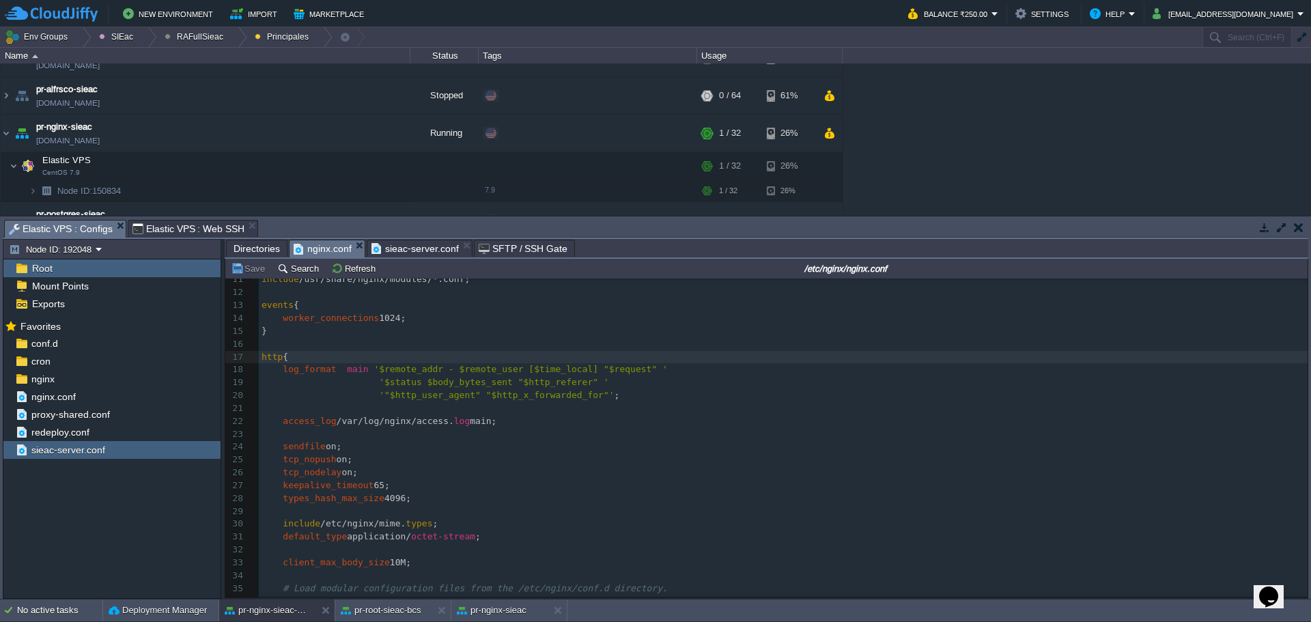
click at [505, 392] on span "'"$http_user_agent" "$http_x_forwarded_for"'" at bounding box center [496, 395] width 235 height 10
type textarea "-"
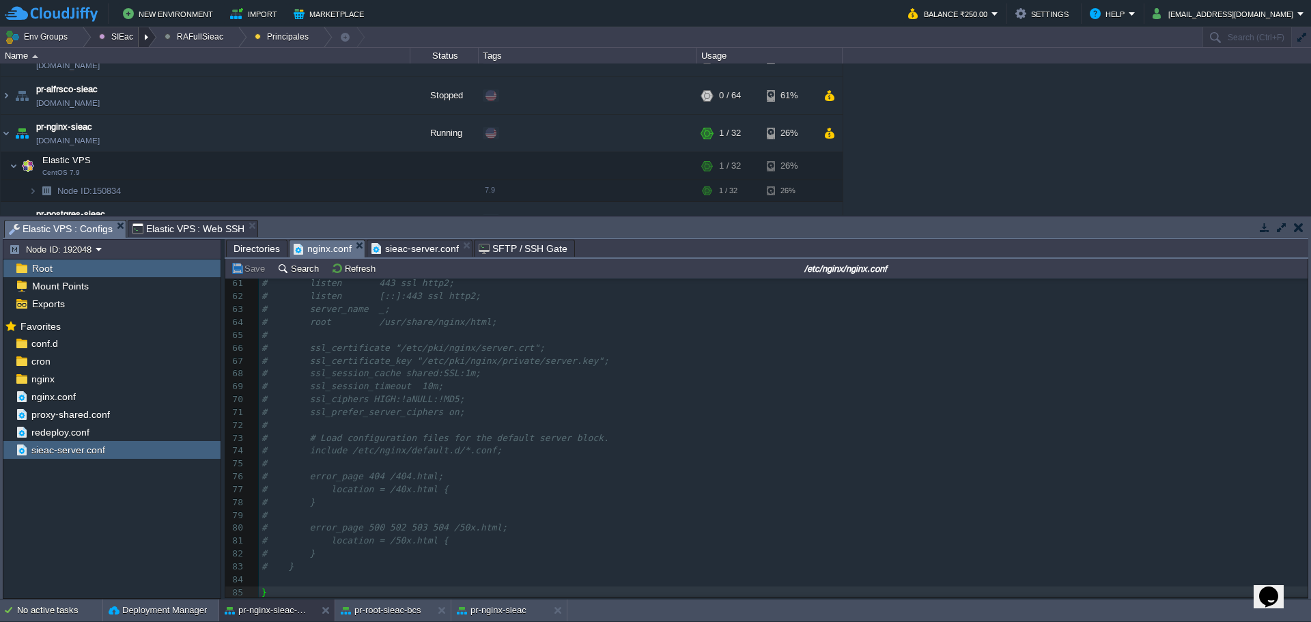
click at [145, 42] on div at bounding box center [148, 37] width 18 height 20
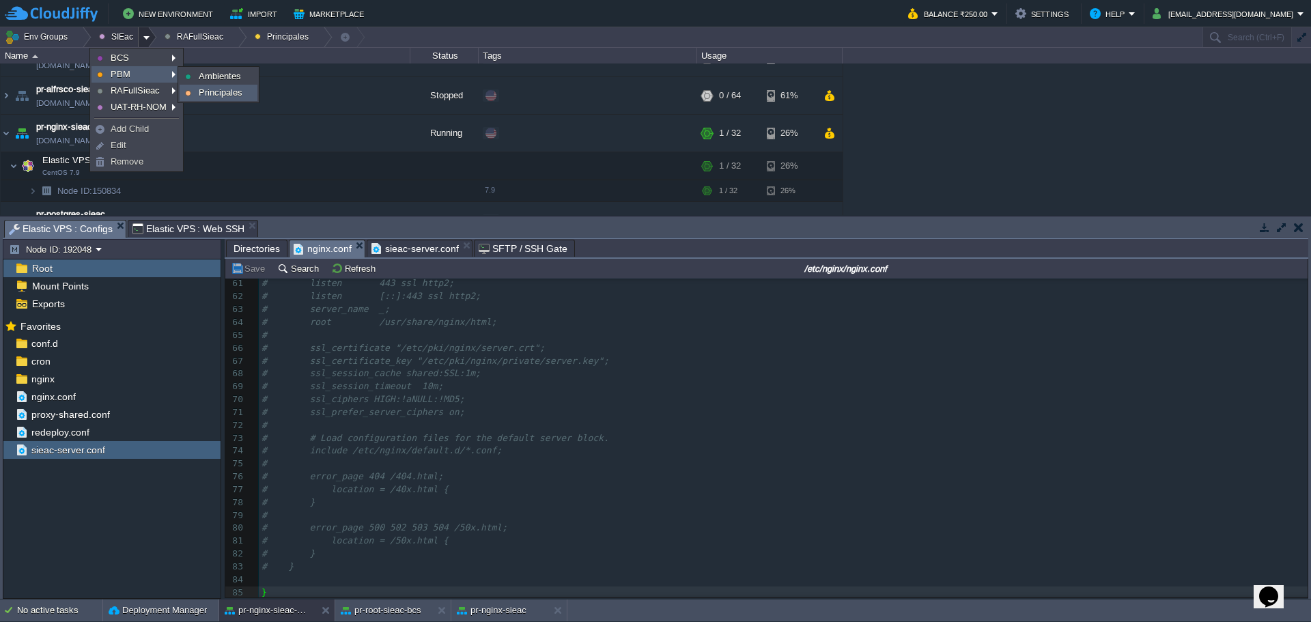
click at [215, 85] on link "Principales" at bounding box center [218, 92] width 76 height 15
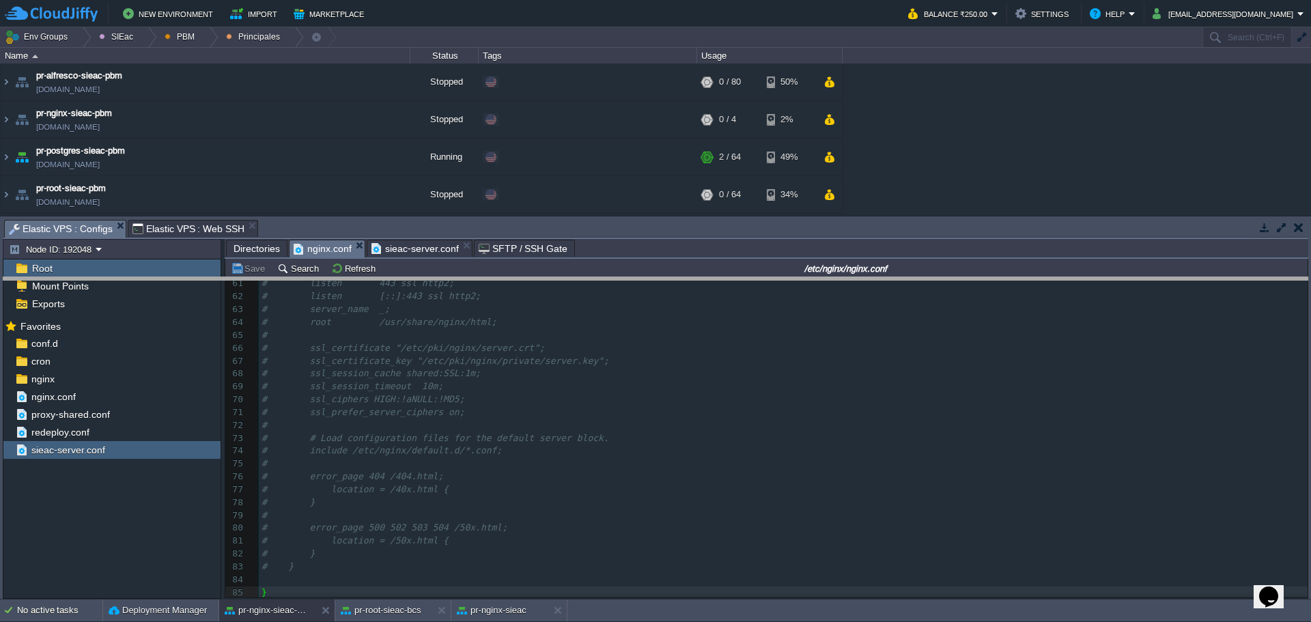
drag, startPoint x: 370, startPoint y: 220, endPoint x: 368, endPoint y: 330, distance: 110.6
click at [368, 330] on body "New Environment Import Marketplace Bonus ₹0.00 Upgrade Account Balance ₹250.00 …" at bounding box center [655, 311] width 1311 height 622
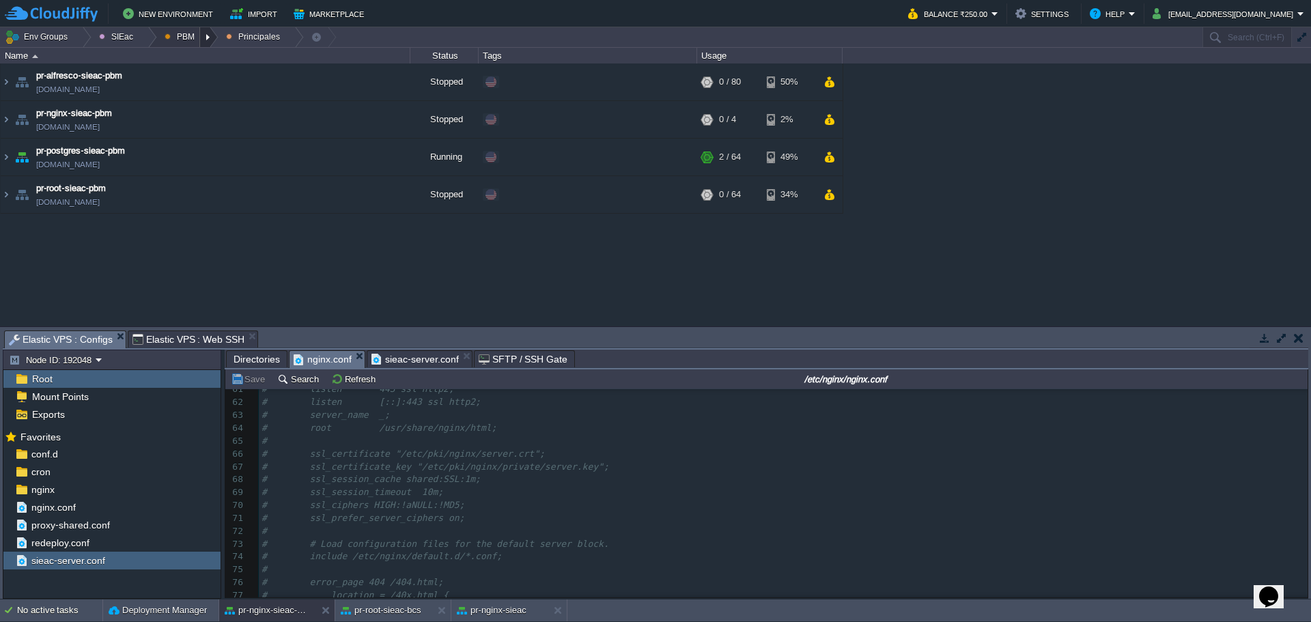
click at [203, 42] on div at bounding box center [209, 37] width 18 height 20
drag, startPoint x: 196, startPoint y: 62, endPoint x: 184, endPoint y: 59, distance: 12.8
click at [195, 62] on span "Ambientes" at bounding box center [195, 58] width 42 height 10
click at [139, 43] on div at bounding box center [148, 37] width 18 height 20
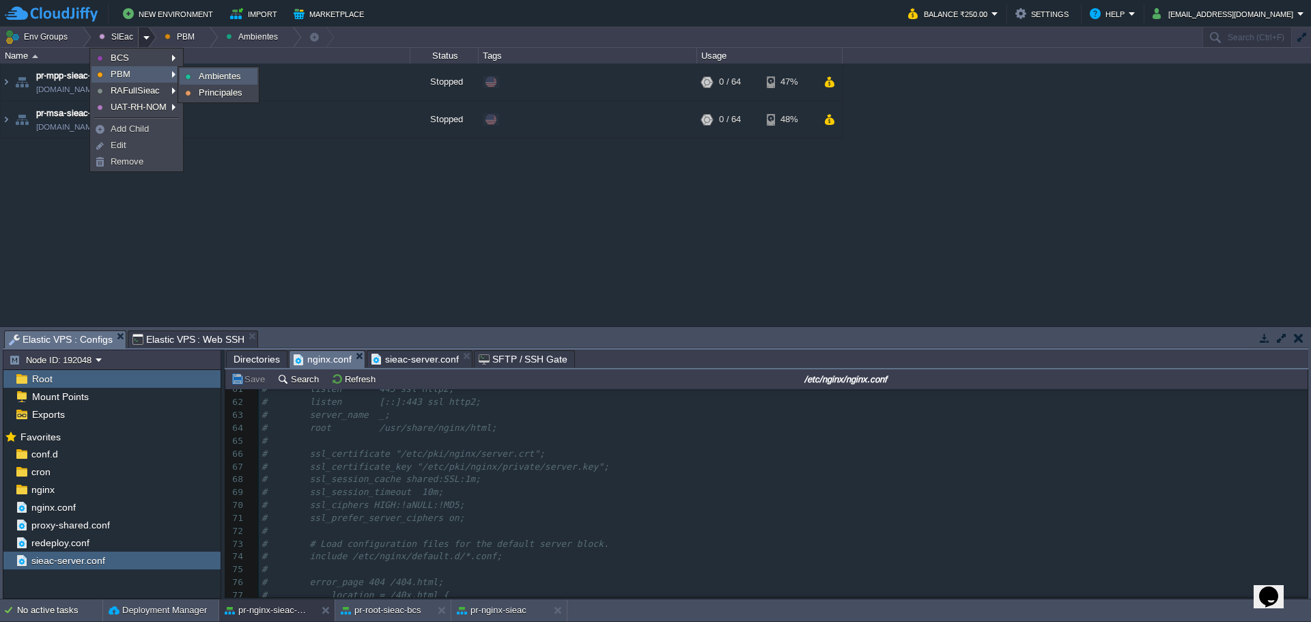
click at [189, 79] on img at bounding box center [188, 77] width 6 height 6
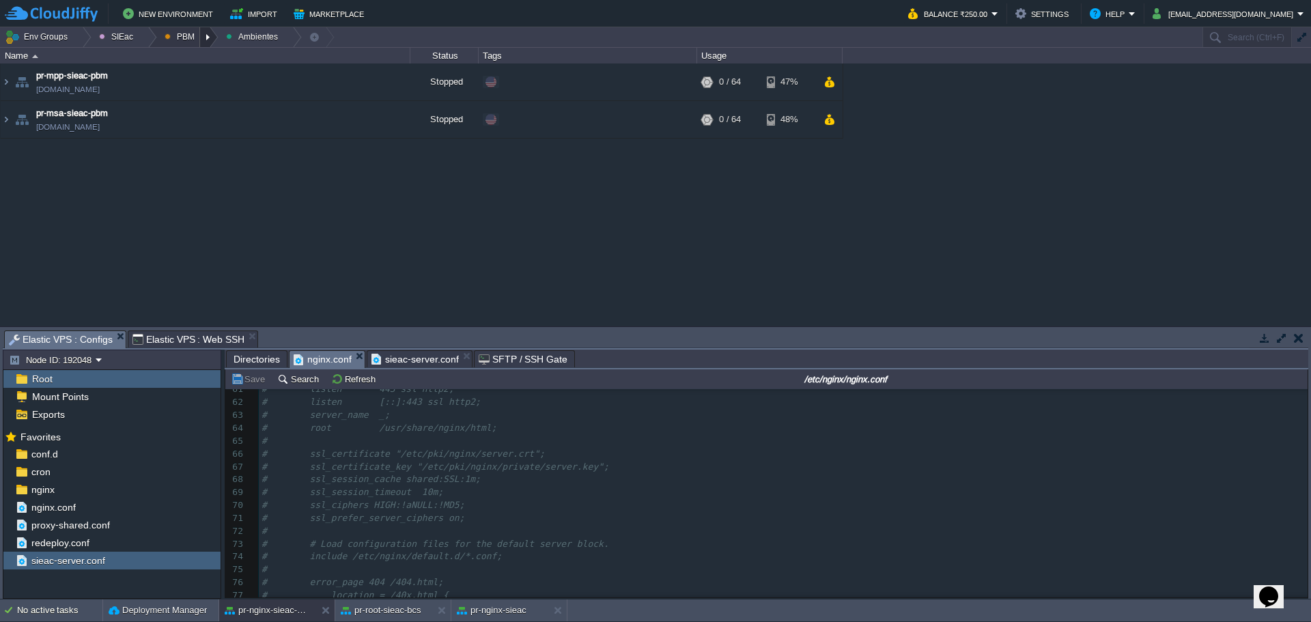
click at [200, 35] on div at bounding box center [209, 37] width 18 height 20
click at [200, 79] on span "Principales" at bounding box center [196, 74] width 44 height 10
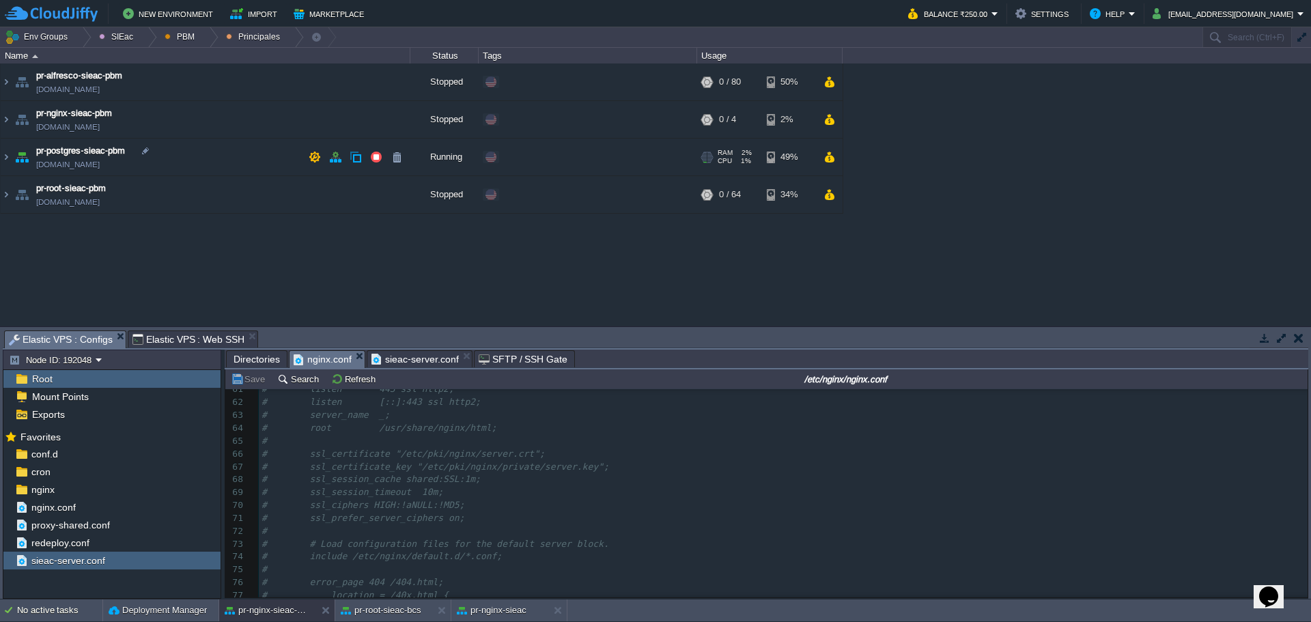
click at [206, 161] on td "pr-postgres-sieac-pbm [DOMAIN_NAME]" at bounding box center [206, 158] width 410 height 38
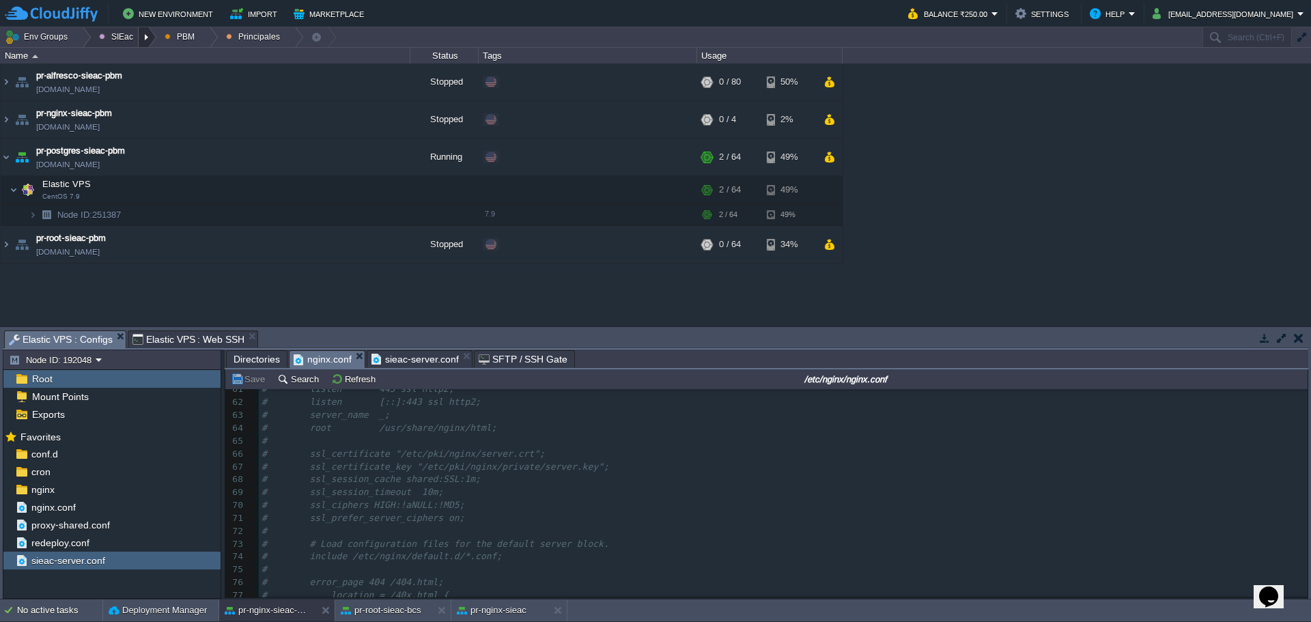
click at [141, 39] on div at bounding box center [148, 37] width 18 height 20
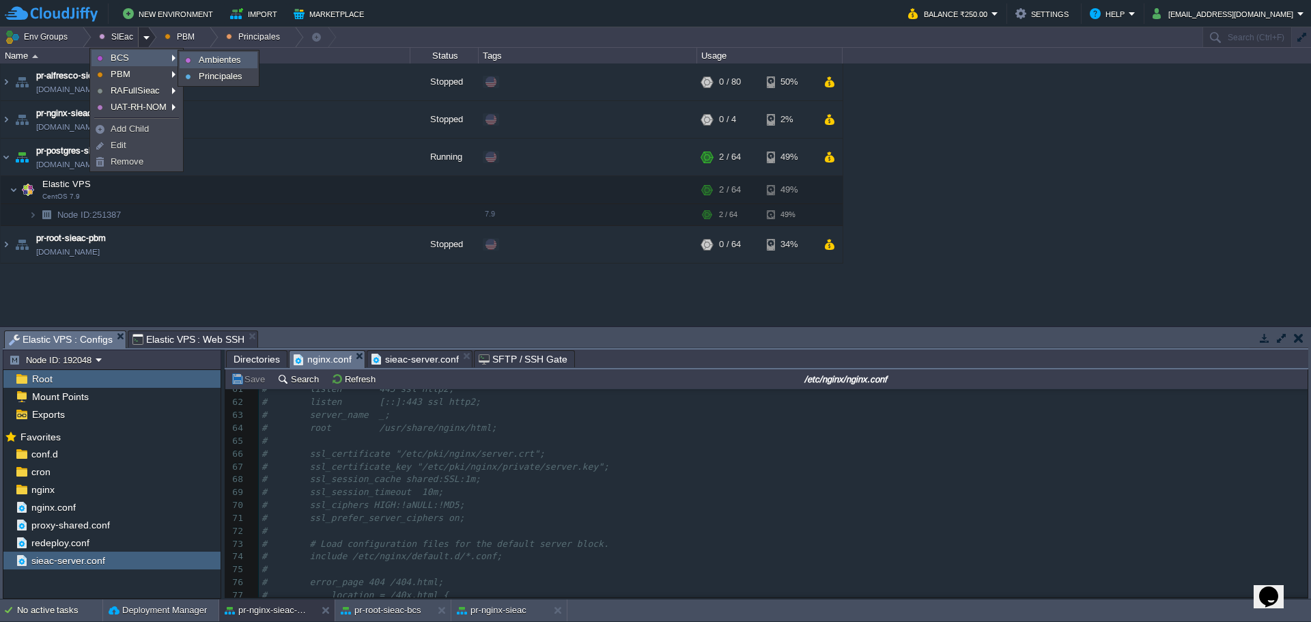
click at [193, 61] on link "Ambientes" at bounding box center [218, 60] width 76 height 15
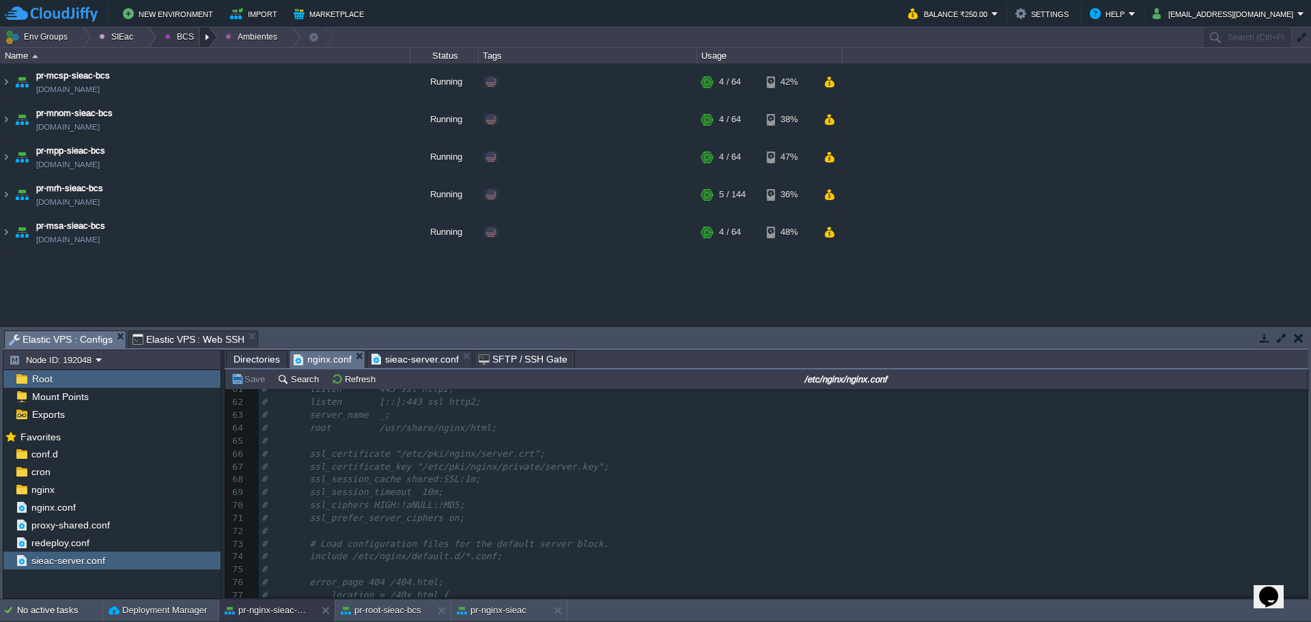
click at [203, 40] on div at bounding box center [208, 37] width 18 height 20
click at [188, 79] on span "Principales" at bounding box center [196, 74] width 44 height 10
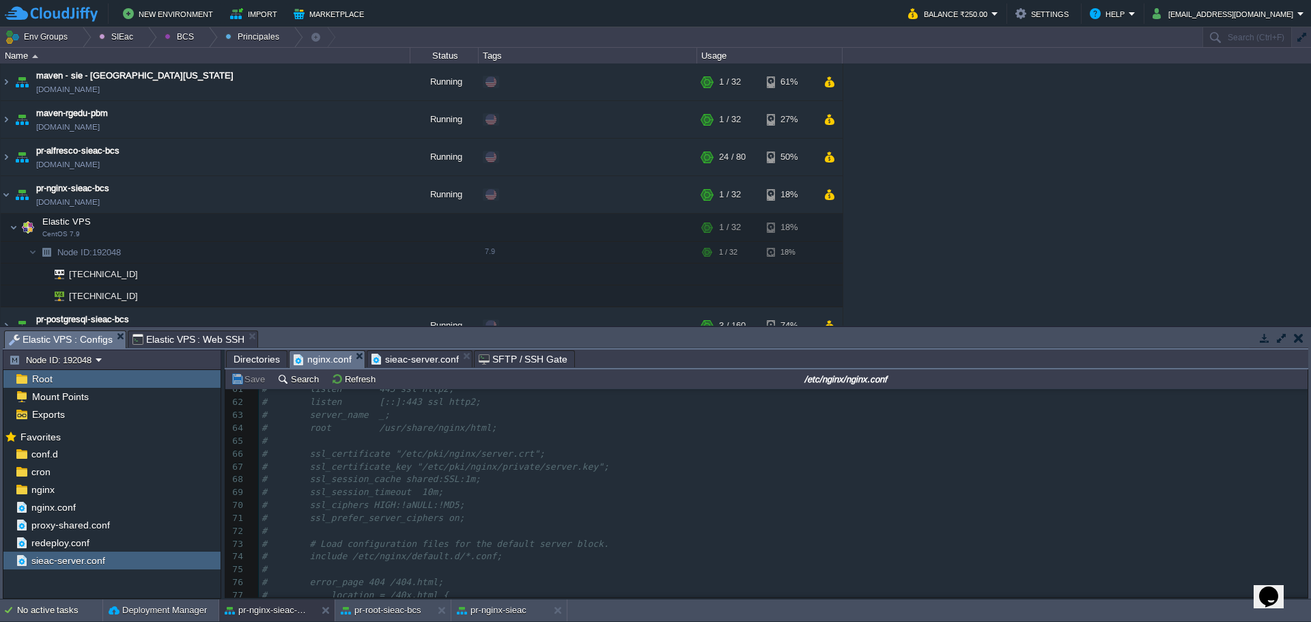
click at [446, 509] on div "xxxxxxxxxx 50 location = /404. html { 51 } 52 ​ 53 error_page 500 502 503 504 /…" at bounding box center [783, 473] width 1049 height 463
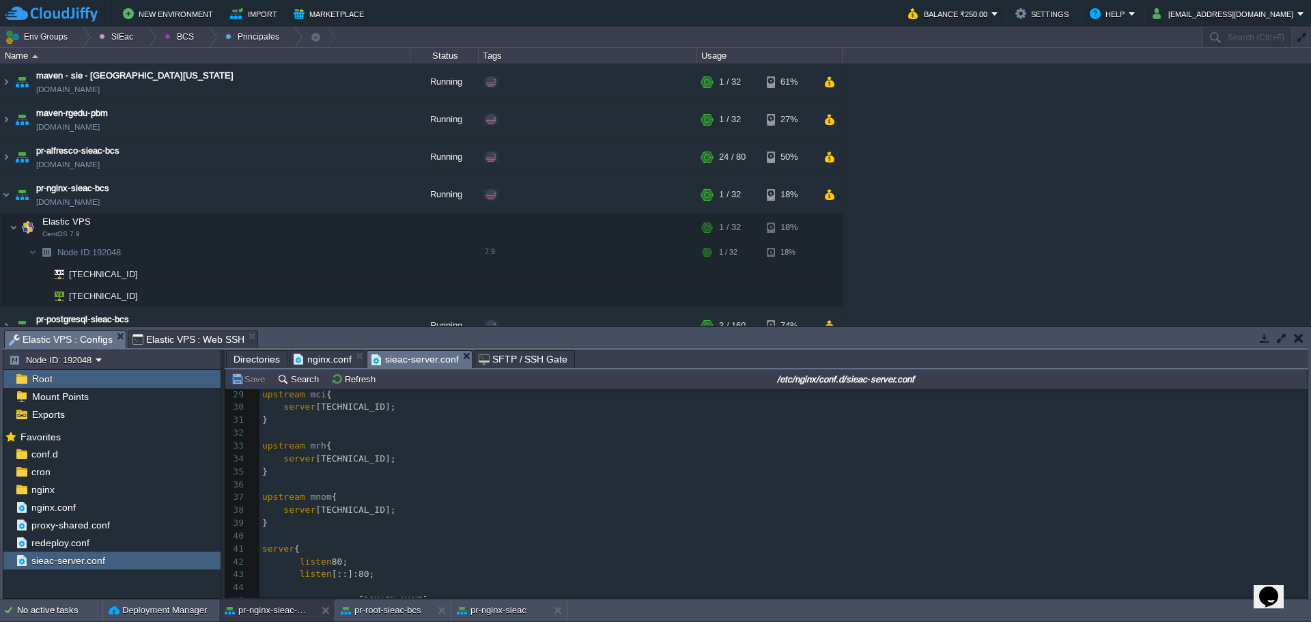
click at [409, 360] on span "sieac-server.conf" at bounding box center [414, 359] width 87 height 17
click at [154, 332] on span "Elastic VPS : Web SSH" at bounding box center [188, 339] width 113 height 16
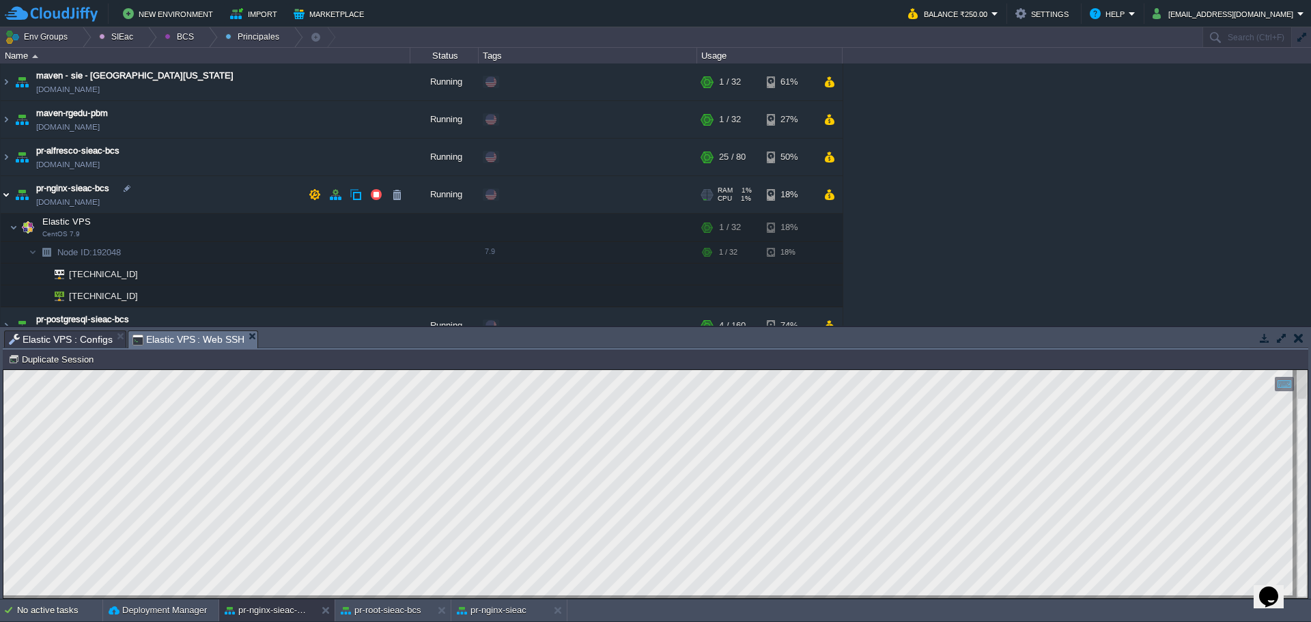
click at [8, 196] on img at bounding box center [6, 194] width 11 height 37
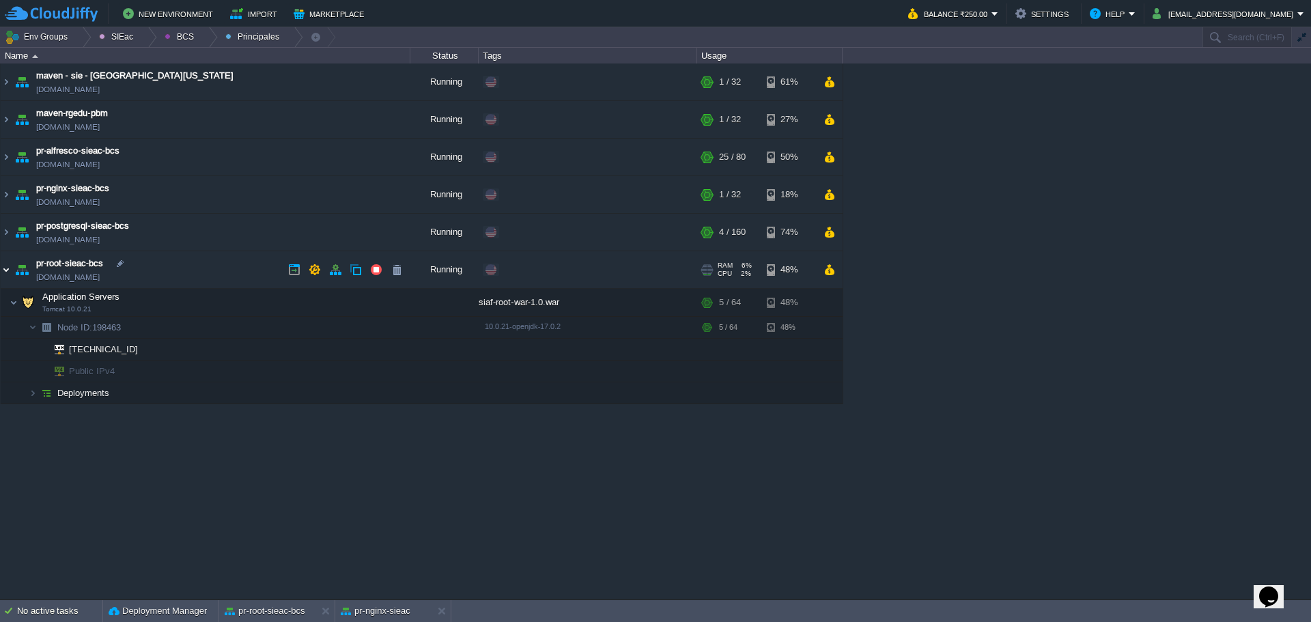
click at [8, 276] on img at bounding box center [6, 269] width 11 height 37
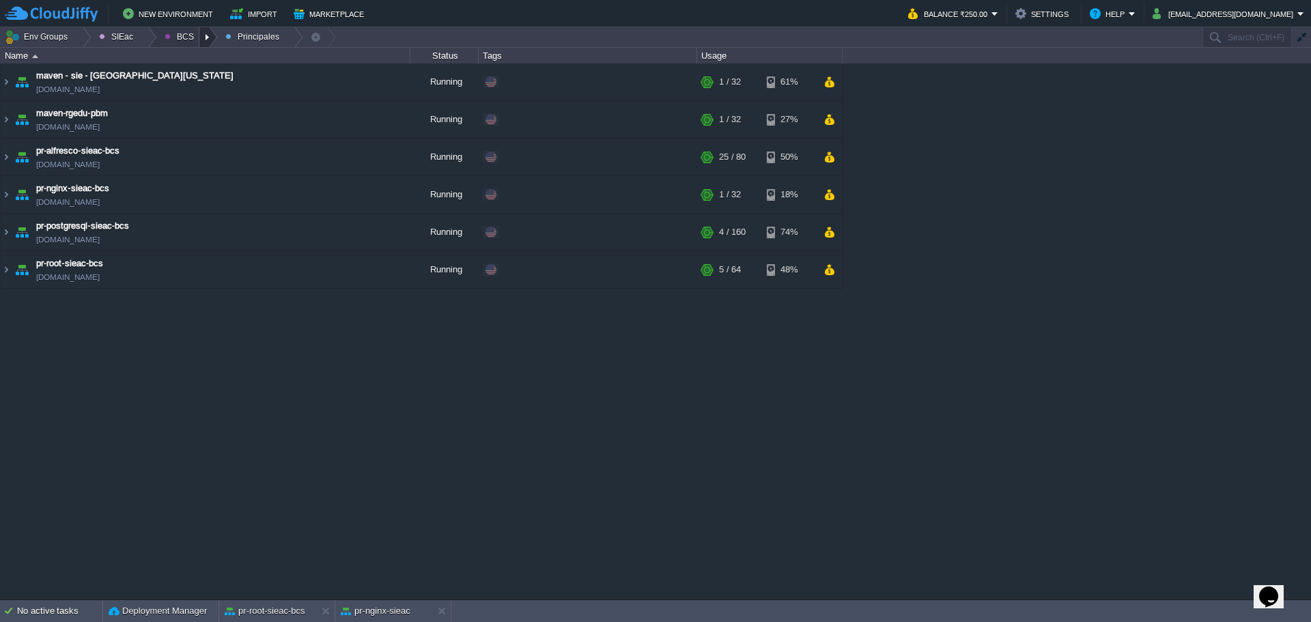
click at [202, 45] on div at bounding box center [208, 37] width 18 height 20
click at [186, 79] on span "Principales" at bounding box center [196, 74] width 44 height 10
click at [199, 42] on div at bounding box center [208, 37] width 18 height 20
click at [205, 63] on link "Ambientes" at bounding box center [194, 58] width 76 height 15
click at [51, 33] on button "Env Groups" at bounding box center [39, 36] width 68 height 19
